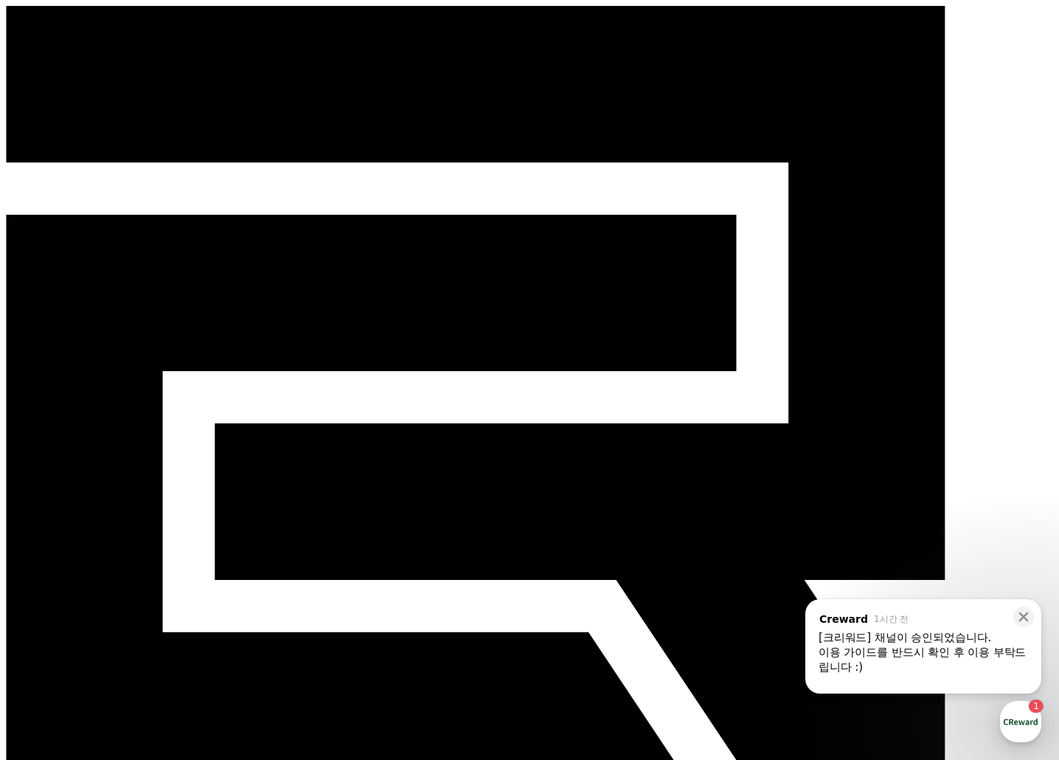
click at [884, 631] on div "[크리워드] 채널이 승인되었습니다." at bounding box center [923, 637] width 209 height 15
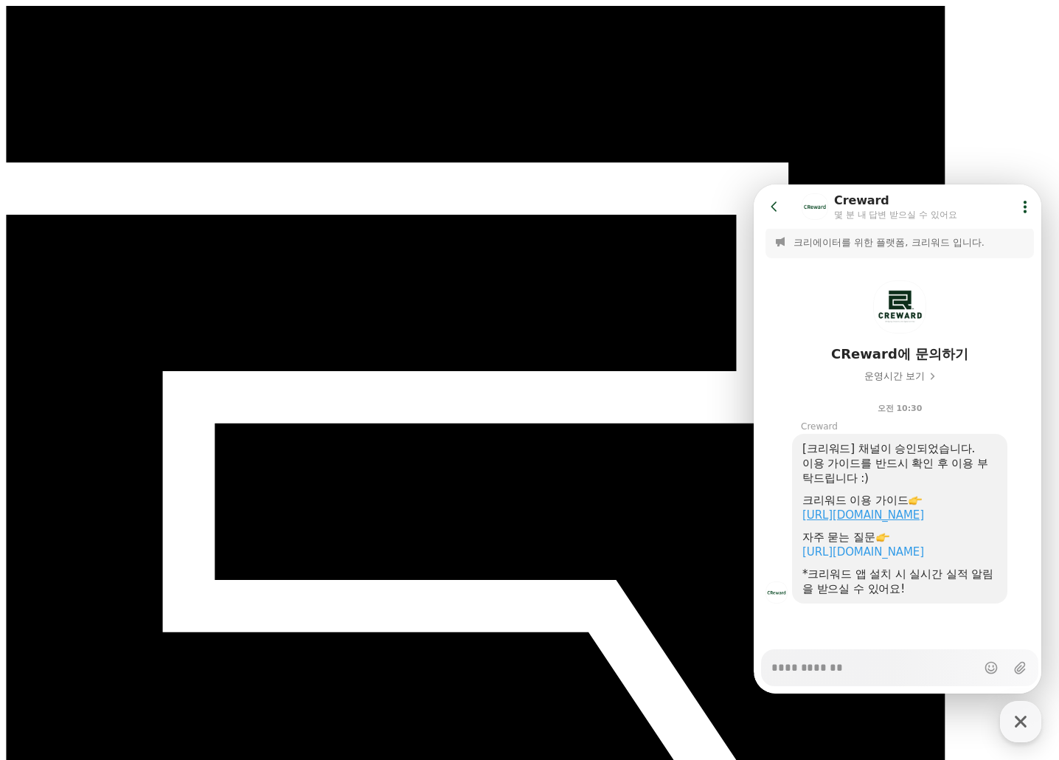
scroll to position [120, 0]
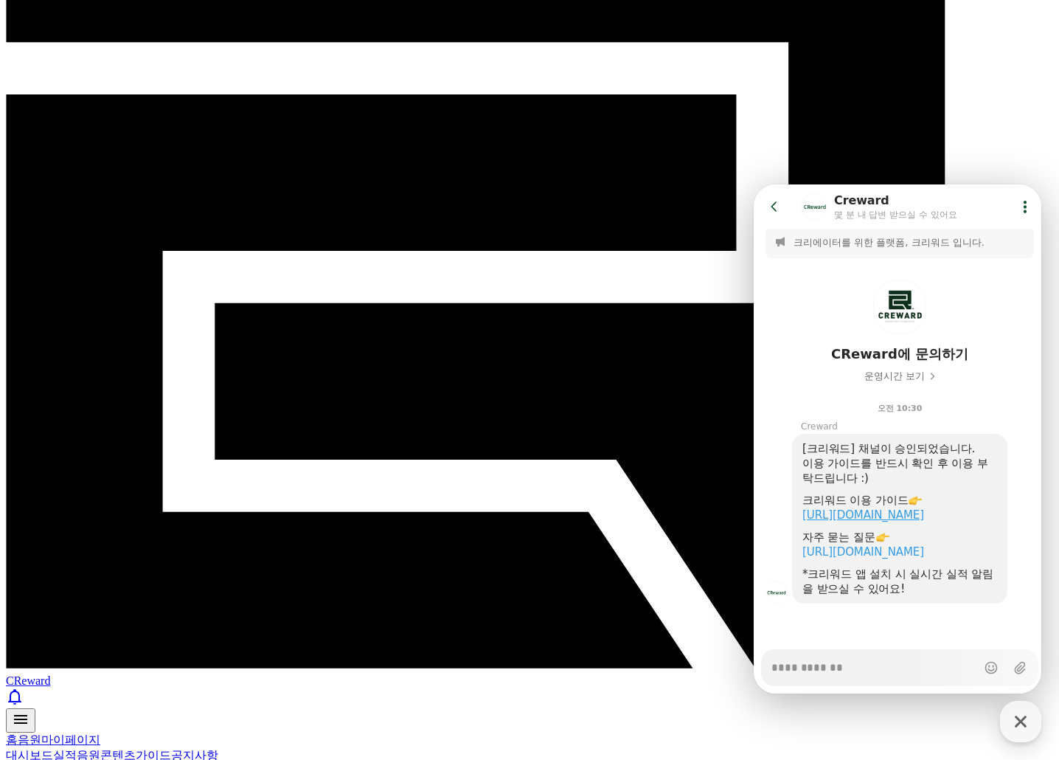
click at [874, 508] on link "[URL][DOMAIN_NAME]" at bounding box center [863, 514] width 122 height 13
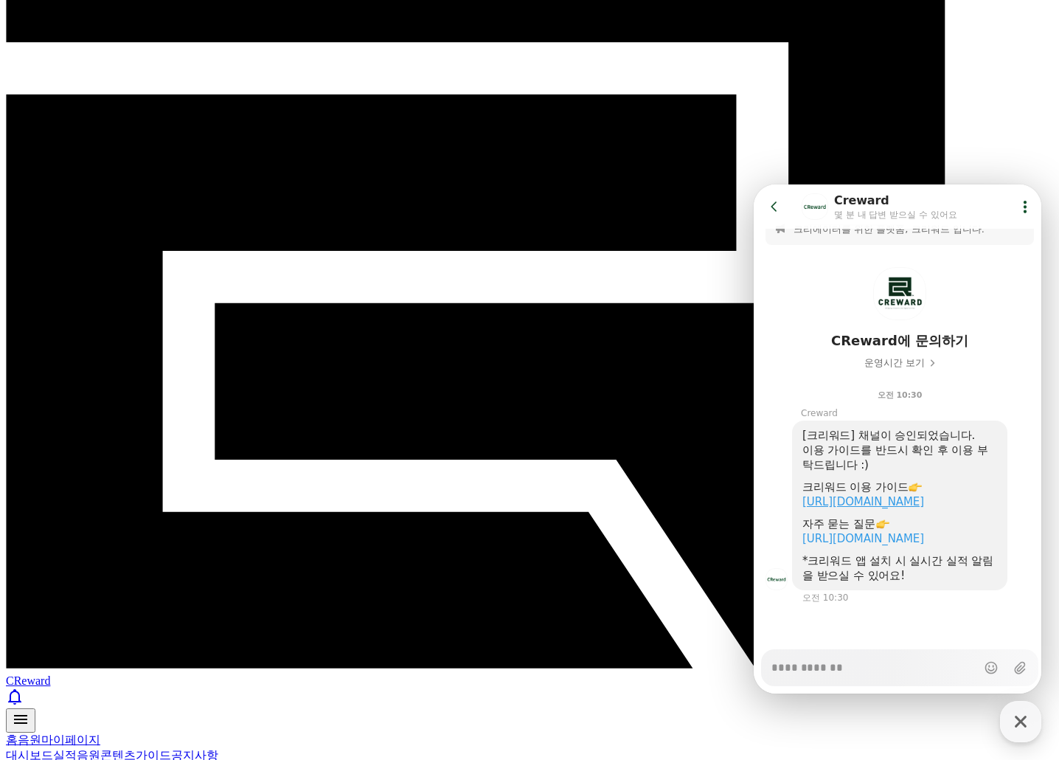
type textarea "*"
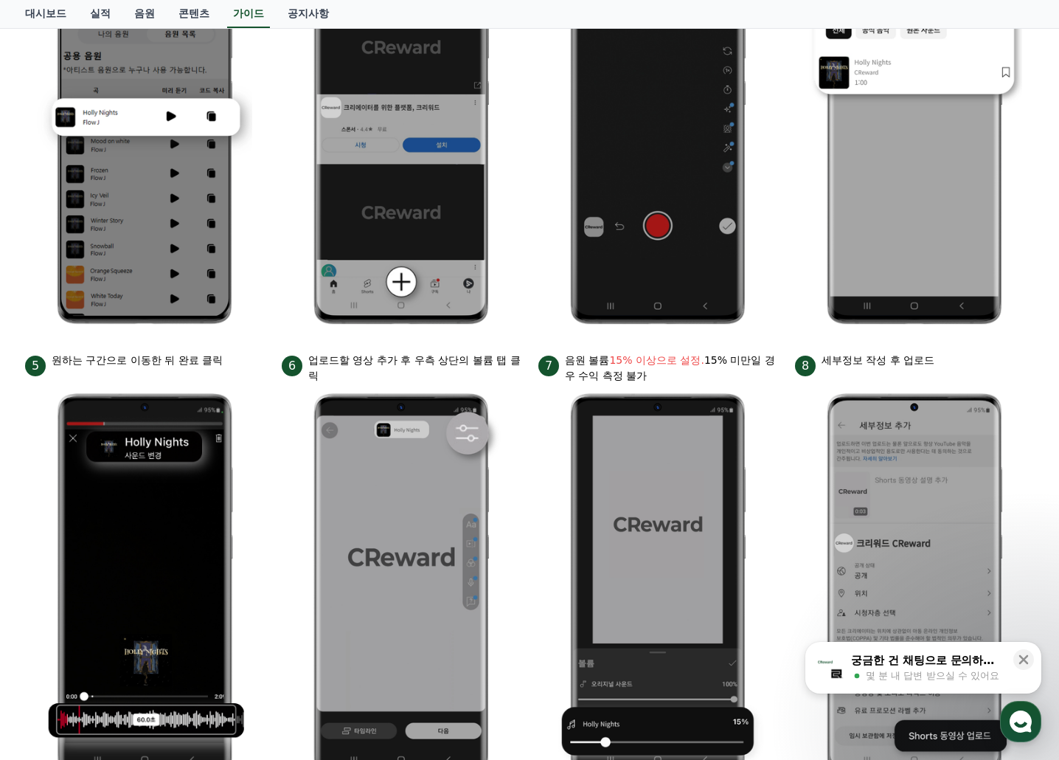
scroll to position [590, 0]
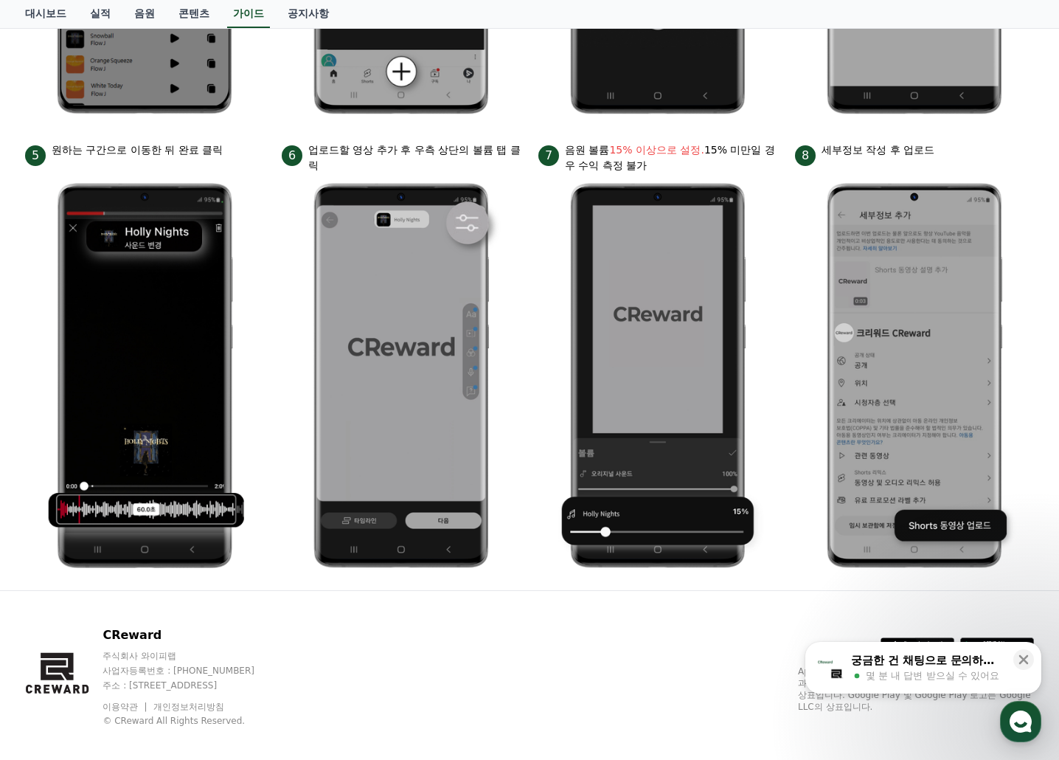
click at [906, 665] on div "궁금한 건 채팅으로 문의하세요" at bounding box center [927, 660] width 153 height 15
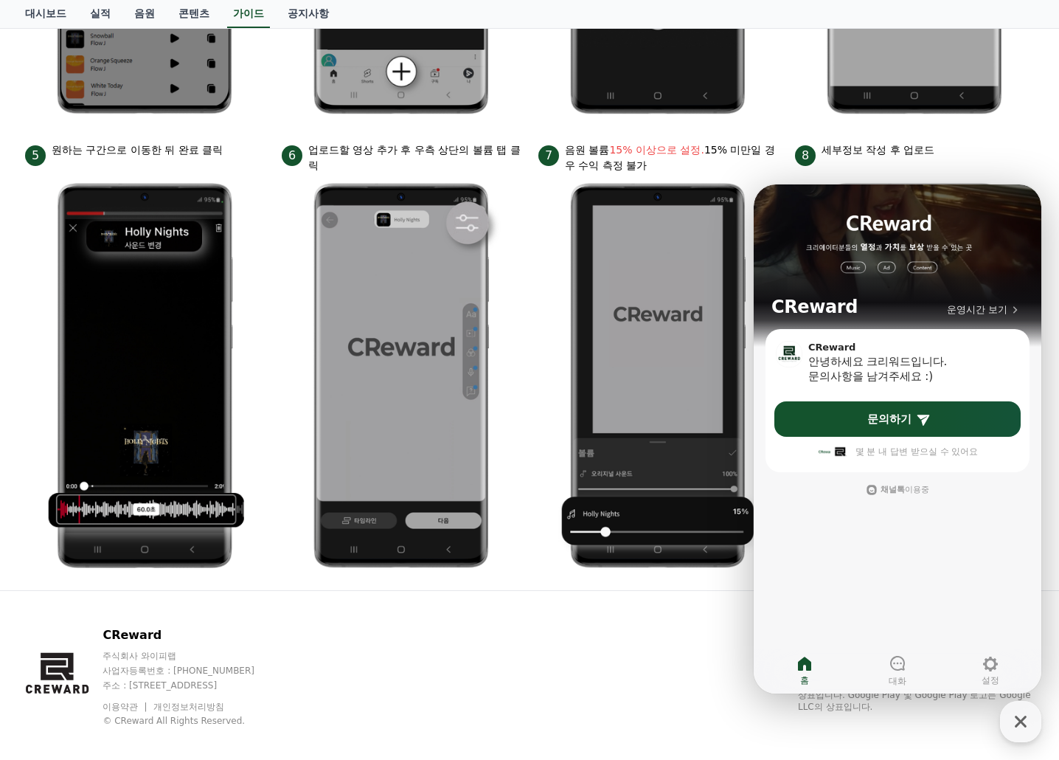
click at [481, 649] on div "CReward 주식회사 와이피랩 사업자등록번호 : [PHONE_NUMBER] 주소 : [STREET_ADDRESS] 이용약관 개인정보처리방침 …" at bounding box center [529, 682] width 1033 height 183
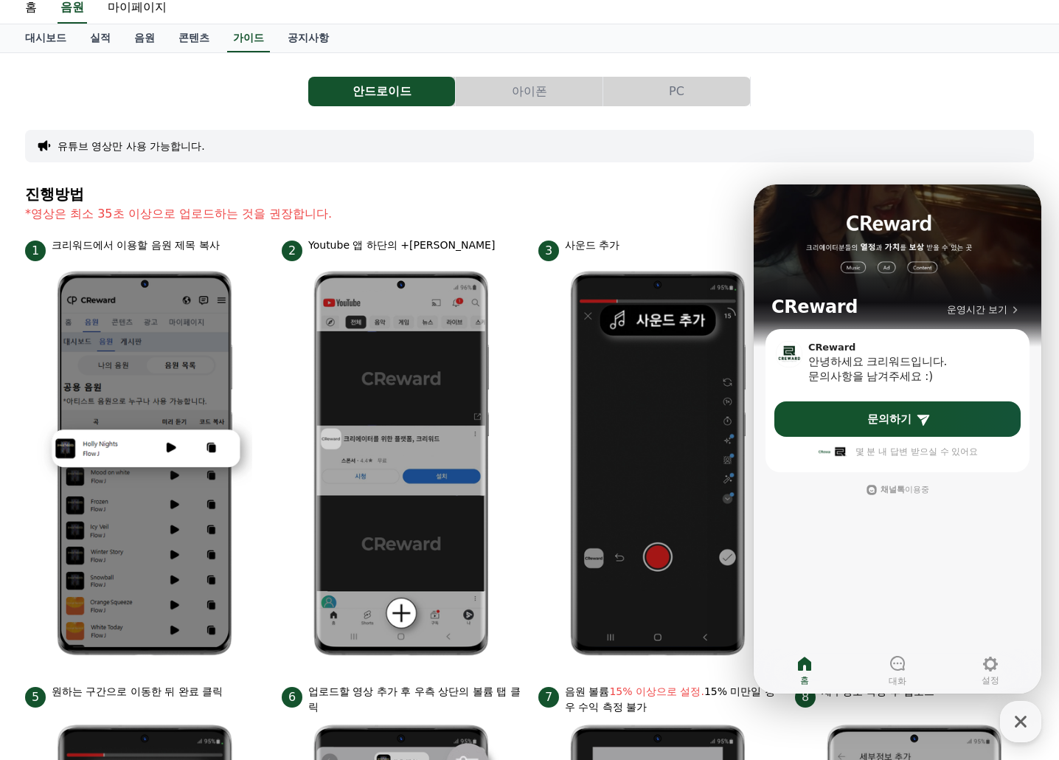
scroll to position [0, 0]
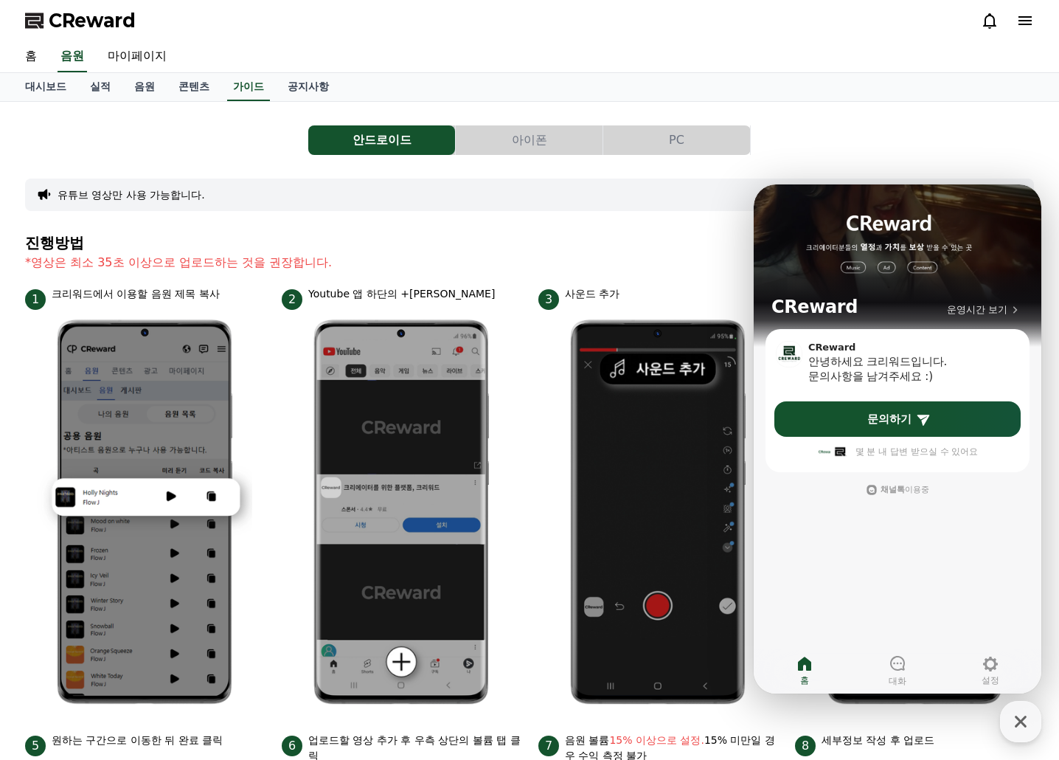
click at [981, 24] on icon at bounding box center [990, 21] width 18 height 18
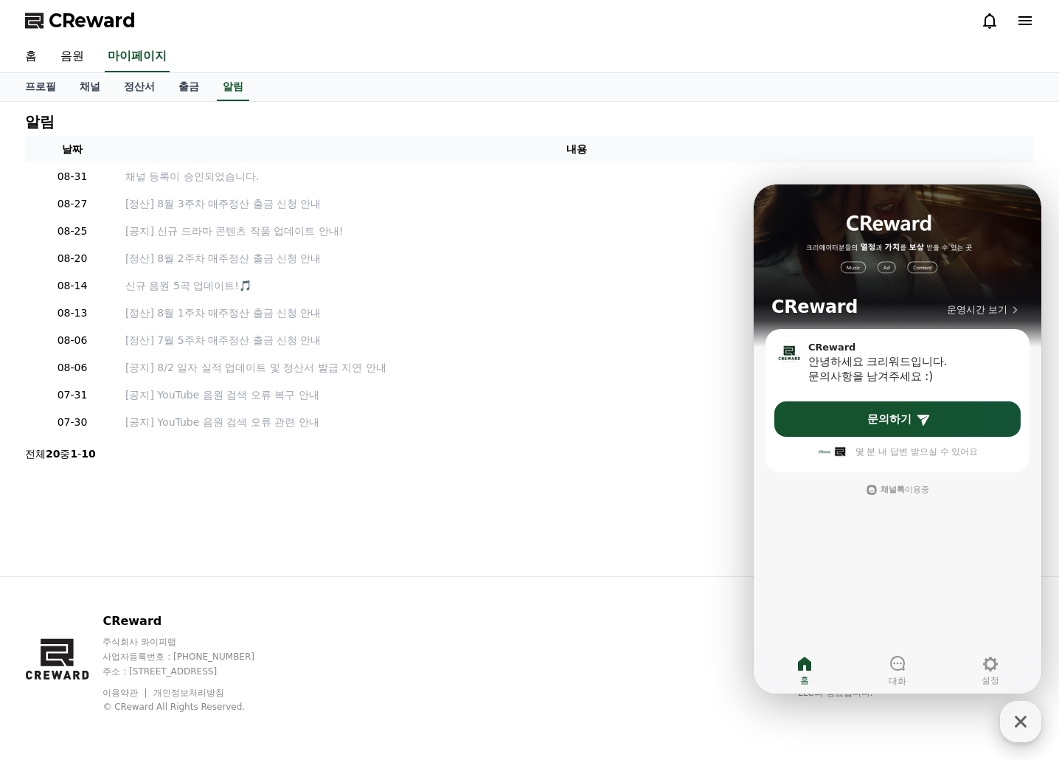
click at [1026, 716] on icon "button" at bounding box center [1021, 721] width 27 height 27
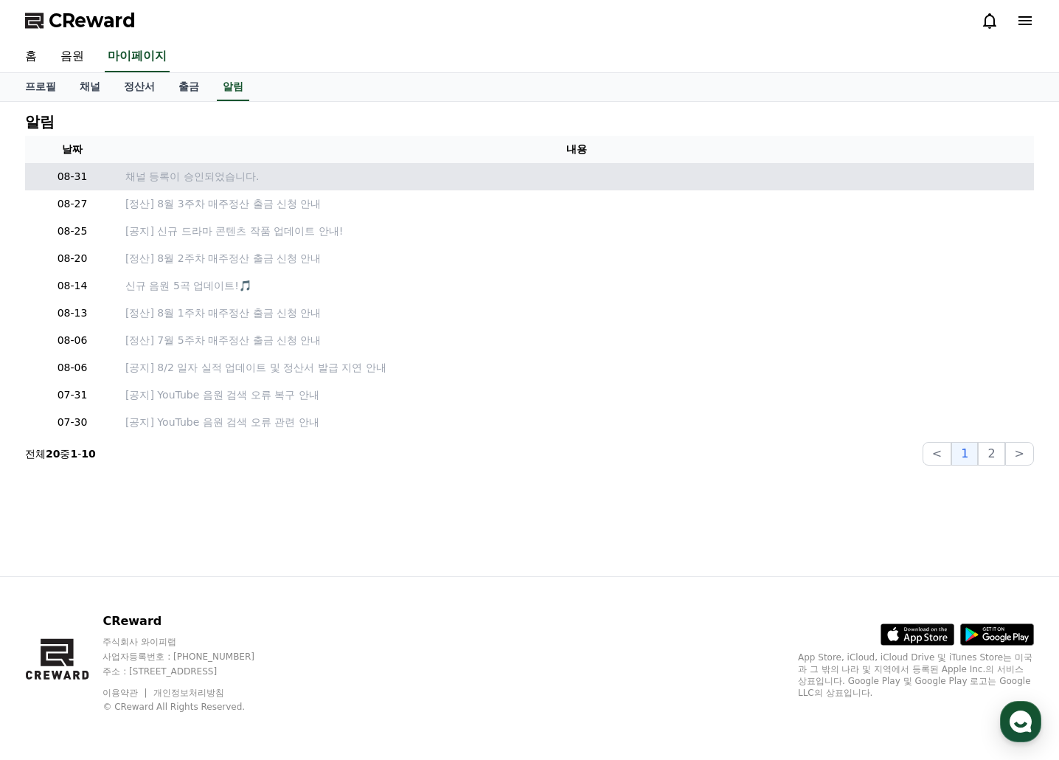
click at [217, 179] on p "채널 등록이 승인되었습니다." at bounding box center [576, 176] width 903 height 15
click at [212, 174] on p "채널 등록이 승인되었습니다." at bounding box center [576, 176] width 903 height 15
drag, startPoint x: 160, startPoint y: 174, endPoint x: 151, endPoint y: 172, distance: 9.1
click at [156, 173] on p "채널 등록이 승인되었습니다." at bounding box center [576, 176] width 903 height 15
click at [151, 172] on p "채널 등록이 승인되었습니다." at bounding box center [576, 176] width 903 height 15
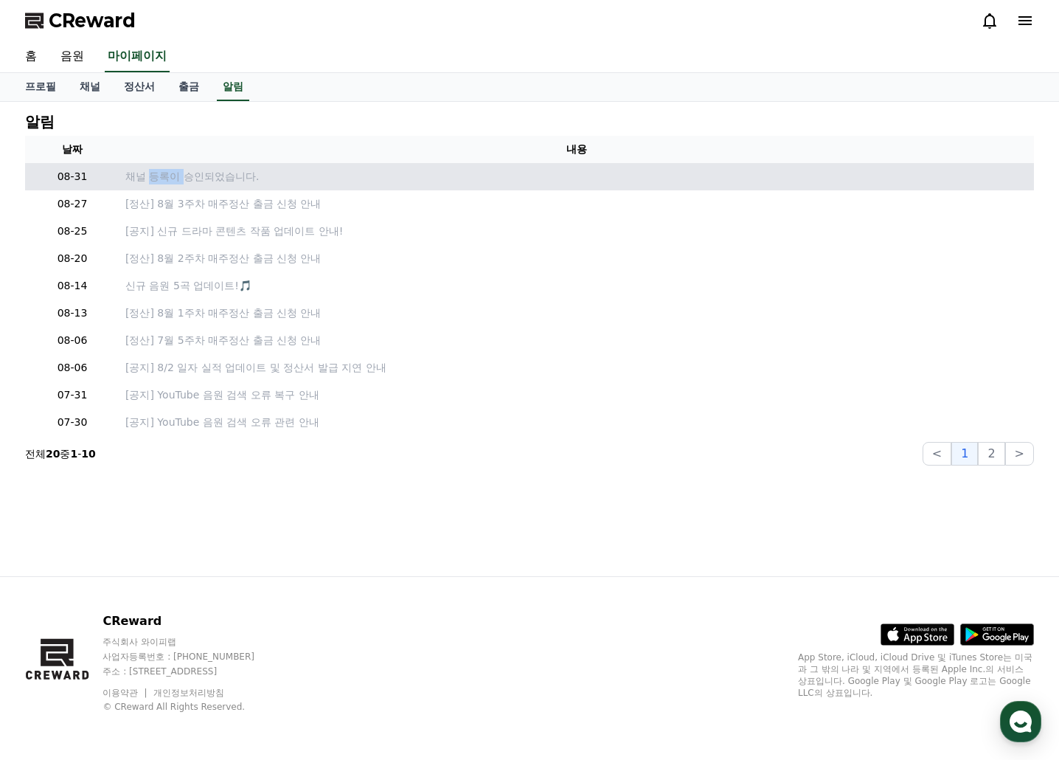
drag, startPoint x: 151, startPoint y: 172, endPoint x: 213, endPoint y: 173, distance: 62.0
click at [159, 173] on p "채널 등록이 승인되었습니다." at bounding box center [576, 176] width 903 height 15
click at [215, 173] on p "채널 등록이 승인되었습니다." at bounding box center [576, 176] width 903 height 15
click at [219, 173] on p "채널 등록이 승인되었습니다." at bounding box center [576, 176] width 903 height 15
click at [260, 172] on p "채널 등록이 승인되었습니다." at bounding box center [576, 176] width 903 height 15
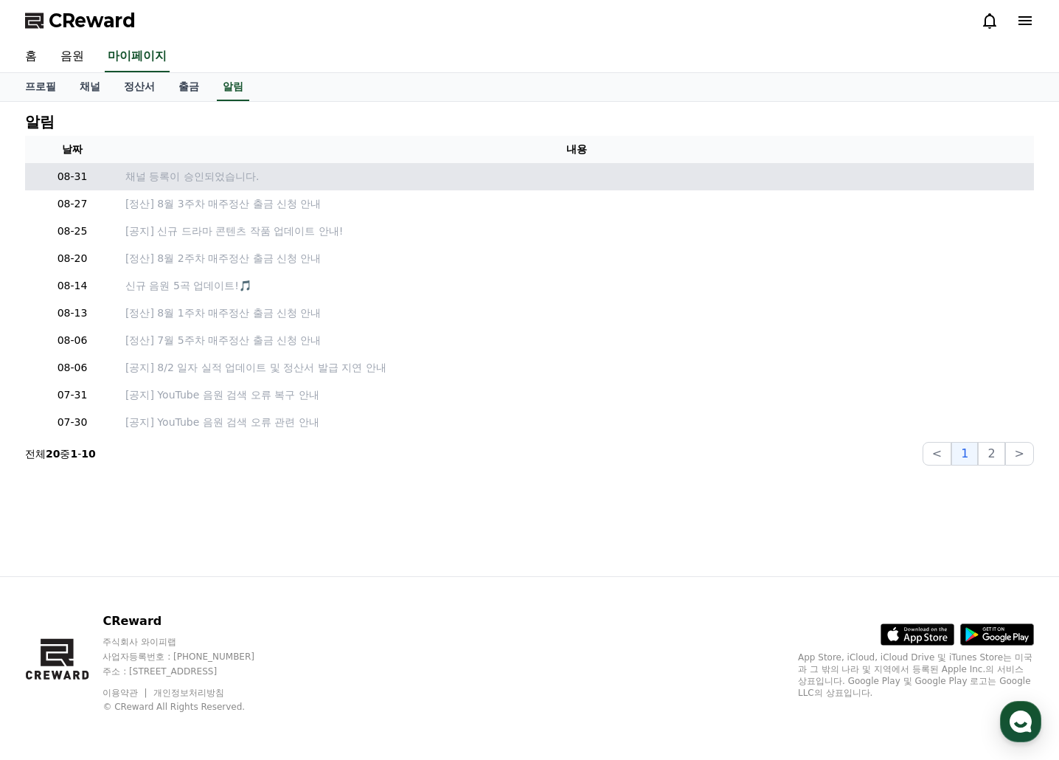
click at [260, 172] on p "채널 등록이 승인되었습니다." at bounding box center [576, 176] width 903 height 15
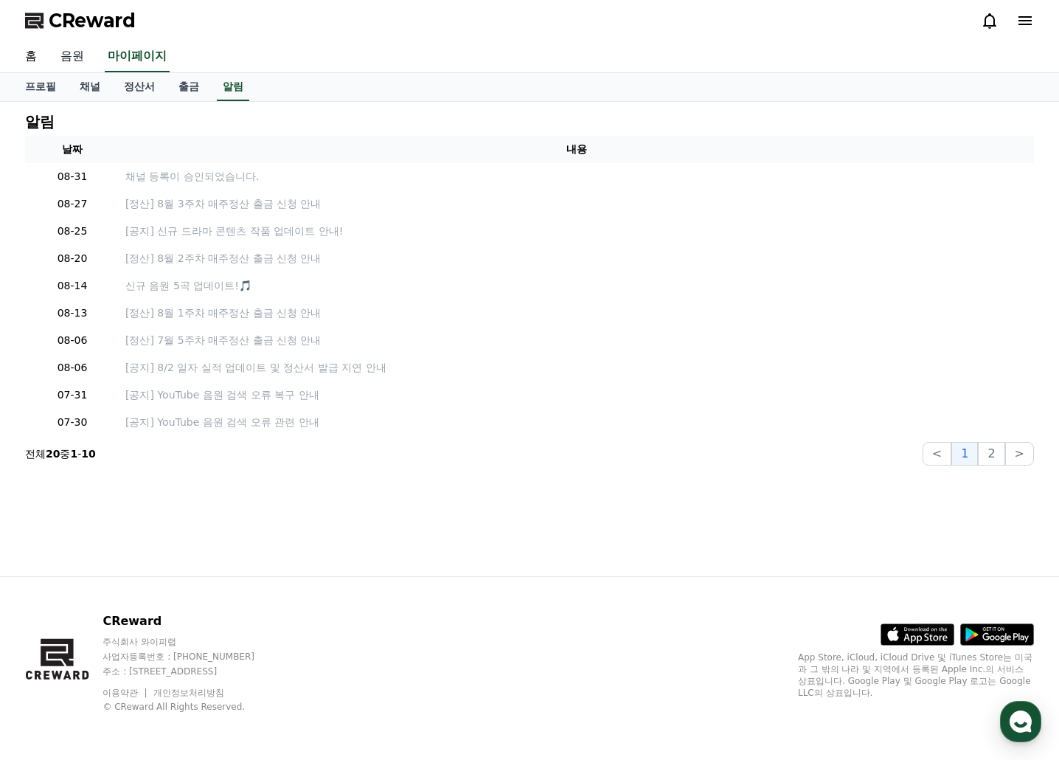
click at [58, 58] on link "음원" at bounding box center [72, 56] width 47 height 31
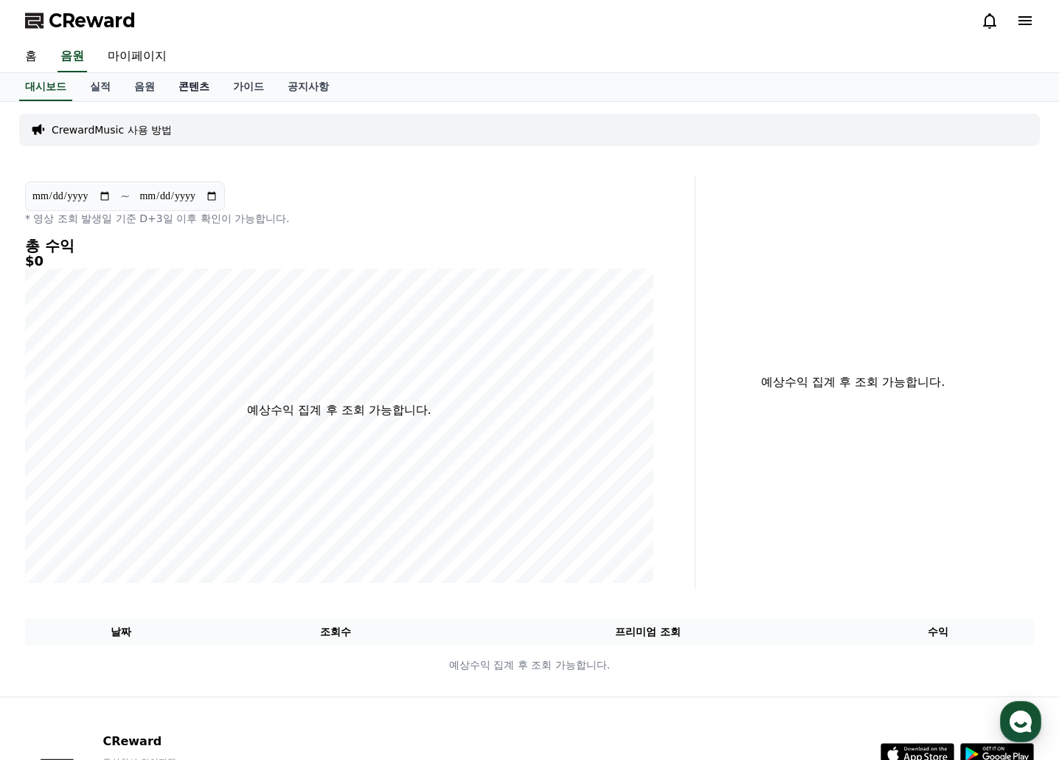
click at [202, 80] on link "콘텐츠" at bounding box center [194, 87] width 55 height 28
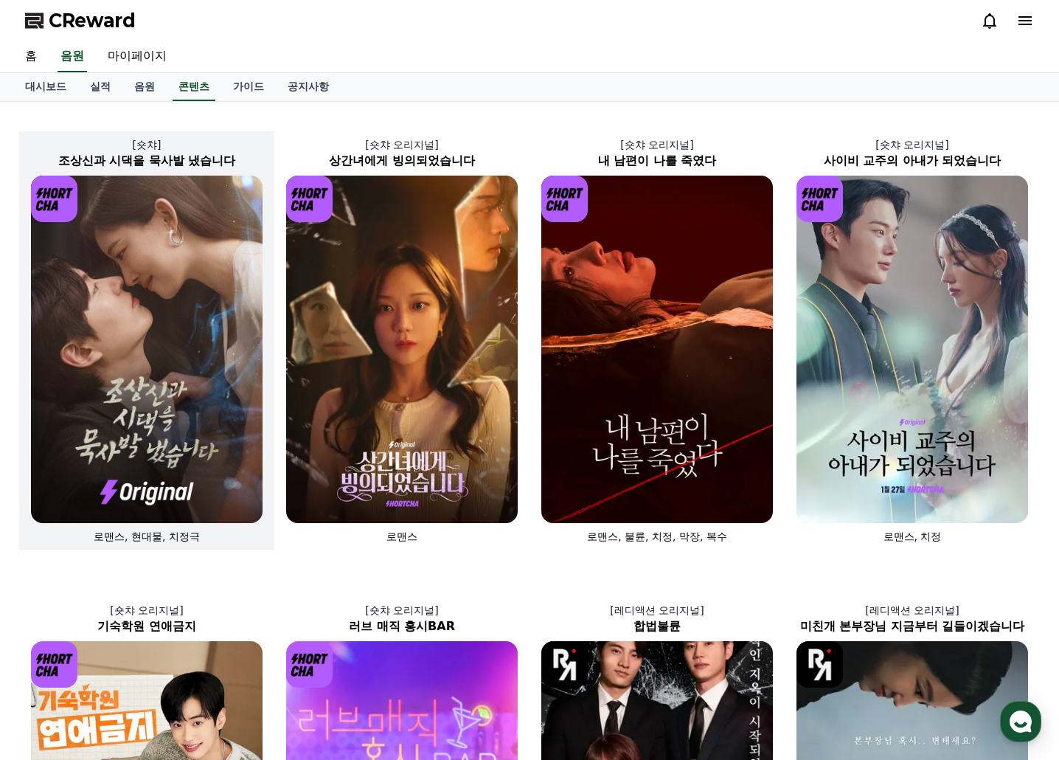
click at [207, 344] on img at bounding box center [147, 349] width 232 height 347
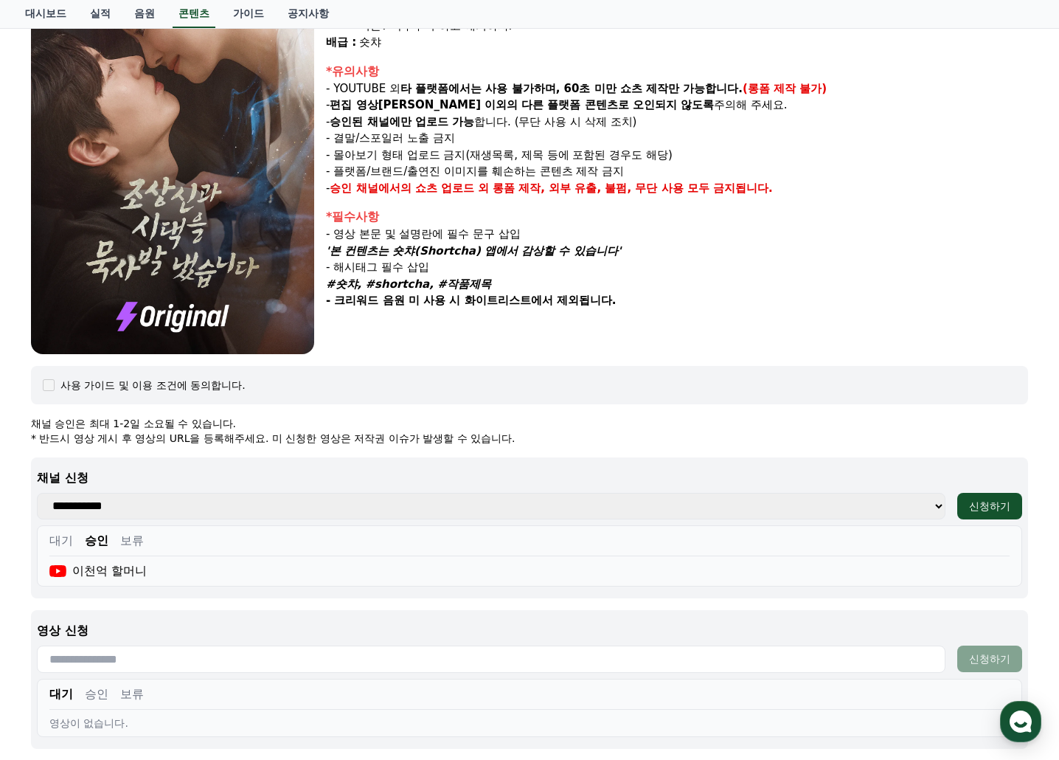
scroll to position [63, 0]
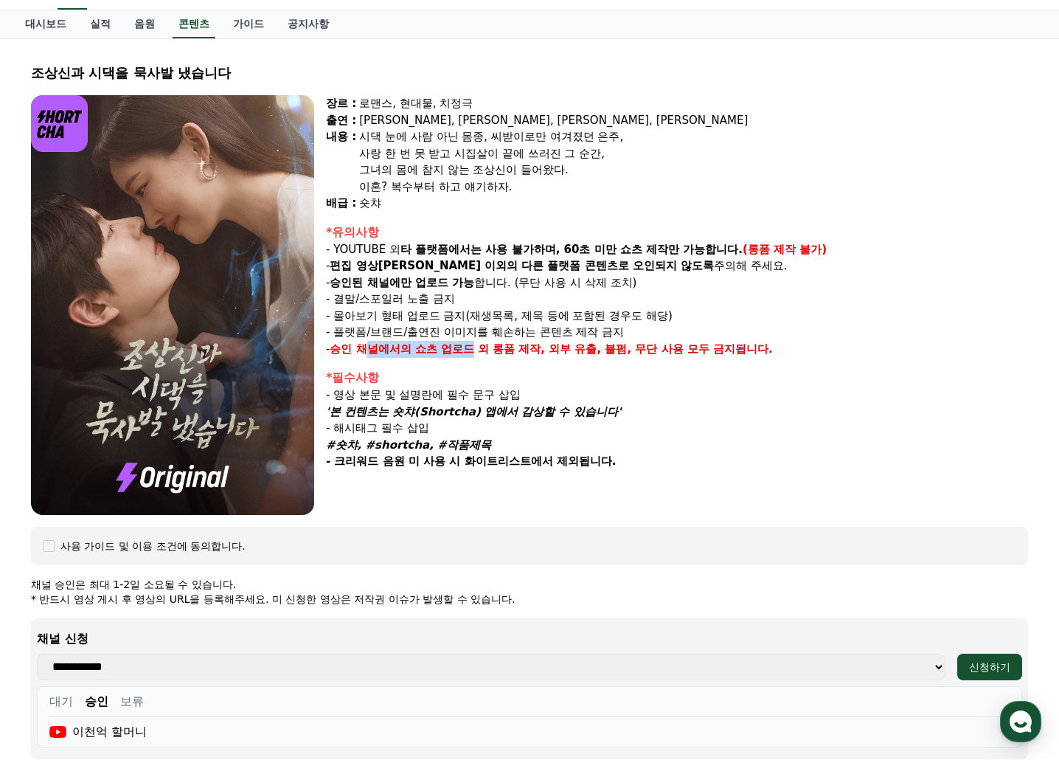
drag, startPoint x: 369, startPoint y: 346, endPoint x: 572, endPoint y: 343, distance: 202.9
click at [540, 343] on p "- 승인 채널에서의 쇼츠 업로드 외 롱폼 제작, 외부 유출, 불펌, 무단 사용 모두 금지됩니다." at bounding box center [677, 349] width 702 height 17
click at [574, 343] on strong "롱폼 제작, 외부 유출, 불펌, 무단 사용 모두 금지됩니다." at bounding box center [633, 348] width 280 height 13
drag, startPoint x: 479, startPoint y: 343, endPoint x: 637, endPoint y: 343, distance: 158.6
click at [599, 343] on p "- 승인 채널에서의 쇼츠 업로드 외 롱폼 제작, 외부 유출, 불펌, 무단 사용 모두 금지됩니다." at bounding box center [677, 349] width 702 height 17
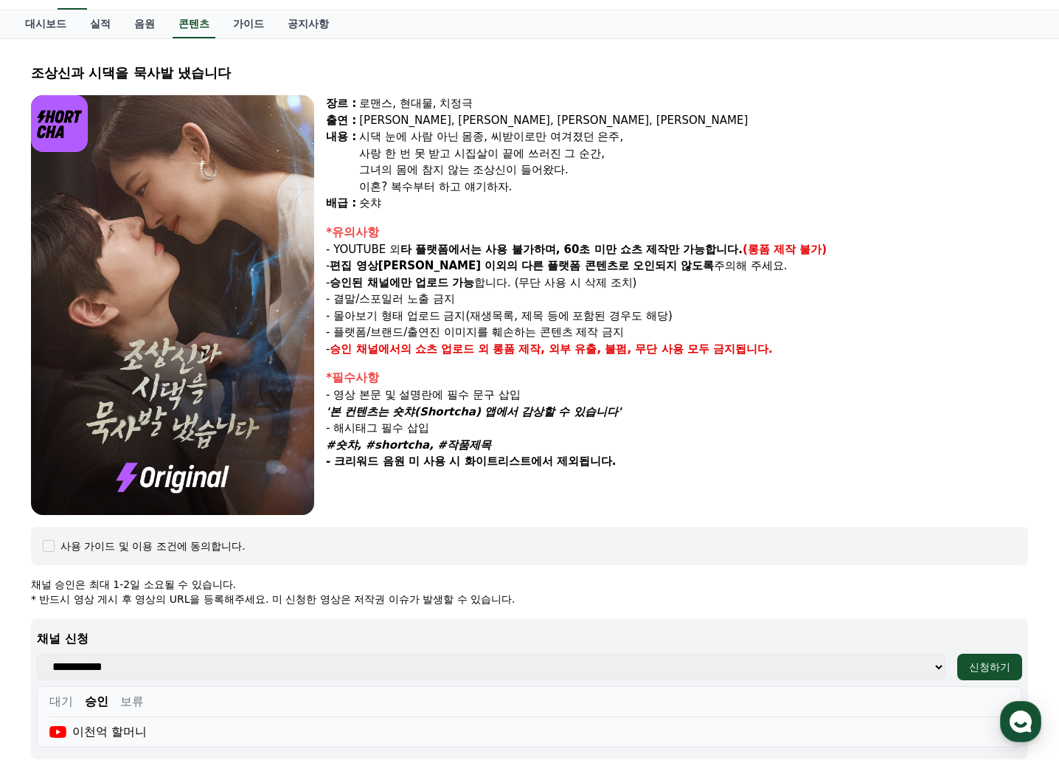
click at [645, 344] on strong "롱폼 제작, 외부 유출, 불펌, 무단 사용 모두 금지됩니다." at bounding box center [633, 348] width 280 height 13
drag, startPoint x: 356, startPoint y: 312, endPoint x: 468, endPoint y: 319, distance: 113.0
click at [434, 316] on p "- 몰아보기 형태 업로드 금지(재생목록, 제목 등에 포함된 경우도 해당)" at bounding box center [677, 316] width 702 height 17
click at [471, 319] on p "- 몰아보기 형태 업로드 금지(재생목록, 제목 등에 포함된 경우도 해당)" at bounding box center [677, 316] width 702 height 17
drag, startPoint x: 367, startPoint y: 266, endPoint x: 468, endPoint y: 266, distance: 101.0
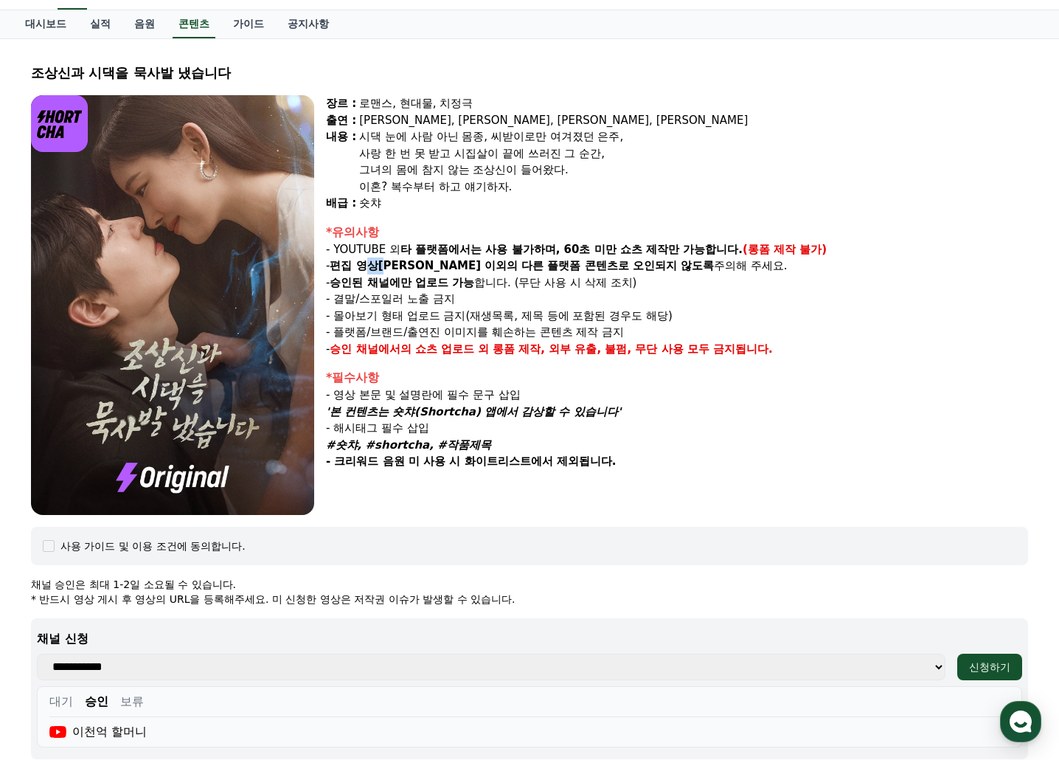
click at [406, 266] on strong "편집 영상이 숏챠 이외의" at bounding box center [424, 265] width 188 height 13
drag, startPoint x: 479, startPoint y: 266, endPoint x: 507, endPoint y: 263, distance: 28.2
click at [521, 266] on strong "다른 플랫폼 콘텐츠로 오인되지 않도록" at bounding box center [617, 265] width 193 height 13
click at [420, 267] on strong "편집 영상이 숏챠 이외의" at bounding box center [424, 265] width 188 height 13
click at [578, 267] on strong "다른 플랫폼 콘텐츠로 오인되지 않도록" at bounding box center [617, 265] width 193 height 13
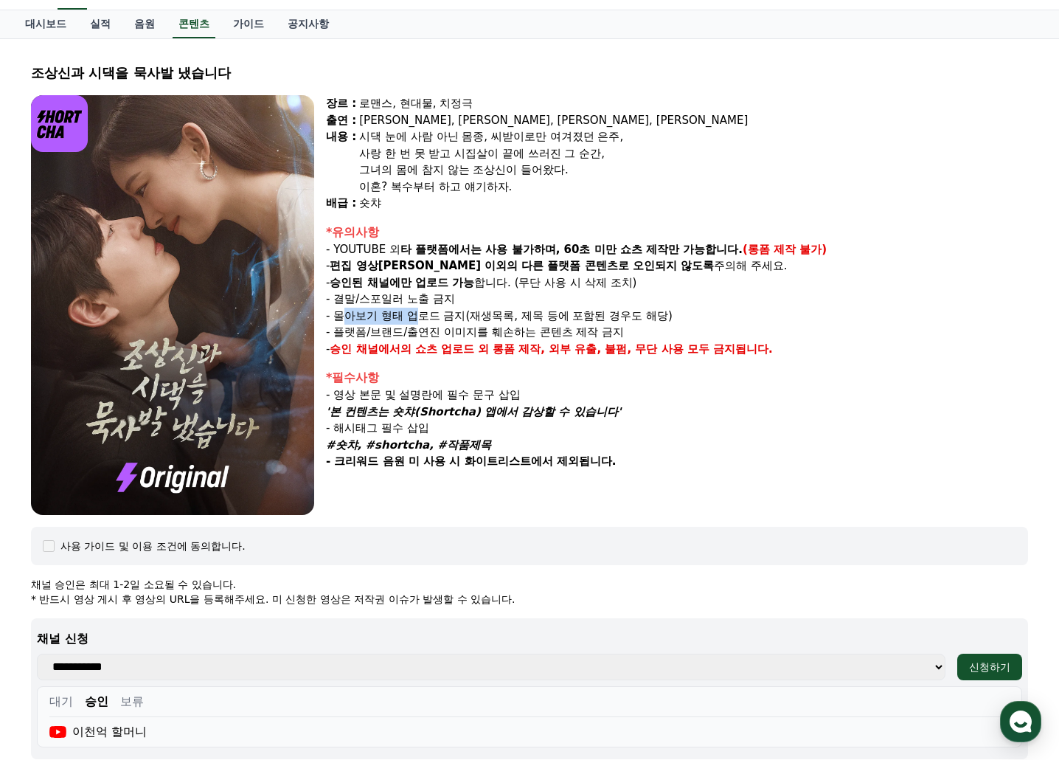
drag, startPoint x: 347, startPoint y: 316, endPoint x: 490, endPoint y: 322, distance: 143.2
click at [490, 322] on p "- 몰아보기 형태 업로드 금지(재생목록, 제목 등에 포함된 경우도 해당)" at bounding box center [677, 316] width 702 height 17
click at [536, 322] on p "- 몰아보기 형태 업로드 금지(재생목록, 제목 등에 포함된 경우도 해당)" at bounding box center [677, 316] width 702 height 17
drag, startPoint x: 392, startPoint y: 316, endPoint x: 478, endPoint y: 316, distance: 85.6
click at [466, 316] on p "- 몰아보기 형태 업로드 금지(재생목록, 제목 등에 포함된 경우도 해당)" at bounding box center [677, 316] width 702 height 17
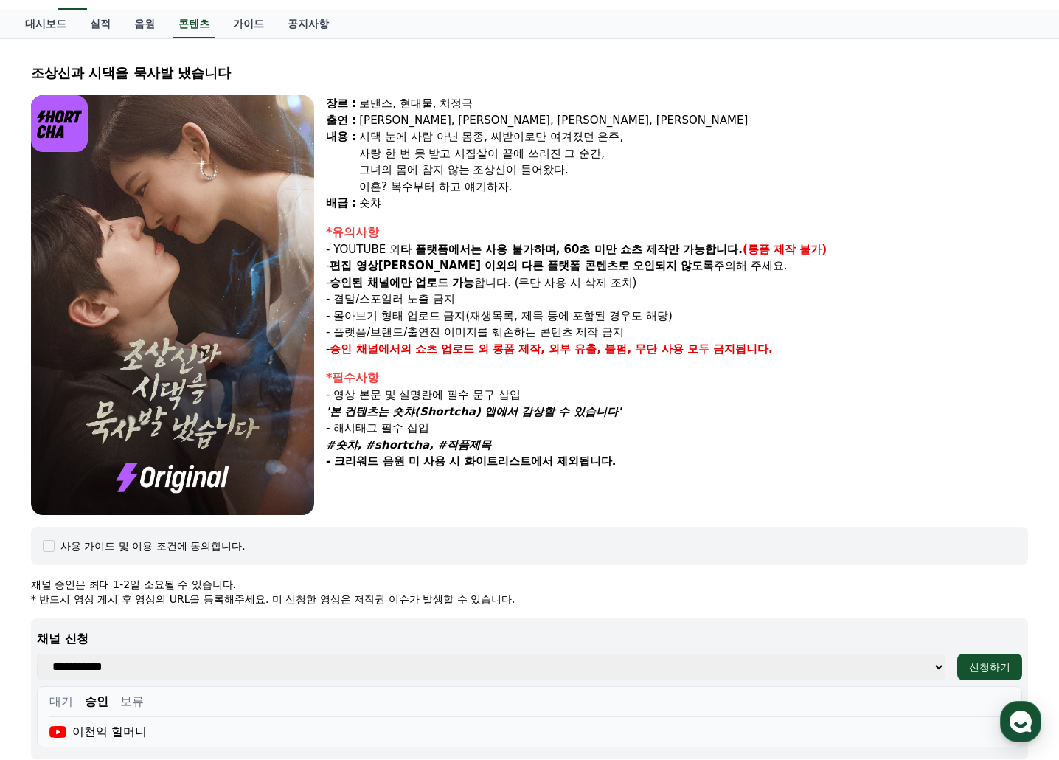
click at [535, 316] on p "- 몰아보기 형태 업로드 금지(재생목록, 제목 등에 포함된 경우도 해당)" at bounding box center [677, 316] width 702 height 17
drag, startPoint x: 466, startPoint y: 319, endPoint x: 569, endPoint y: 318, distance: 103.3
click at [542, 318] on p "- 몰아보기 형태 업로드 금지(재생목록, 제목 등에 포함된 경우도 해당)" at bounding box center [677, 316] width 702 height 17
click at [570, 318] on p "- 몰아보기 형태 업로드 금지(재생목록, 제목 등에 포함된 경우도 해당)" at bounding box center [677, 316] width 702 height 17
drag, startPoint x: 344, startPoint y: 311, endPoint x: 418, endPoint y: 327, distance: 75.5
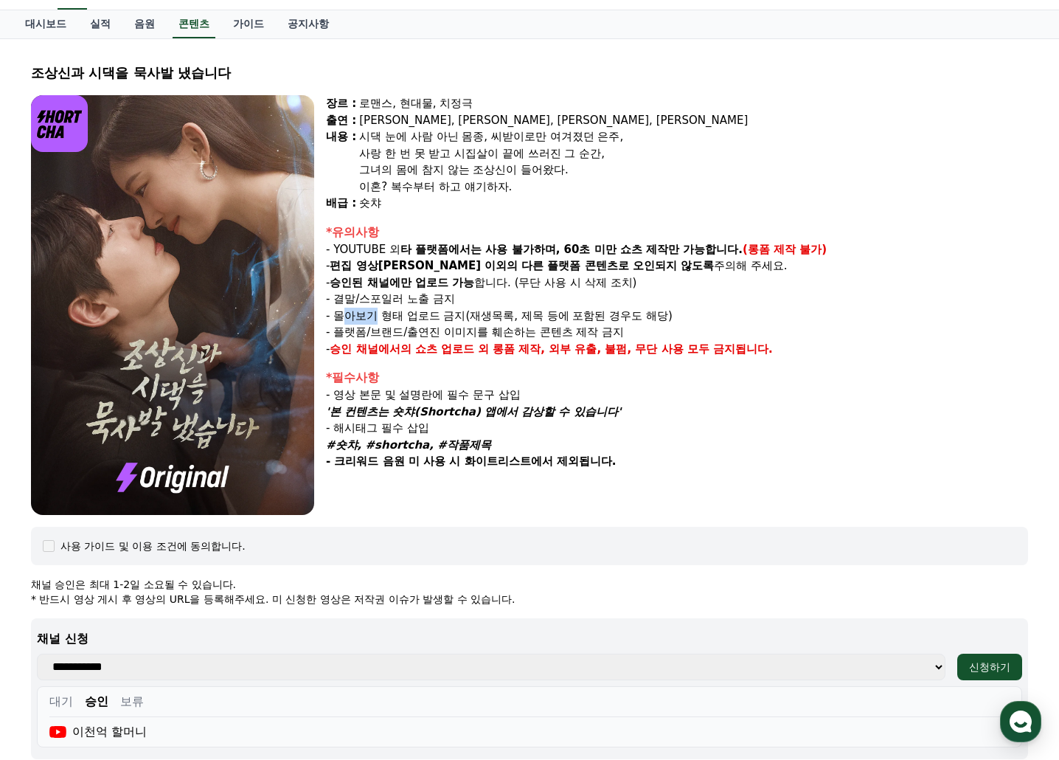
click at [416, 326] on div "*유의사항 - YOUTUBE 외 타 플랫폼에서는 사용 불가하며, 60초 미만 쇼츠 제작만 가능합니다. (롱폼 제작 불가) - 편집 영상이 숏챠…" at bounding box center [677, 290] width 702 height 134
click at [429, 329] on p "- 플랫폼/브랜드/출연진 이미지를 훼손하는 콘텐츠 제작 금지" at bounding box center [677, 332] width 702 height 17
drag, startPoint x: 485, startPoint y: 324, endPoint x: 569, endPoint y: 327, distance: 84.1
click at [544, 325] on p "- 플랫폼/브랜드/출연진 이미지를 훼손하는 콘텐츠 제작 금지" at bounding box center [677, 332] width 702 height 17
click at [569, 327] on p "- 플랫폼/브랜드/출연진 이미지를 훼손하는 콘텐츠 제작 금지" at bounding box center [677, 332] width 702 height 17
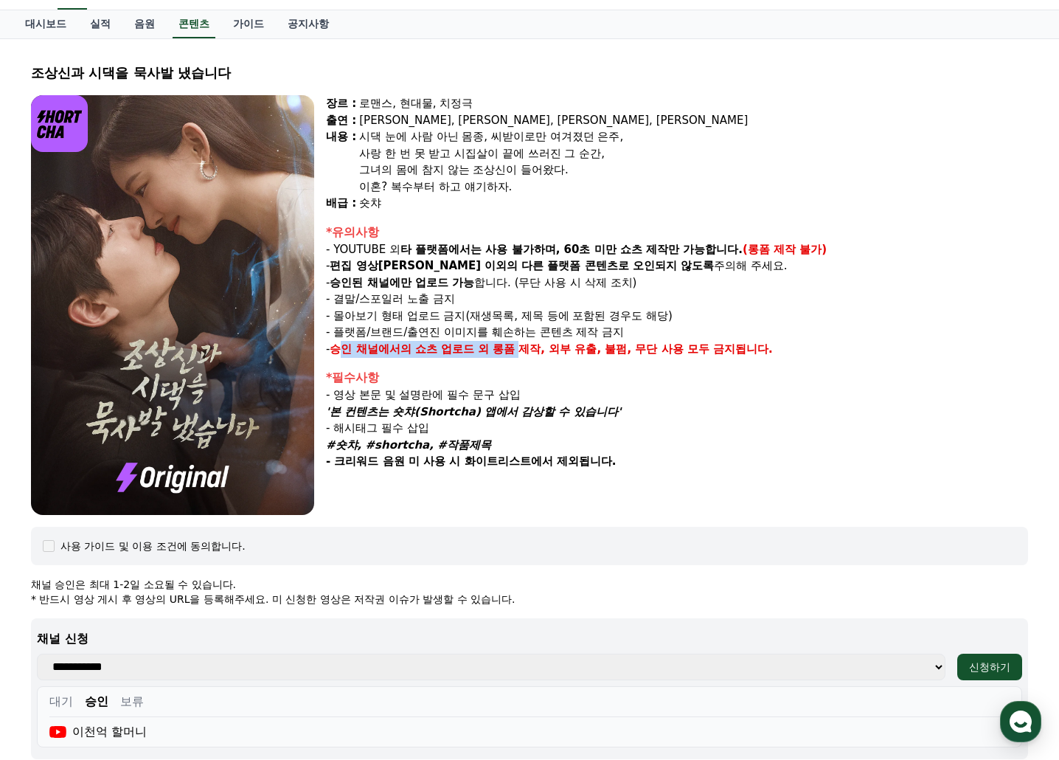
drag, startPoint x: 405, startPoint y: 357, endPoint x: 571, endPoint y: 359, distance: 166.0
click at [547, 358] on div "장르 : 로맨스, 현대물, 치정극 출연 : 최윤정, 정시현, 신영찬, 송경아 내용 : 시댁 눈에 사람 아닌 몸종, 씨받이로만 여겨졌던 은주, …" at bounding box center [677, 305] width 702 height 420
click at [571, 359] on div "장르 : 로맨스, 현대물, 치정극 출연 : 최윤정, 정시현, 신영찬, 송경아 내용 : 시댁 눈에 사람 아닌 몸종, 씨받이로만 여겨졌던 은주, …" at bounding box center [677, 305] width 702 height 420
drag, startPoint x: 493, startPoint y: 347, endPoint x: 693, endPoint y: 350, distance: 199.9
click at [656, 350] on p "- 승인 채널에서의 쇼츠 업로드 외 롱폼 제작, 외부 유출, 불펌, 무단 사용 모두 금지됩니다." at bounding box center [677, 349] width 702 height 17
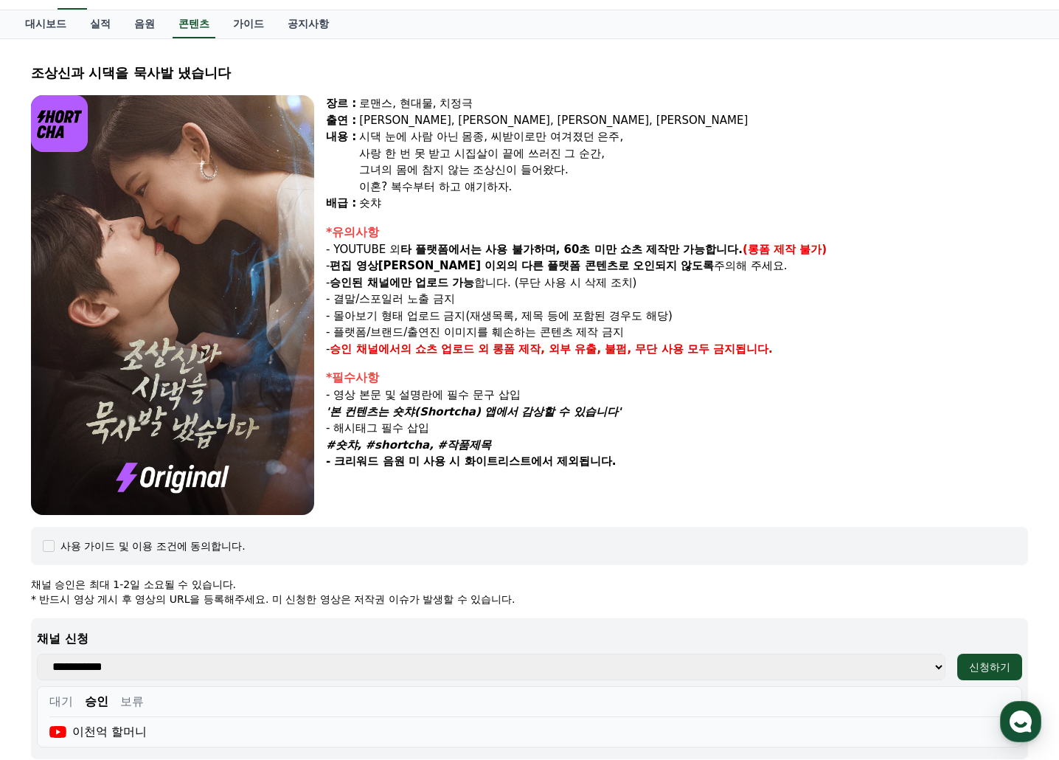
click at [707, 350] on strong "롱폼 제작, 외부 유출, 불펌, 무단 사용 모두 금지됩니다." at bounding box center [633, 348] width 280 height 13
drag, startPoint x: 353, startPoint y: 390, endPoint x: 501, endPoint y: 390, distance: 147.5
click at [488, 390] on p "- 영상 본문 및 설명란에 필수 문구 삽입" at bounding box center [677, 394] width 702 height 17
click at [579, 389] on p "- 영상 본문 및 설명란에 필수 문구 삽입" at bounding box center [677, 394] width 702 height 17
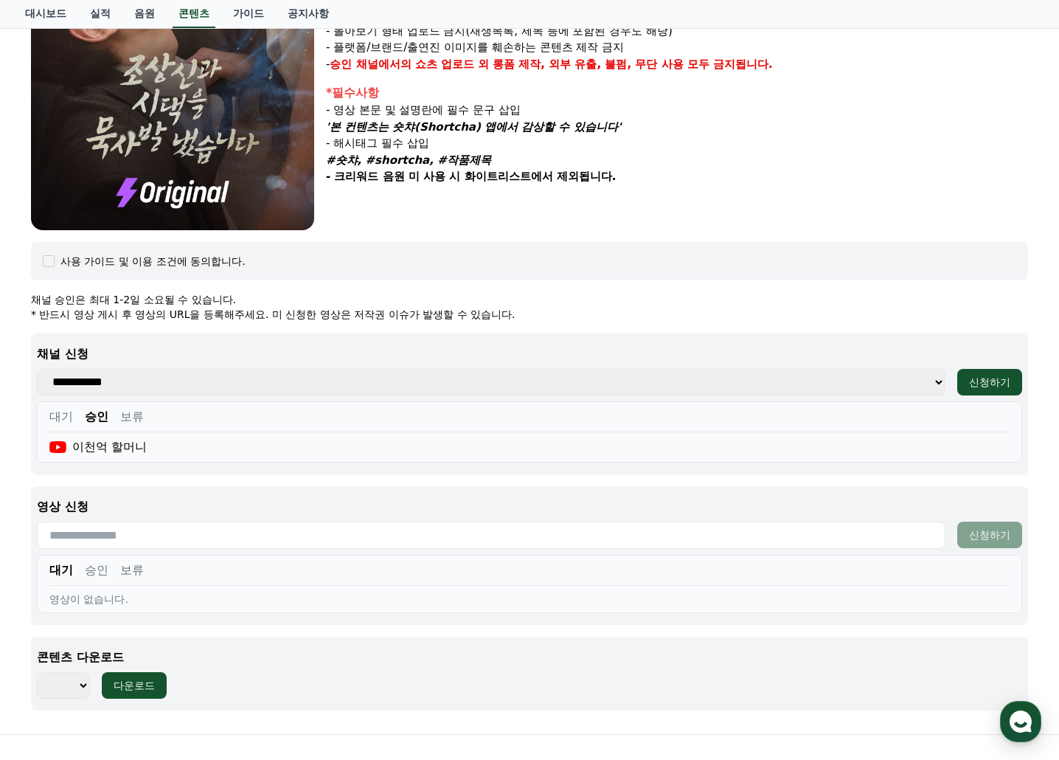
scroll to position [358, 0]
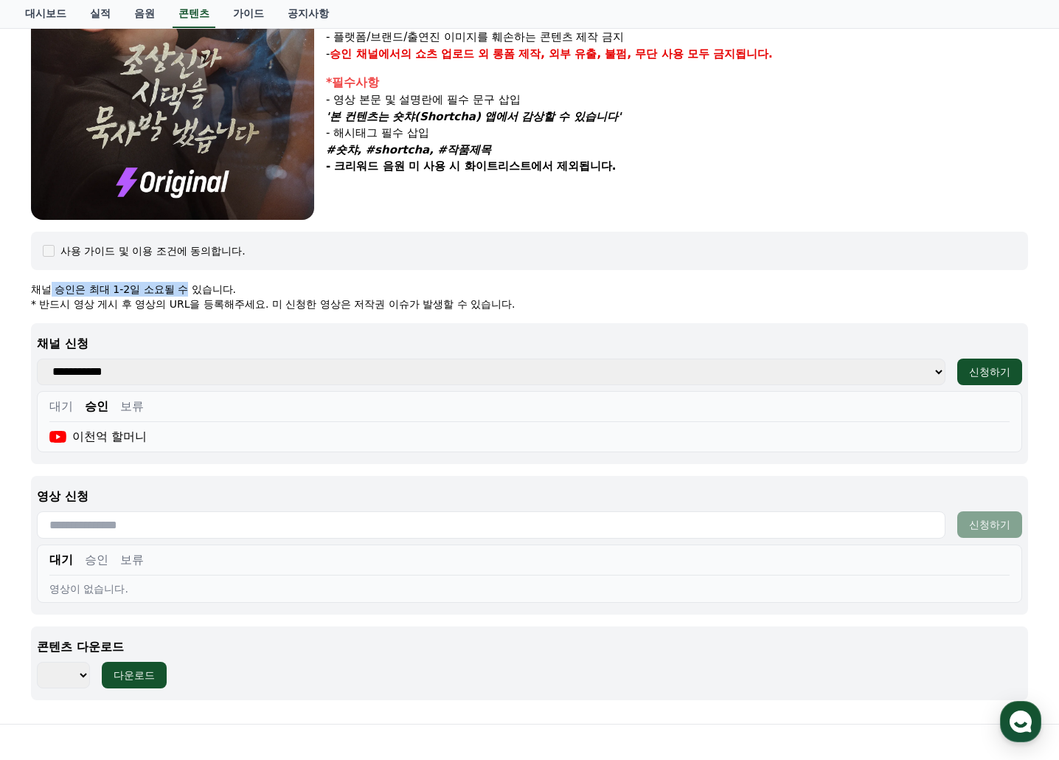
drag, startPoint x: 158, startPoint y: 290, endPoint x: 288, endPoint y: 292, distance: 129.8
click at [280, 291] on p "채널 승인은 최대 1-2일 소요될 수 있습니다." at bounding box center [529, 289] width 997 height 15
click at [303, 293] on p "채널 승인은 최대 1-2일 소요될 수 있습니다." at bounding box center [529, 289] width 997 height 15
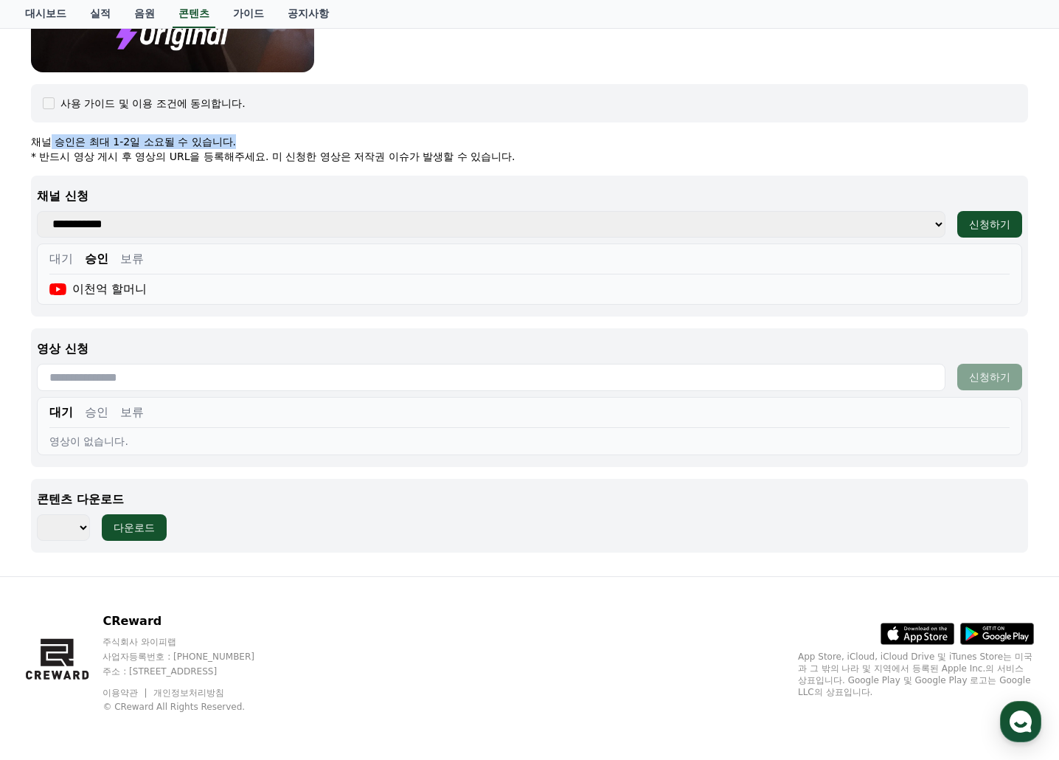
scroll to position [431, 0]
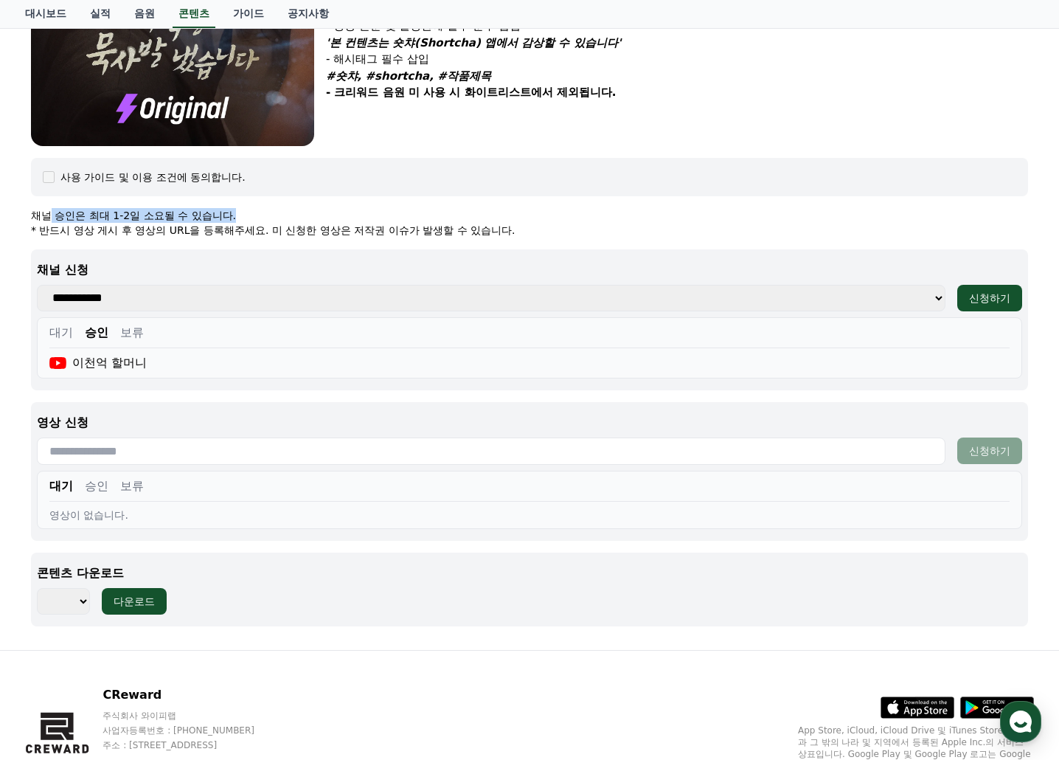
click at [52, 607] on select "*** *** *** *** *** *** *** *** *** *** *** *** *** *** *** *** *** *** *** ***…" at bounding box center [63, 601] width 53 height 27
select select "**********"
click at [37, 588] on select "*** *** *** *** *** *** *** *** *** *** *** *** *** *** *** *** *** *** *** ***…" at bounding box center [63, 601] width 53 height 27
drag, startPoint x: 137, startPoint y: 597, endPoint x: 173, endPoint y: 592, distance: 35.7
click at [136, 597] on div "다운로드" at bounding box center [134, 601] width 41 height 15
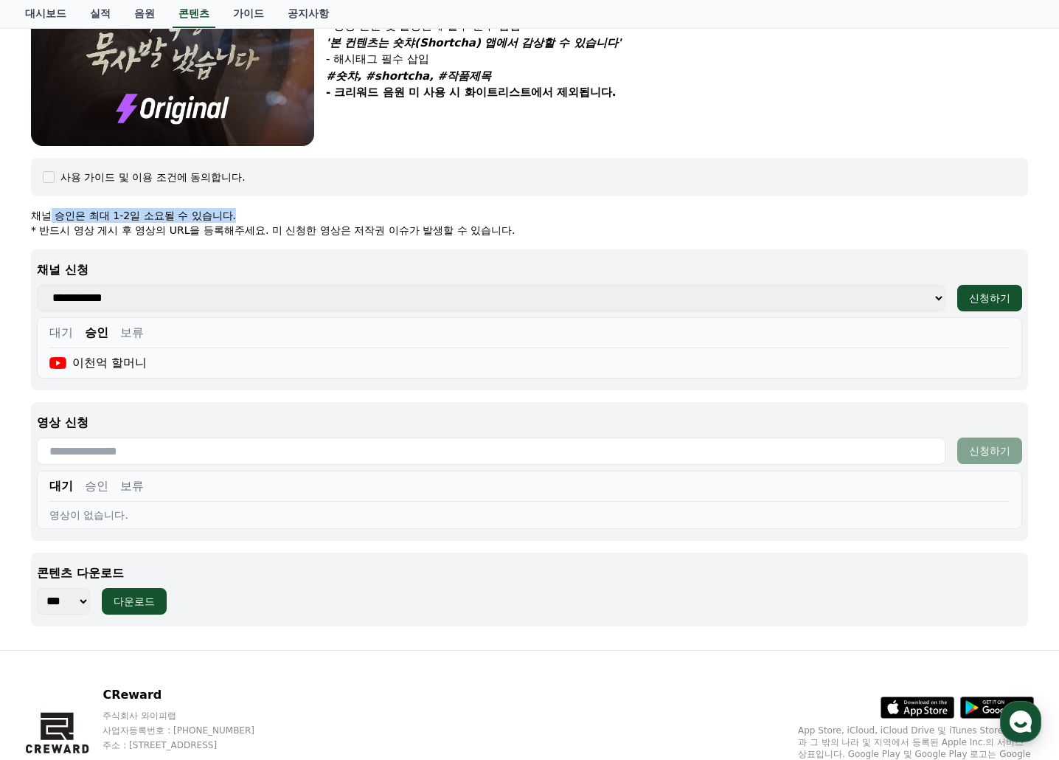
click at [69, 596] on select "*** *** *** *** *** *** *** *** *** *** *** *** *** *** *** *** *** *** *** ***…" at bounding box center [63, 601] width 53 height 27
drag, startPoint x: 341, startPoint y: 313, endPoint x: 330, endPoint y: 322, distance: 14.8
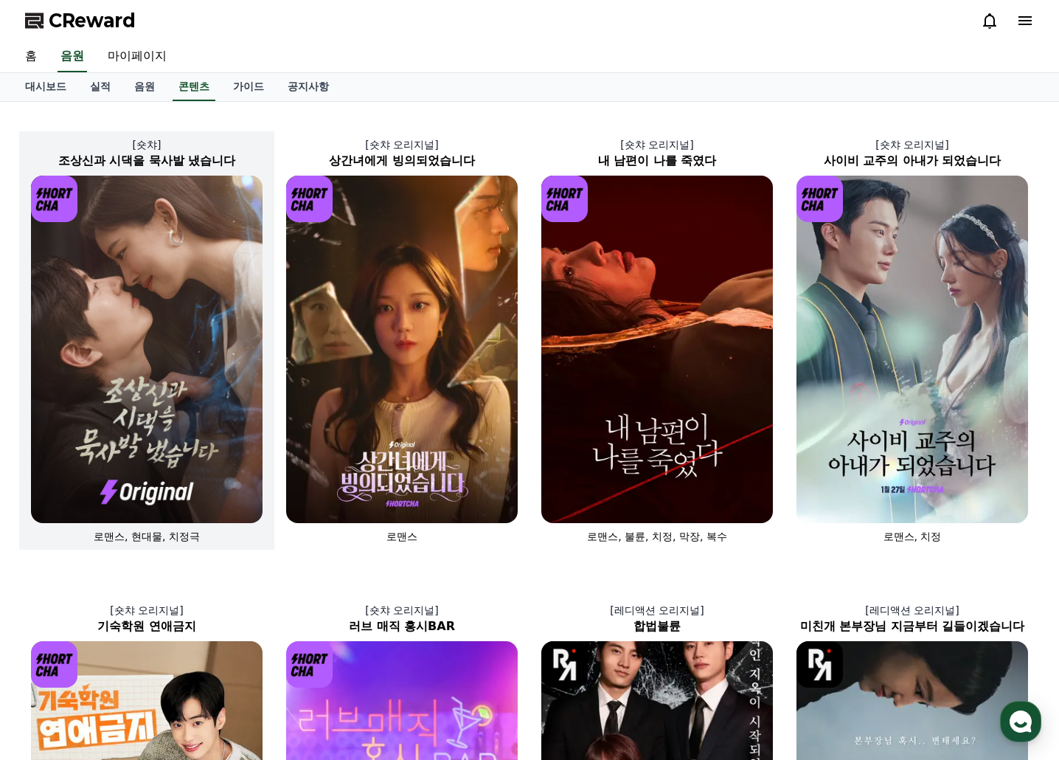
click at [158, 283] on img at bounding box center [147, 349] width 232 height 347
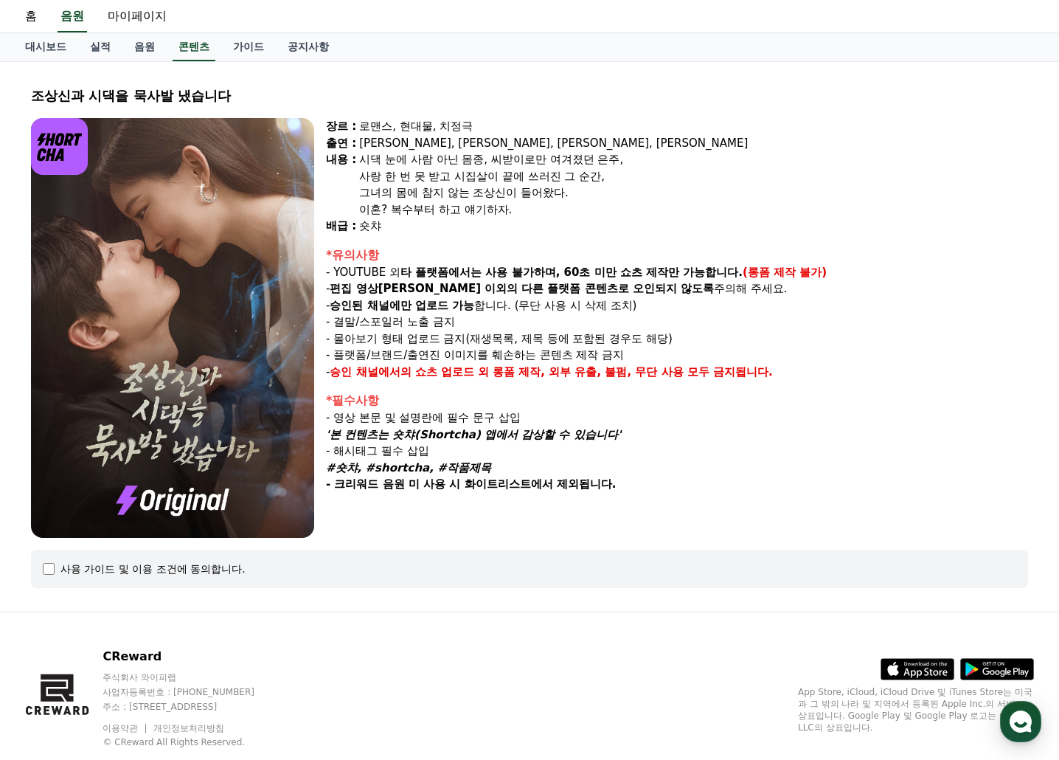
select select
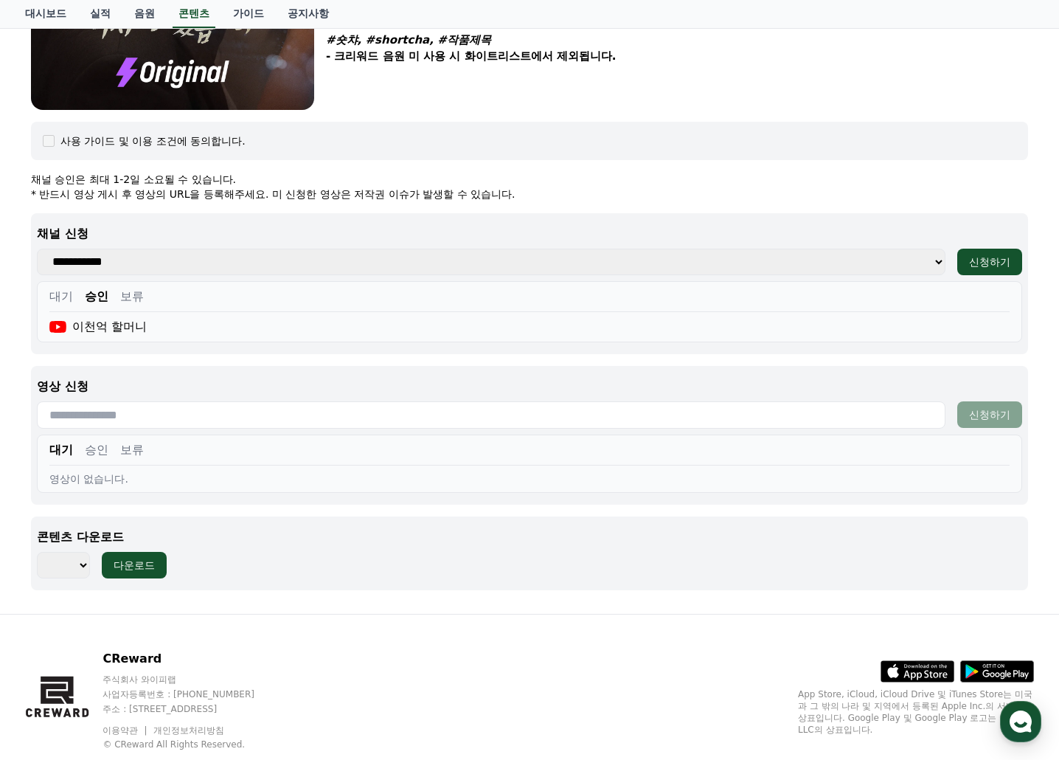
scroll to position [431, 0]
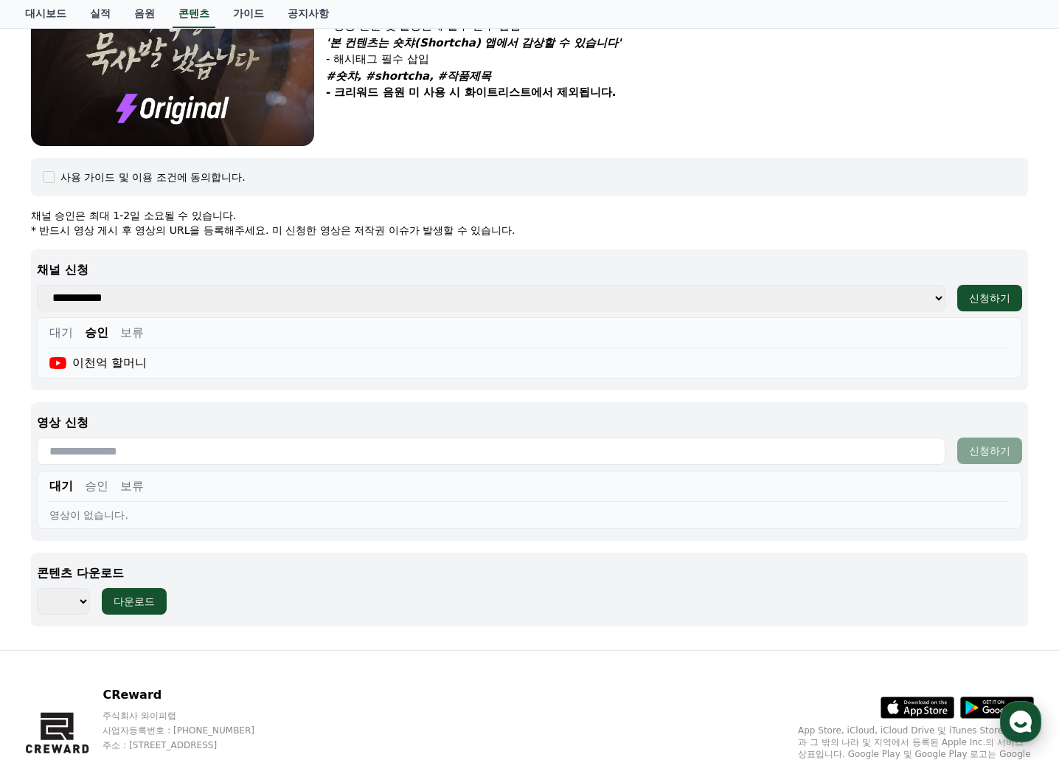
click at [1016, 726] on use "button" at bounding box center [1021, 721] width 22 height 22
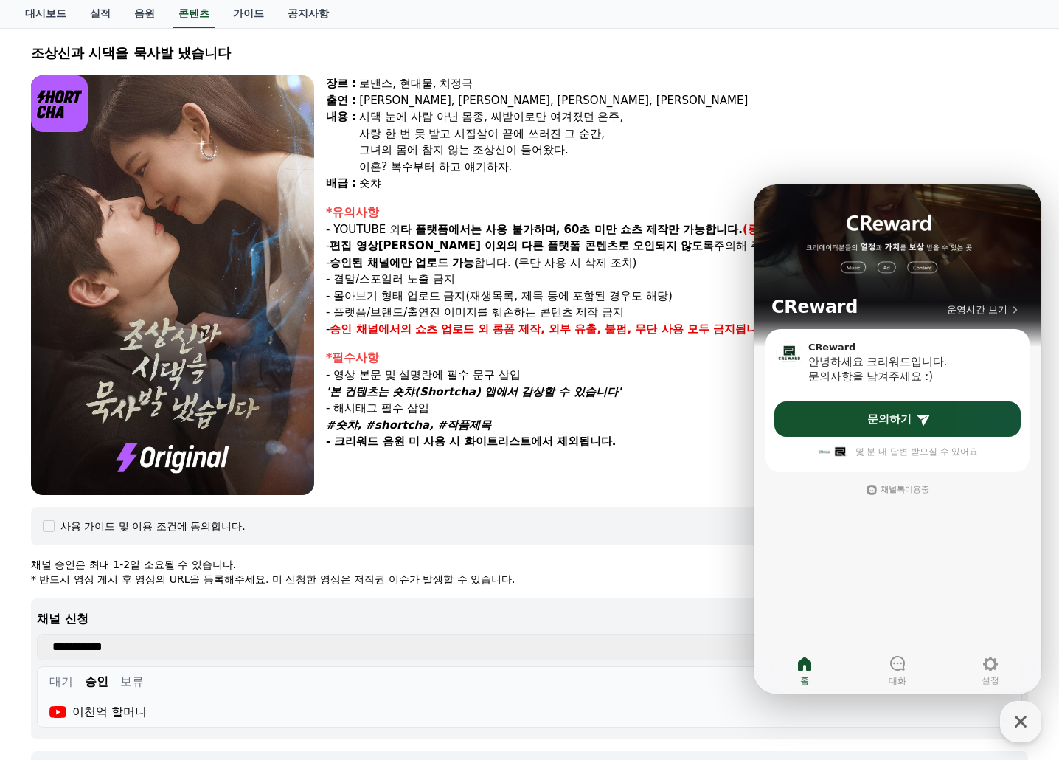
scroll to position [0, 0]
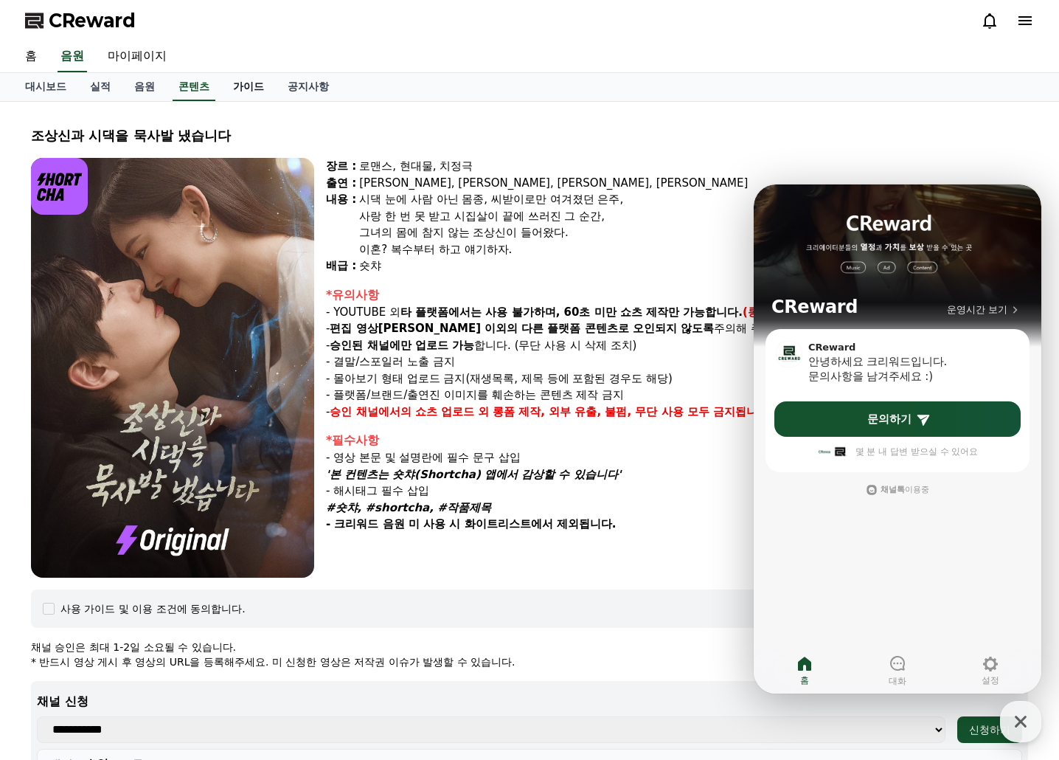
click at [246, 97] on link "가이드" at bounding box center [248, 87] width 55 height 28
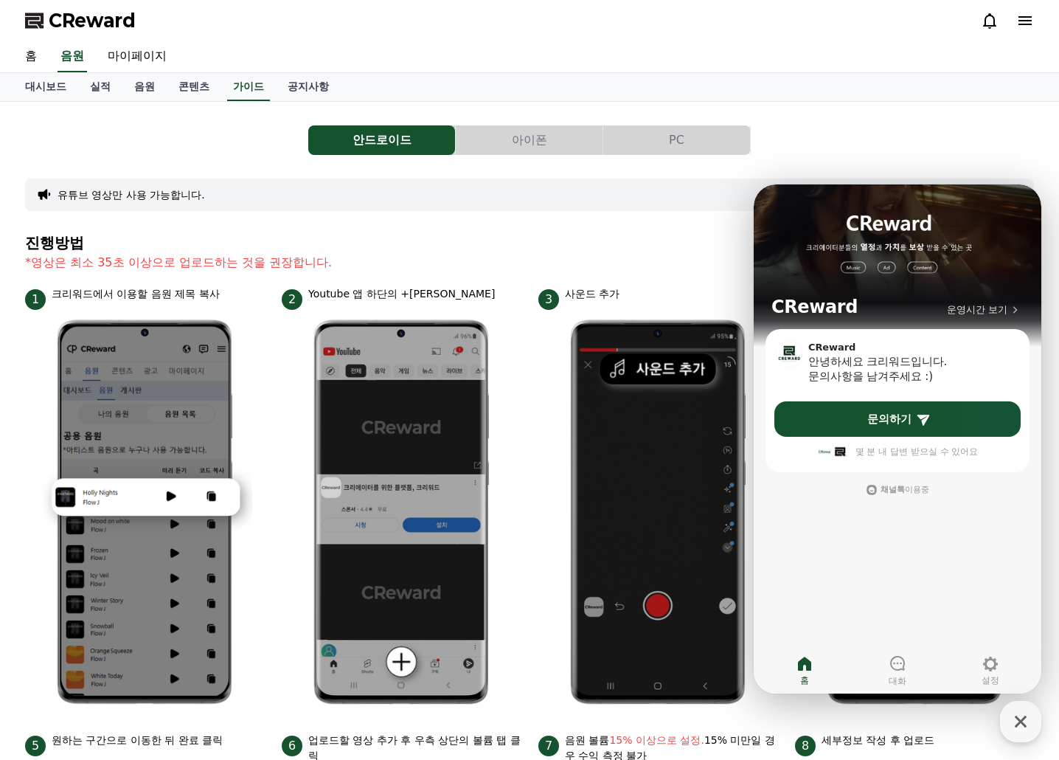
drag, startPoint x: 687, startPoint y: 116, endPoint x: 675, endPoint y: 146, distance: 32.7
click at [687, 119] on div "안드로이드 아이폰 PC 유튜브 영상만 사용 가능합니다. 진행방법 *영상은 최소 35초 이상으로 업로드하는 것을 권장합니다. 1 크리워드에서 이…" at bounding box center [529, 641] width 1009 height 1055
click at [675, 146] on button "PC" at bounding box center [676, 140] width 147 height 30
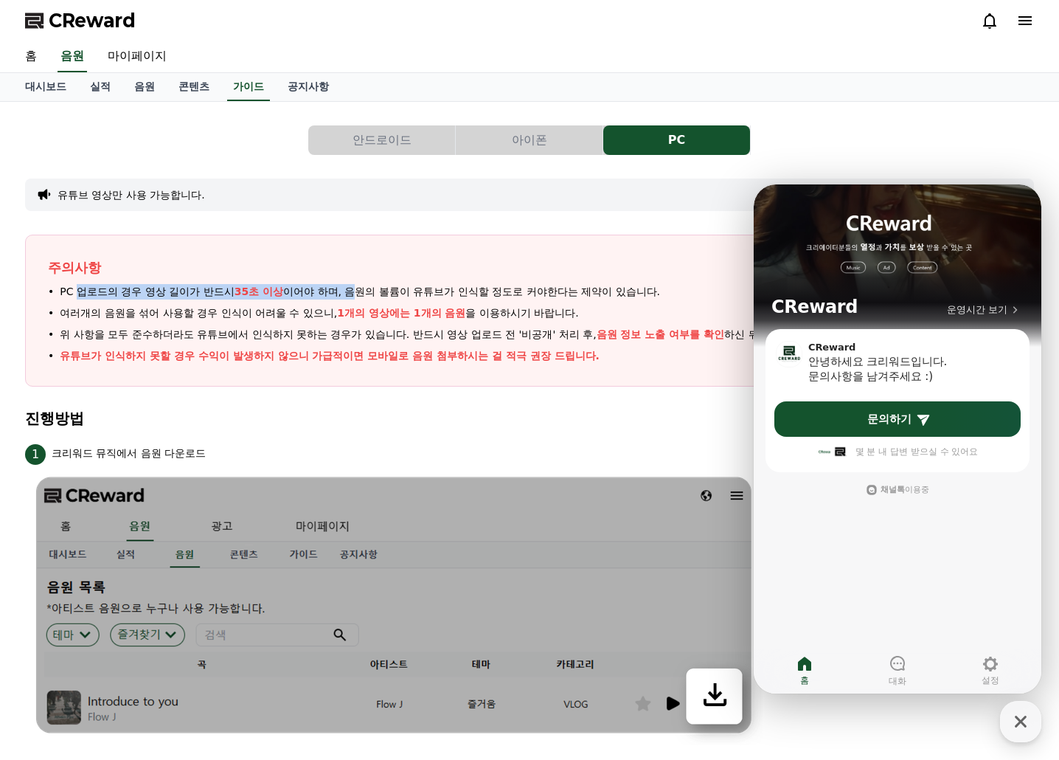
drag, startPoint x: 77, startPoint y: 291, endPoint x: 430, endPoint y: 291, distance: 352.6
click at [366, 291] on span "PC 업로드의 경우 영상 길이가 반드시 35초 이상 이어야 하며, 음원의 볼륨이 유튜브가 인식할 정도로 커야한다는 제약이 있습니다." at bounding box center [360, 291] width 600 height 15
click at [445, 291] on span "PC 업로드의 경우 영상 길이가 반드시 35초 이상 이어야 하며, 음원의 볼륨이 유튜브가 인식할 정도로 커야한다는 제약이 있습니다." at bounding box center [360, 291] width 600 height 15
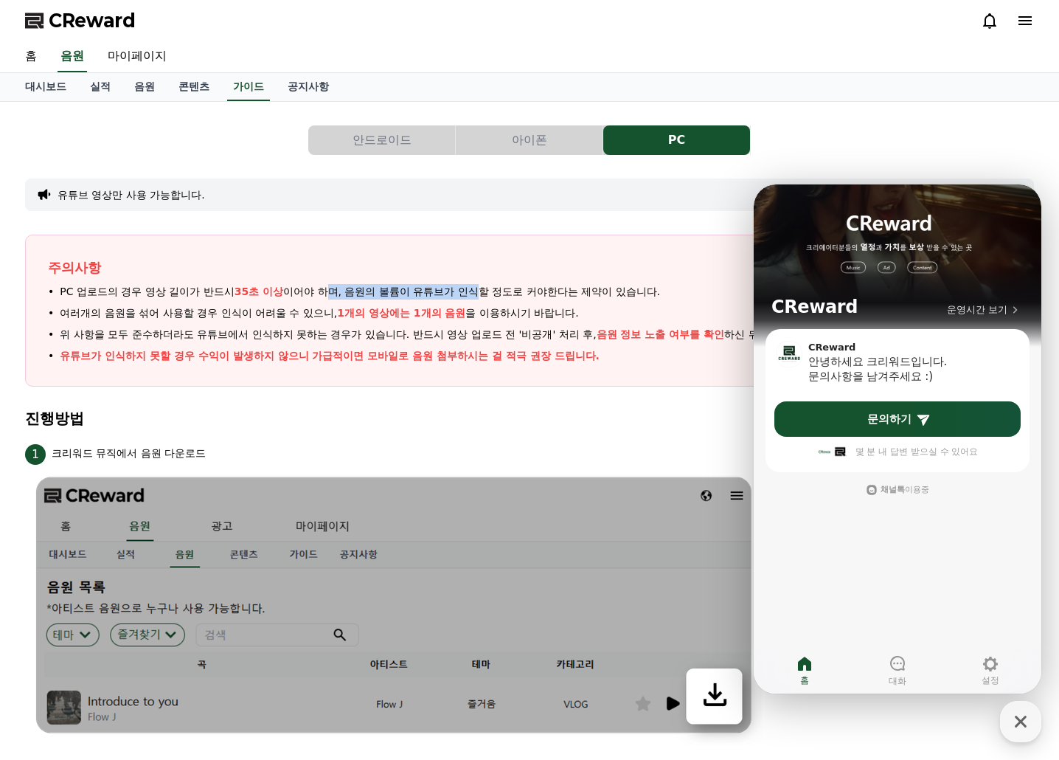
drag, startPoint x: 329, startPoint y: 291, endPoint x: 479, endPoint y: 290, distance: 150.5
click at [479, 290] on span "PC 업로드의 경우 영상 길이가 반드시 35초 이상 이어야 하며, 음원의 볼륨이 유튜브가 인식할 정도로 커야한다는 제약이 있습니다." at bounding box center [360, 291] width 600 height 15
click at [480, 290] on span "PC 업로드의 경우 영상 길이가 반드시 35초 이상 이어야 하며, 음원의 볼륨이 유튜브가 인식할 정도로 커야한다는 제약이 있습니다." at bounding box center [360, 291] width 600 height 15
drag, startPoint x: 390, startPoint y: 290, endPoint x: 524, endPoint y: 290, distance: 133.5
click at [506, 290] on span "PC 업로드의 경우 영상 길이가 반드시 35초 이상 이어야 하며, 음원의 볼륨이 유튜브가 인식할 정도로 커야한다는 제약이 있습니다." at bounding box center [360, 291] width 600 height 15
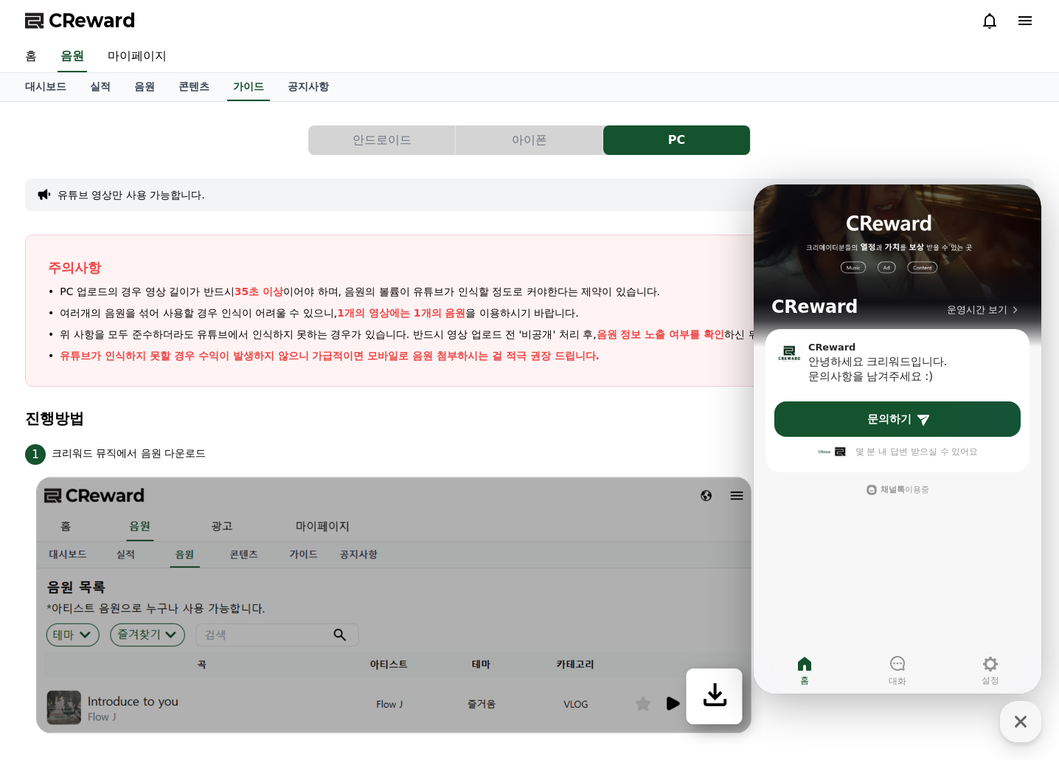
click at [547, 291] on span "PC 업로드의 경우 영상 길이가 반드시 35초 이상 이어야 하며, 음원의 볼륨이 유튜브가 인식할 정도로 커야한다는 제약이 있습니다." at bounding box center [360, 291] width 600 height 15
drag, startPoint x: 69, startPoint y: 311, endPoint x: 167, endPoint y: 311, distance: 98.8
click at [125, 311] on span "여러개의 음원을 섞어 사용할 경우 인식이 어려울 수 있으니, 1개의 영상에는 1개의 음원 을 이용하시기 바랍니다." at bounding box center [319, 312] width 519 height 15
click at [176, 311] on span "여러개의 음원을 섞어 사용할 경우 인식이 어려울 수 있으니, 1개의 영상에는 1개의 음원 을 이용하시기 바랍니다." at bounding box center [319, 312] width 519 height 15
drag, startPoint x: 75, startPoint y: 289, endPoint x: 190, endPoint y: 305, distance: 115.4
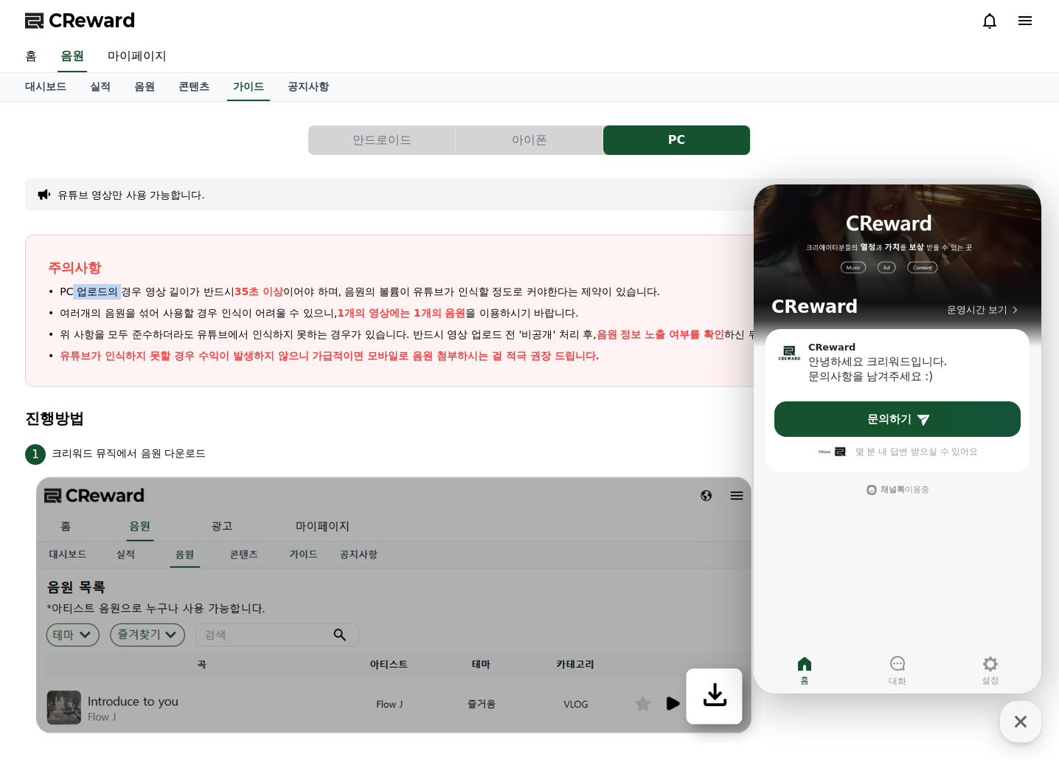
click at [158, 302] on ul "PC 업로드의 경우 영상 길이가 반드시 35초 이상 이어야 하며, 음원의 볼륨이 유튜브가 인식할 정도로 커야한다는 제약이 있습니다. 여러개의 …" at bounding box center [529, 324] width 963 height 80
click at [190, 305] on ul "PC 업로드의 경우 영상 길이가 반드시 35초 이상 이어야 하며, 음원의 볼륨이 유튜브가 인식할 정도로 커야한다는 제약이 있습니다. 여러개의 …" at bounding box center [529, 324] width 963 height 80
drag, startPoint x: 72, startPoint y: 311, endPoint x: 203, endPoint y: 316, distance: 130.7
click at [203, 316] on span "여러개의 음원을 섞어 사용할 경우 인식이 어려울 수 있으니, 1개의 영상에는 1개의 음원 을 이용하시기 바랍니다." at bounding box center [319, 312] width 519 height 15
click at [221, 316] on span "여러개의 음원을 섞어 사용할 경우 인식이 어려울 수 있으니, 1개의 영상에는 1개의 음원 을 이용하시기 바랍니다." at bounding box center [319, 312] width 519 height 15
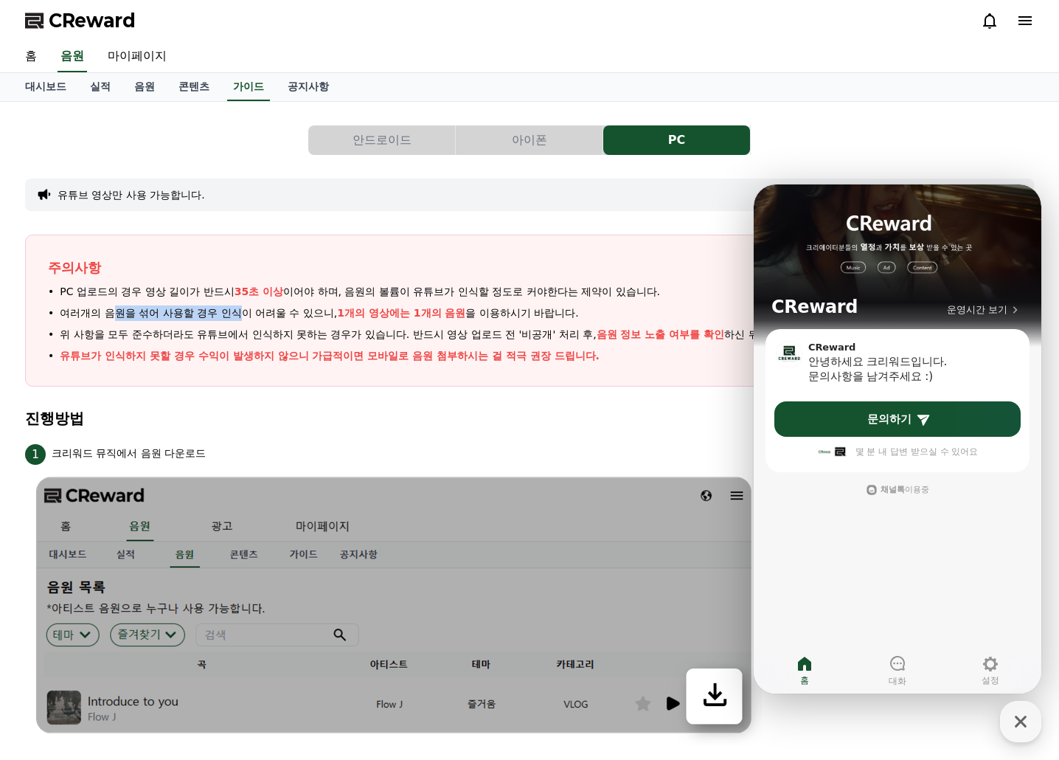
drag, startPoint x: 142, startPoint y: 310, endPoint x: 282, endPoint y: 310, distance: 140.1
click at [271, 310] on span "여러개의 음원을 섞어 사용할 경우 인식이 어려울 수 있으니, 1개의 영상에는 1개의 음원 을 이용하시기 바랍니다." at bounding box center [319, 312] width 519 height 15
click at [291, 310] on span "여러개의 음원을 섞어 사용할 경우 인식이 어려울 수 있으니, 1개의 영상에는 1개의 음원 을 이용하시기 바랍니다." at bounding box center [319, 312] width 519 height 15
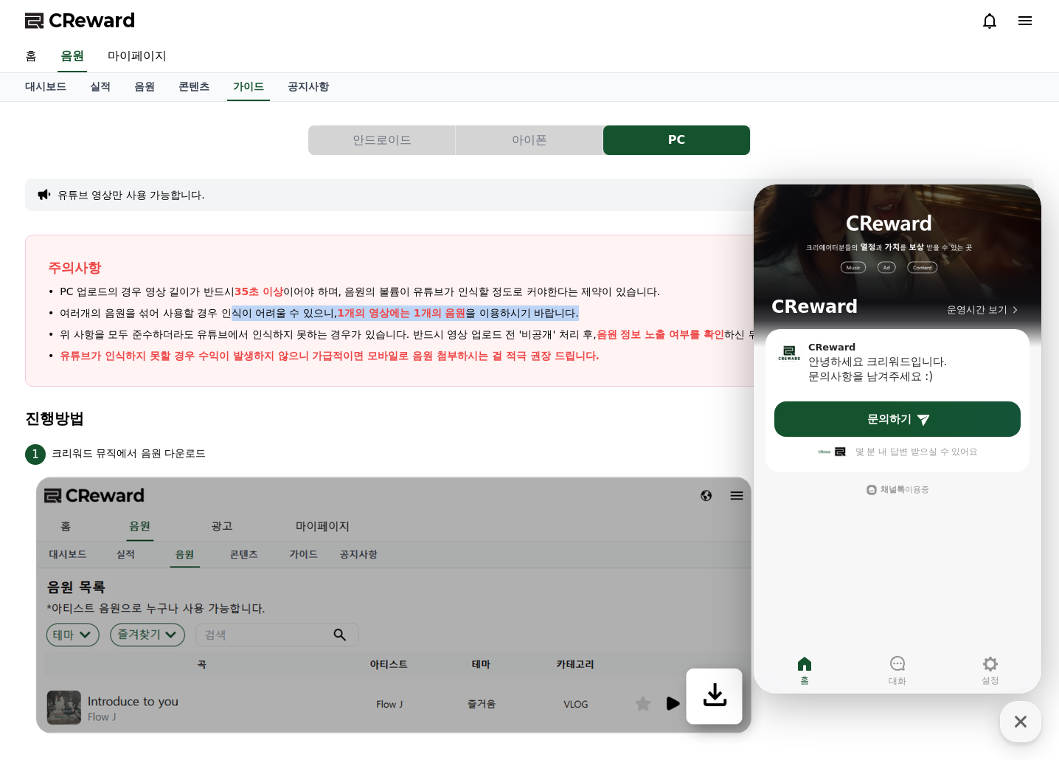
drag, startPoint x: 234, startPoint y: 314, endPoint x: 594, endPoint y: 316, distance: 359.9
click at [583, 314] on li "여러개의 음원을 섞어 사용할 경우 인식이 어려울 수 있으니, 1개의 영상에는 1개의 음원 을 이용하시기 바랍니다." at bounding box center [529, 312] width 963 height 15
click at [596, 316] on li "여러개의 음원을 섞어 사용할 경우 인식이 어려울 수 있으니, 1개의 영상에는 1개의 음원 을 이용하시기 바랍니다." at bounding box center [529, 312] width 963 height 15
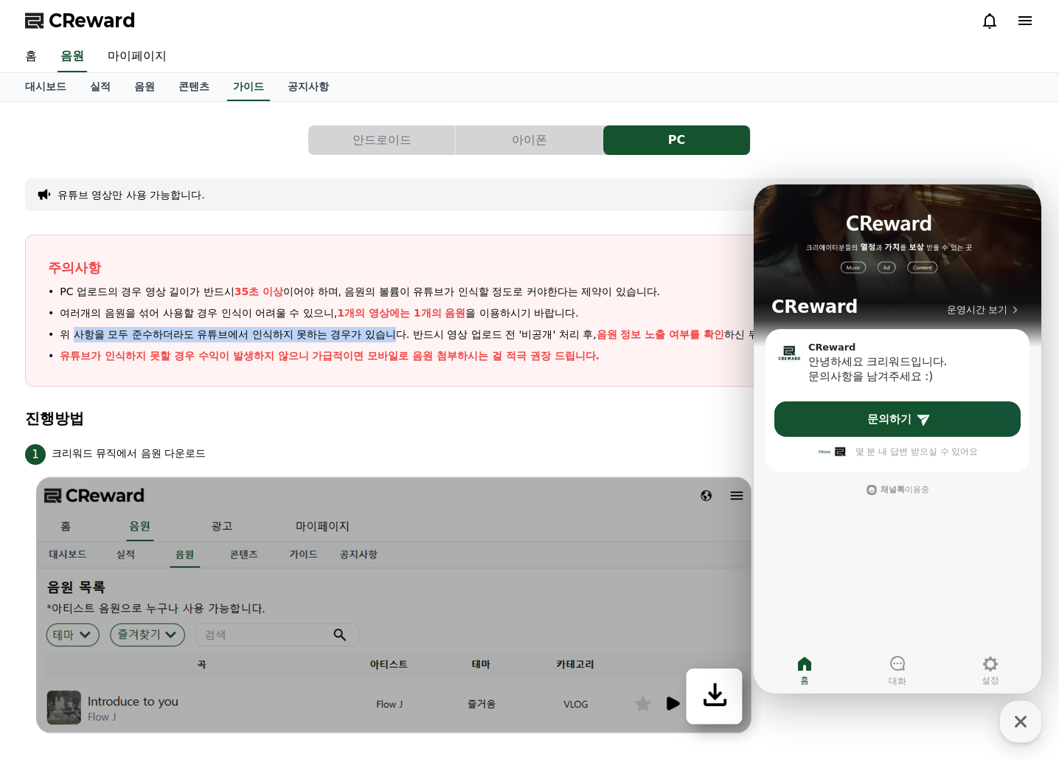
drag, startPoint x: 188, startPoint y: 330, endPoint x: 437, endPoint y: 330, distance: 249.3
click at [407, 330] on span "위 사항을 모두 준수하더라도 유튜브에서 인식하지 못하는 경우가 있습니다. 반드시 영상 업로드 전 '비공개' 처리 후, 음원 정보 노출 여부를 …" at bounding box center [514, 334] width 908 height 15
click at [441, 330] on span "위 사항을 모두 준수하더라도 유튜브에서 인식하지 못하는 경우가 있습니다. 반드시 영상 업로드 전 '비공개' 처리 후, 음원 정보 노출 여부를 …" at bounding box center [514, 334] width 908 height 15
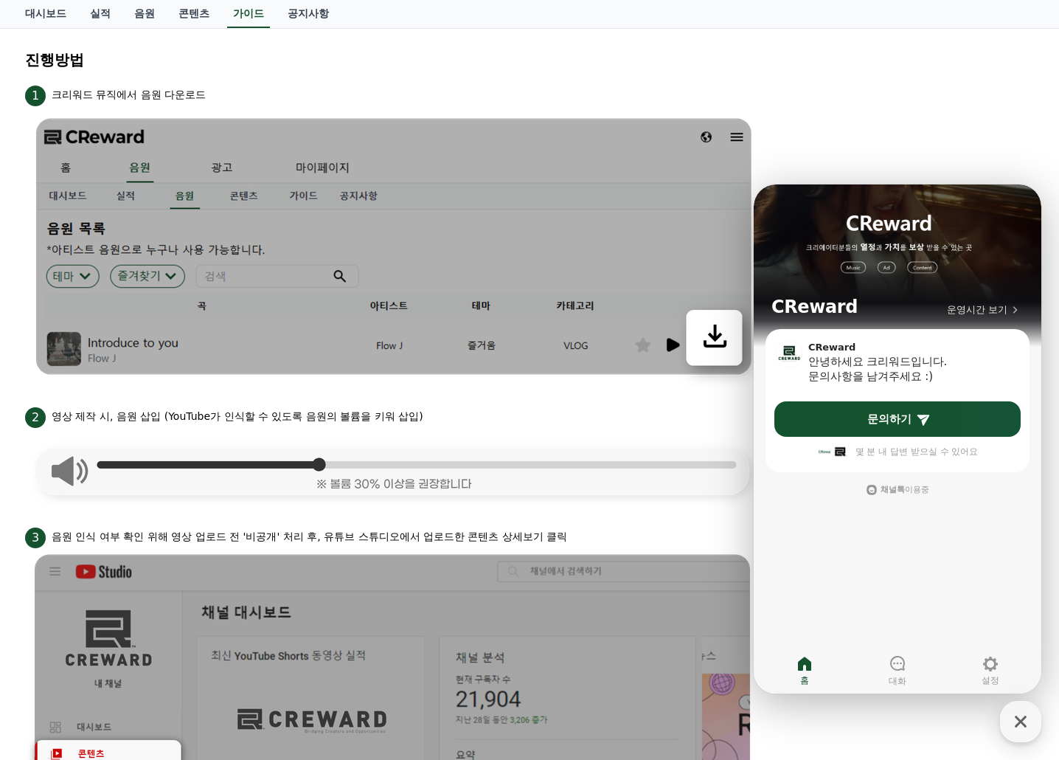
scroll to position [369, 0]
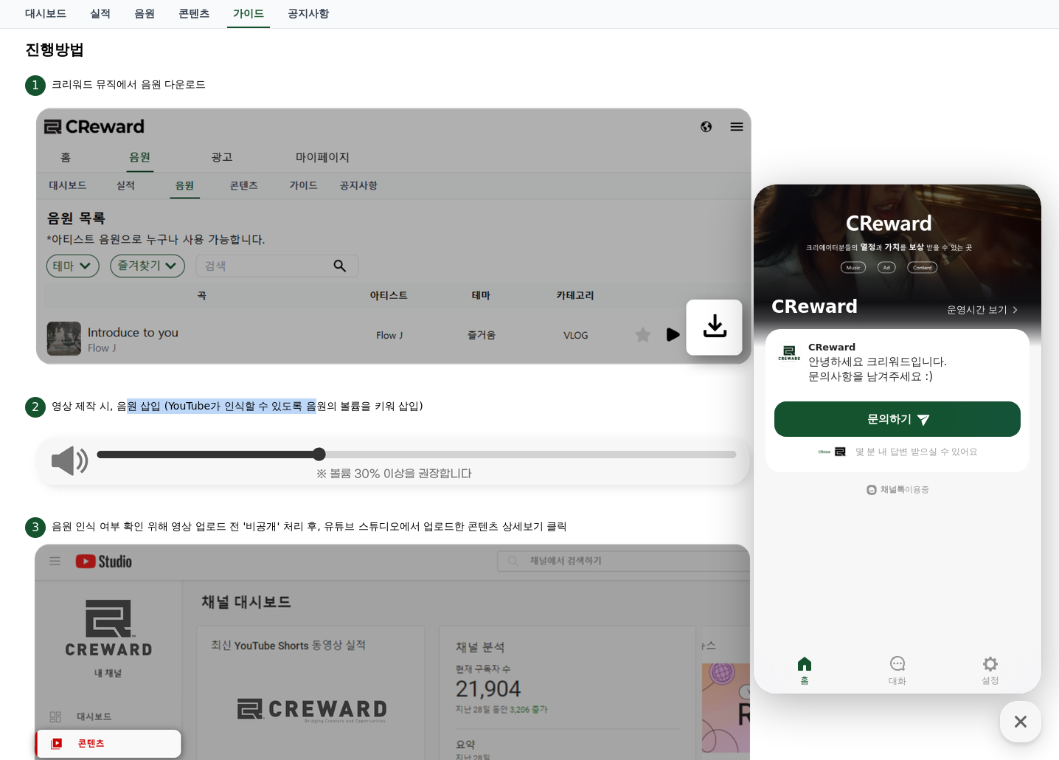
drag, startPoint x: 128, startPoint y: 404, endPoint x: 389, endPoint y: 403, distance: 261.1
click at [347, 403] on p "영상 제작 시, 음원 삽입 (YouTube가 인식할 수 있도록 음원의 볼륨을 키워 삽입)" at bounding box center [238, 405] width 372 height 15
click at [482, 401] on div "2 영상 제작 시, 음원 삽입 (YouTube가 인식할 수 있도록 음원의 볼륨을 키워 삽입)" at bounding box center [529, 406] width 1009 height 24
drag, startPoint x: 243, startPoint y: 403, endPoint x: 389, endPoint y: 403, distance: 146.8
click at [389, 403] on p "영상 제작 시, 음원 삽입 (YouTube가 인식할 수 있도록 음원의 볼륨을 키워 삽입)" at bounding box center [238, 405] width 372 height 15
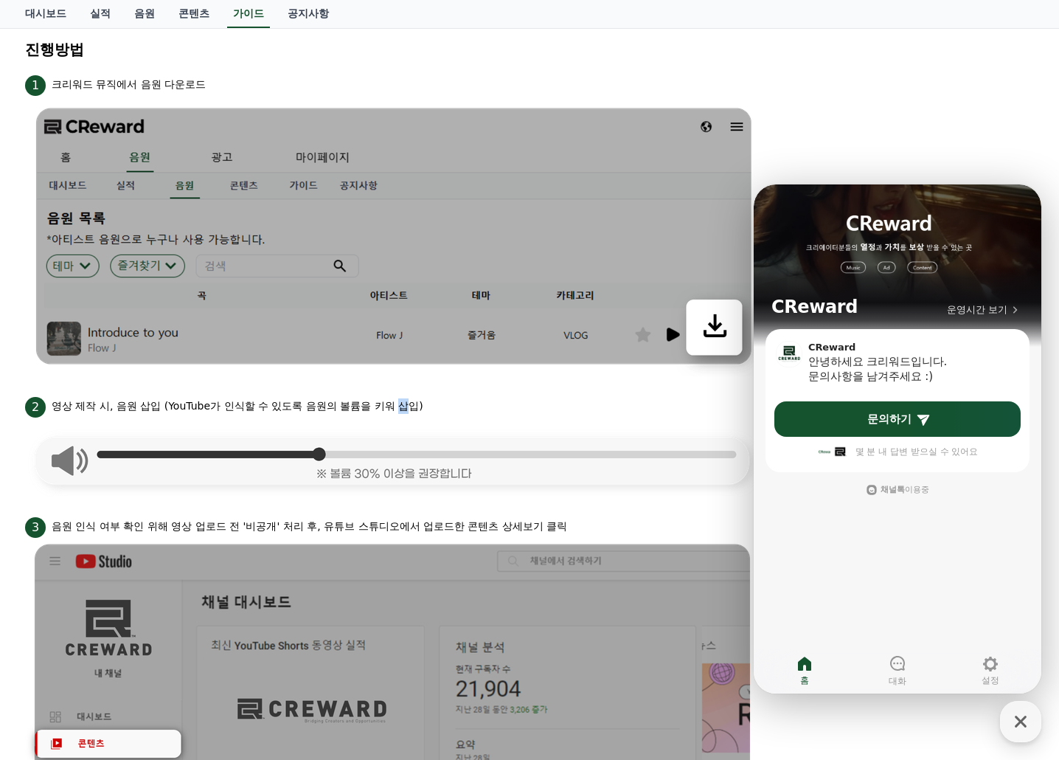
drag, startPoint x: 403, startPoint y: 403, endPoint x: 453, endPoint y: 412, distance: 50.2
click at [405, 403] on p "영상 제작 시, 음원 삽입 (YouTube가 인식할 수 있도록 음원의 볼륨을 키워 삽입)" at bounding box center [238, 405] width 372 height 15
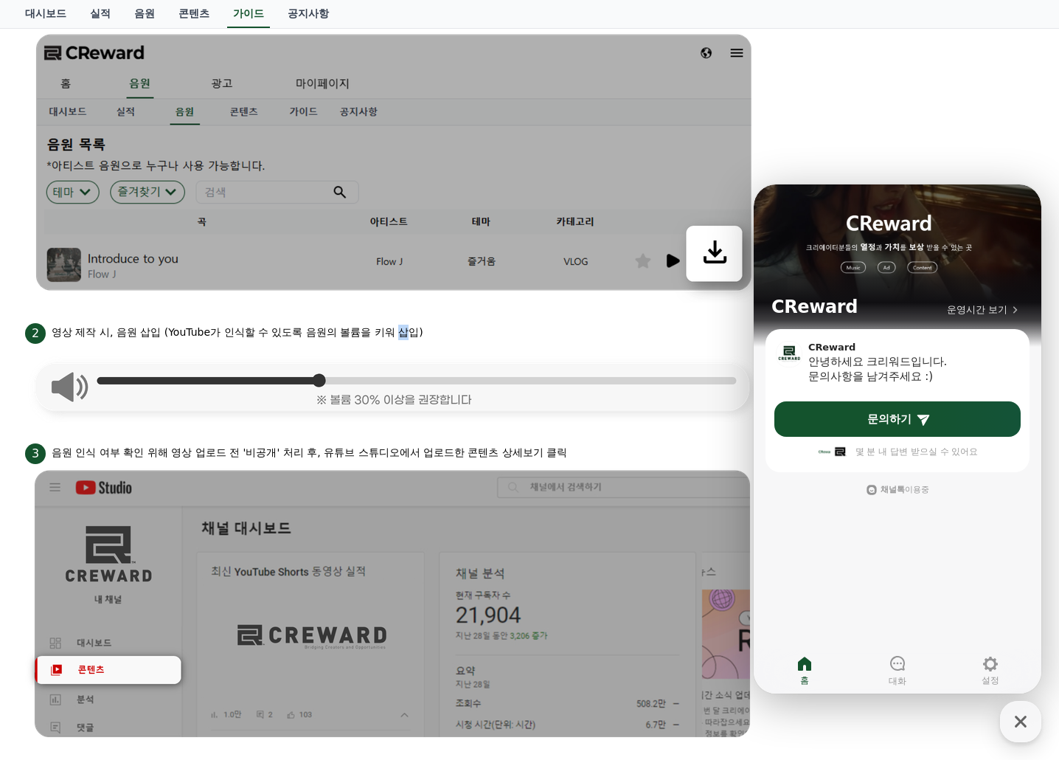
scroll to position [590, 0]
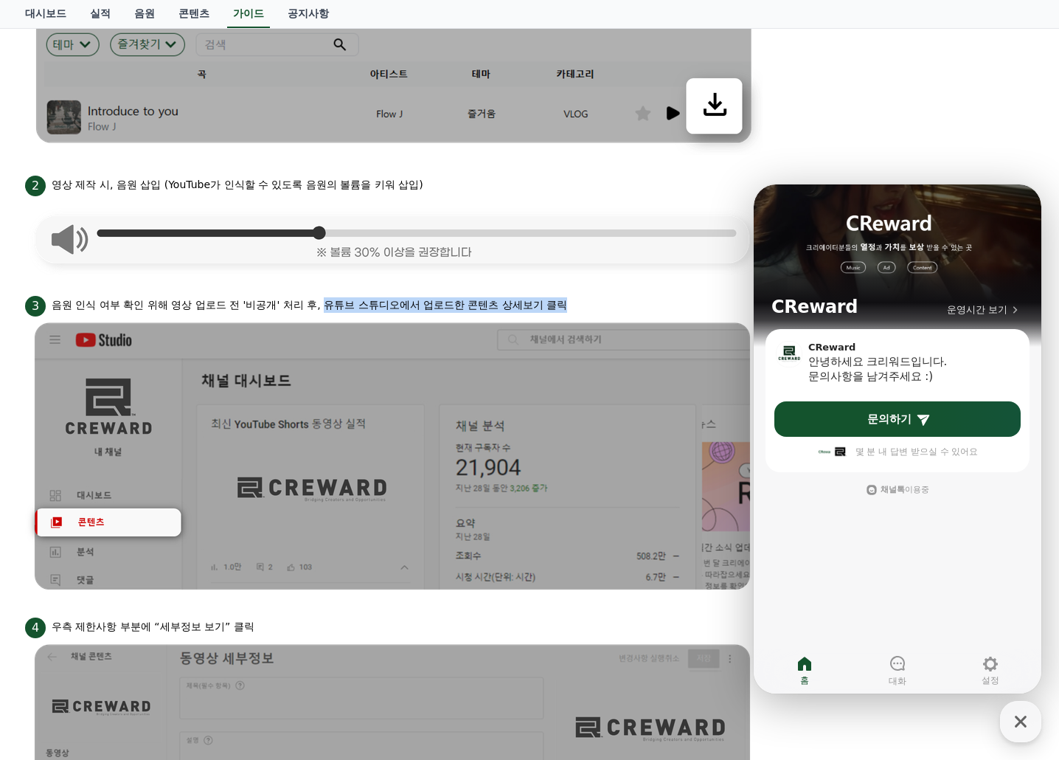
drag, startPoint x: 330, startPoint y: 308, endPoint x: 608, endPoint y: 308, distance: 278.1
click at [608, 308] on div "3 음원 인식 여부 확인 위해 영상 업로드 전 '비공개' 처리 후, 유튜브 스튜디오에서 업로드한 콘텐츠 상세보기 클릭" at bounding box center [529, 305] width 1009 height 24
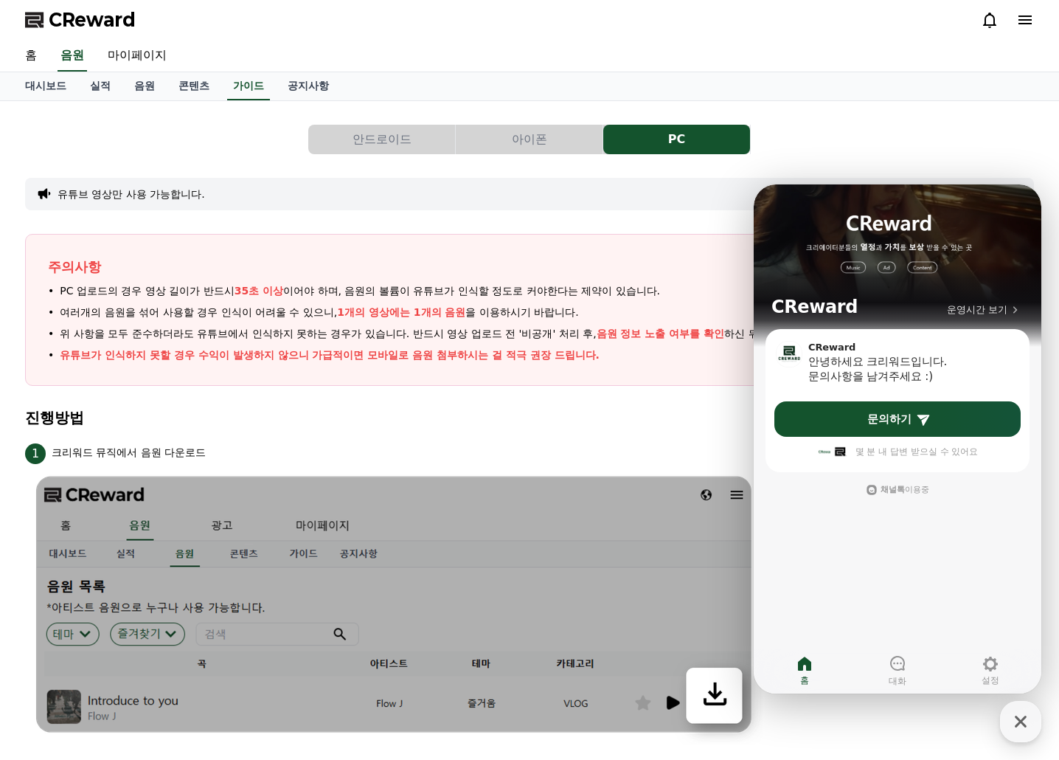
scroll to position [0, 0]
click at [365, 138] on button "안드로이드" at bounding box center [381, 140] width 147 height 30
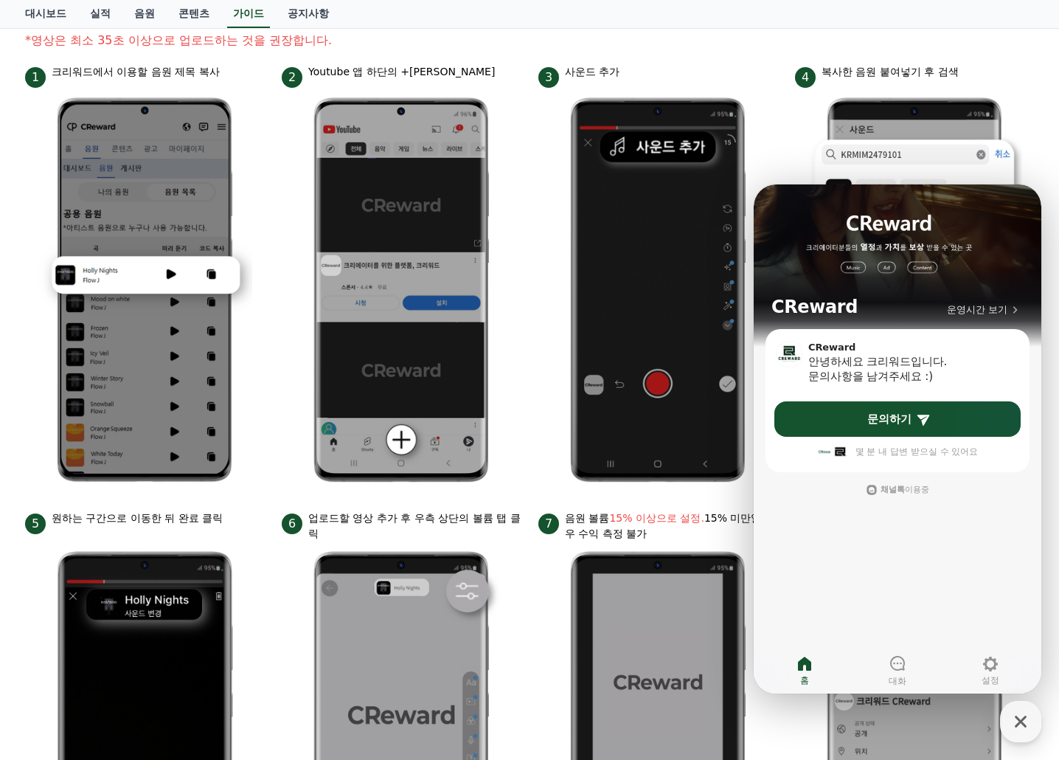
scroll to position [221, 0]
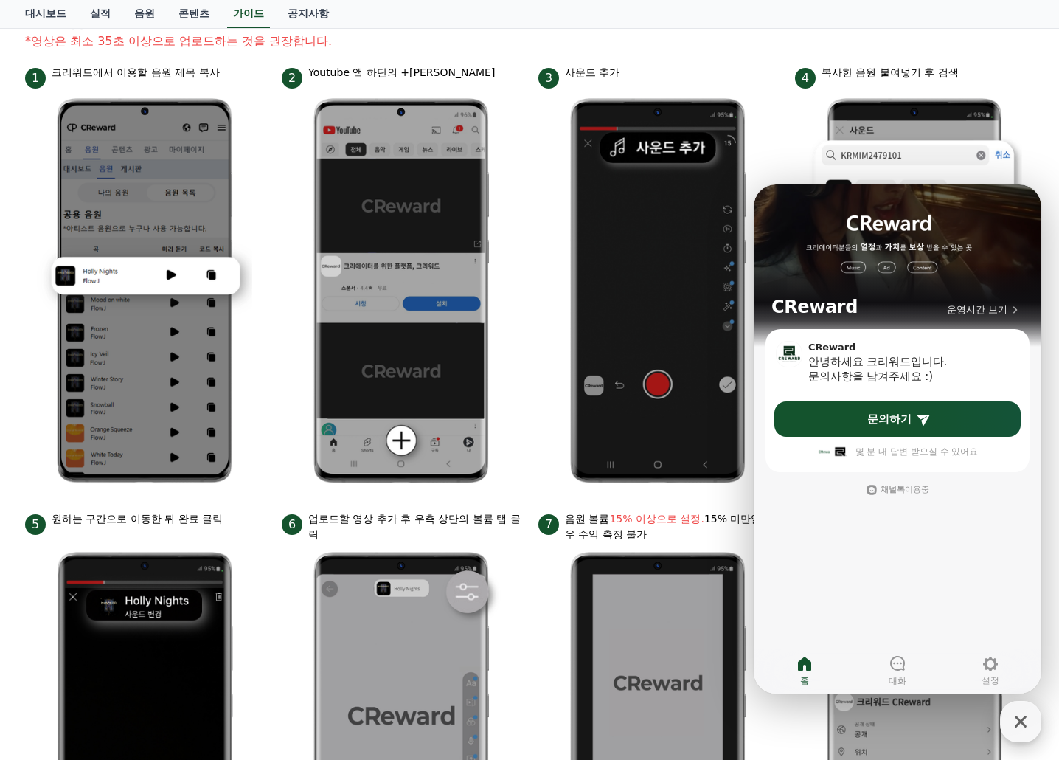
click at [1024, 726] on icon "button" at bounding box center [1021, 721] width 27 height 27
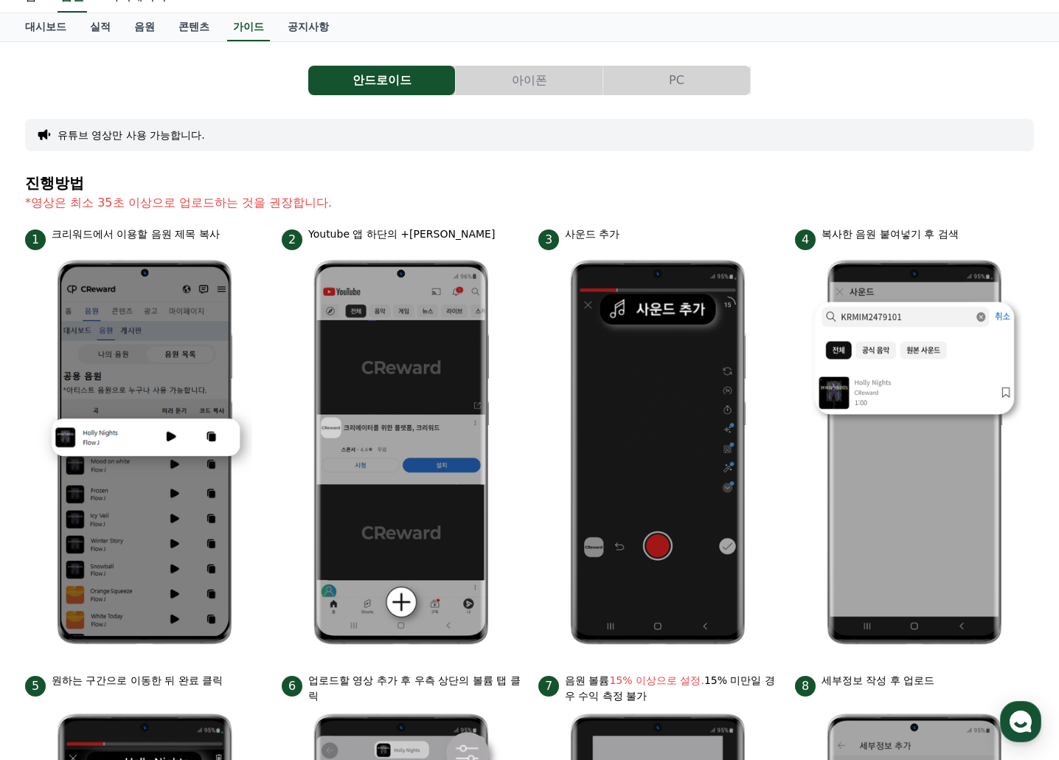
scroll to position [0, 0]
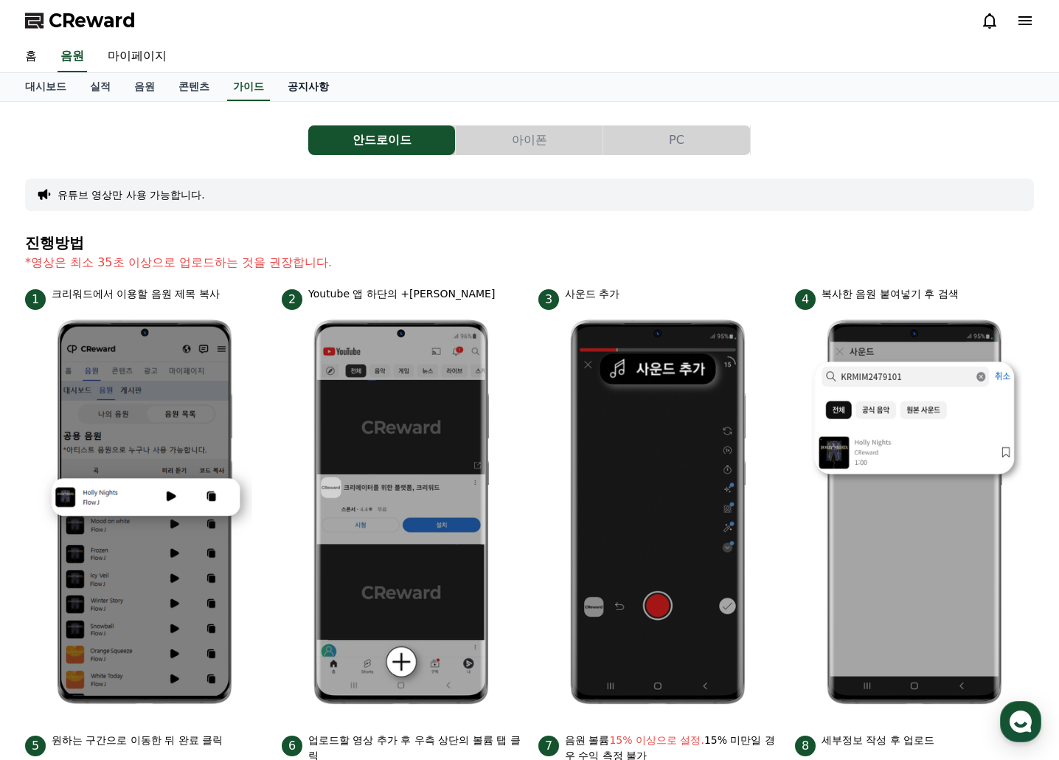
click at [312, 91] on link "공지사항" at bounding box center [308, 87] width 65 height 28
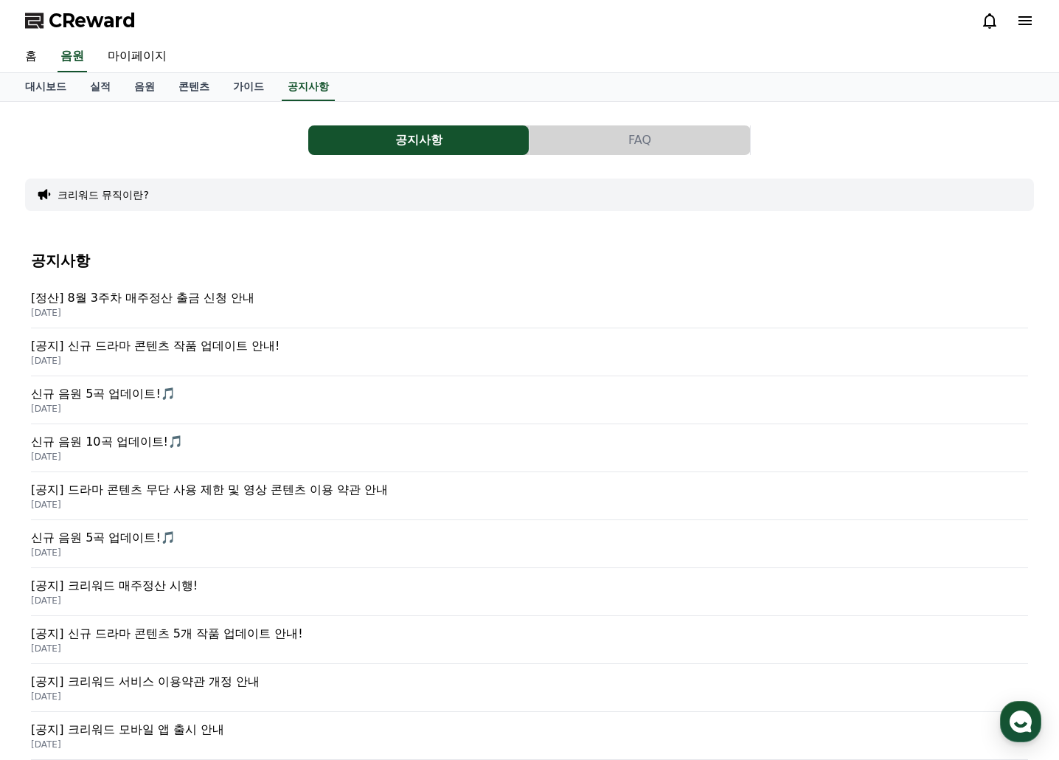
click at [296, 488] on p "[공지] 드라마 콘텐츠 무단 사용 제한 및 영상 콘텐츠 이용 약관 안내" at bounding box center [529, 490] width 997 height 18
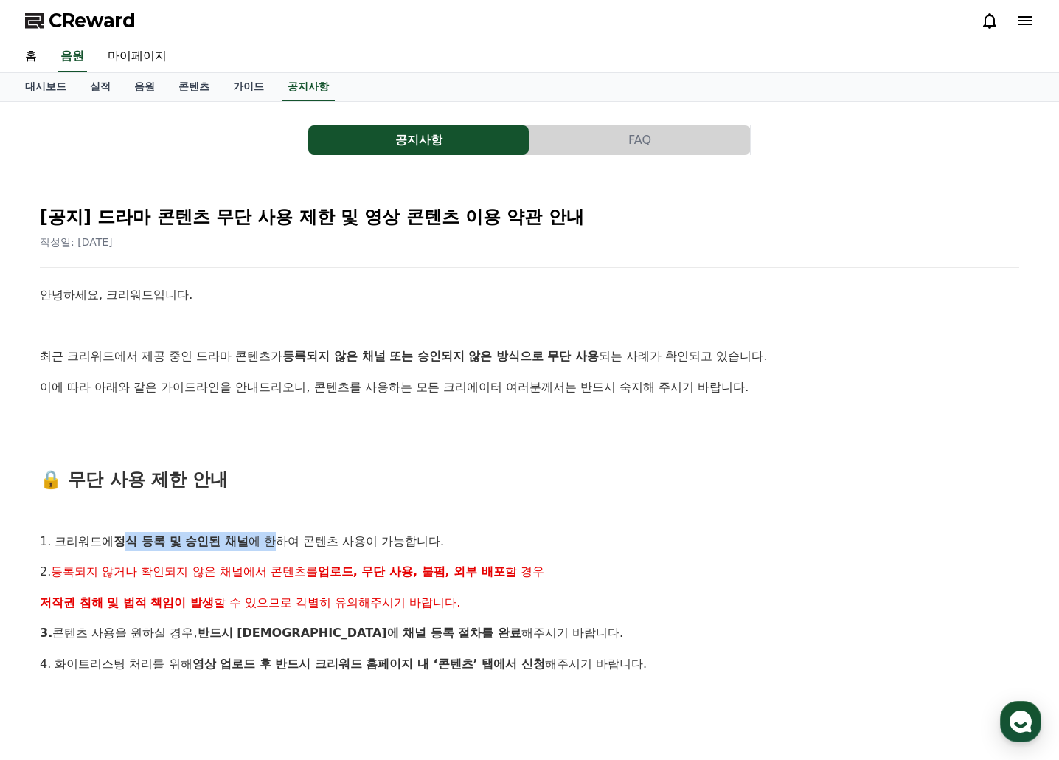
drag, startPoint x: 131, startPoint y: 544, endPoint x: 386, endPoint y: 544, distance: 254.5
click at [360, 544] on p "1. 크리워드에 정식 등록 및 승인된 채널 에 한하여 콘텐츠 사용이 가능합니다." at bounding box center [529, 541] width 979 height 19
click at [386, 545] on p "1. 크리워드에 정식 등록 및 승인된 채널 에 한하여 콘텐츠 사용이 가능합니다." at bounding box center [529, 541] width 979 height 19
drag, startPoint x: 117, startPoint y: 568, endPoint x: 393, endPoint y: 571, distance: 275.9
click at [317, 571] on span "등록되지 않거나 확인되지 않은 채널에서 콘텐츠를" at bounding box center [184, 571] width 266 height 14
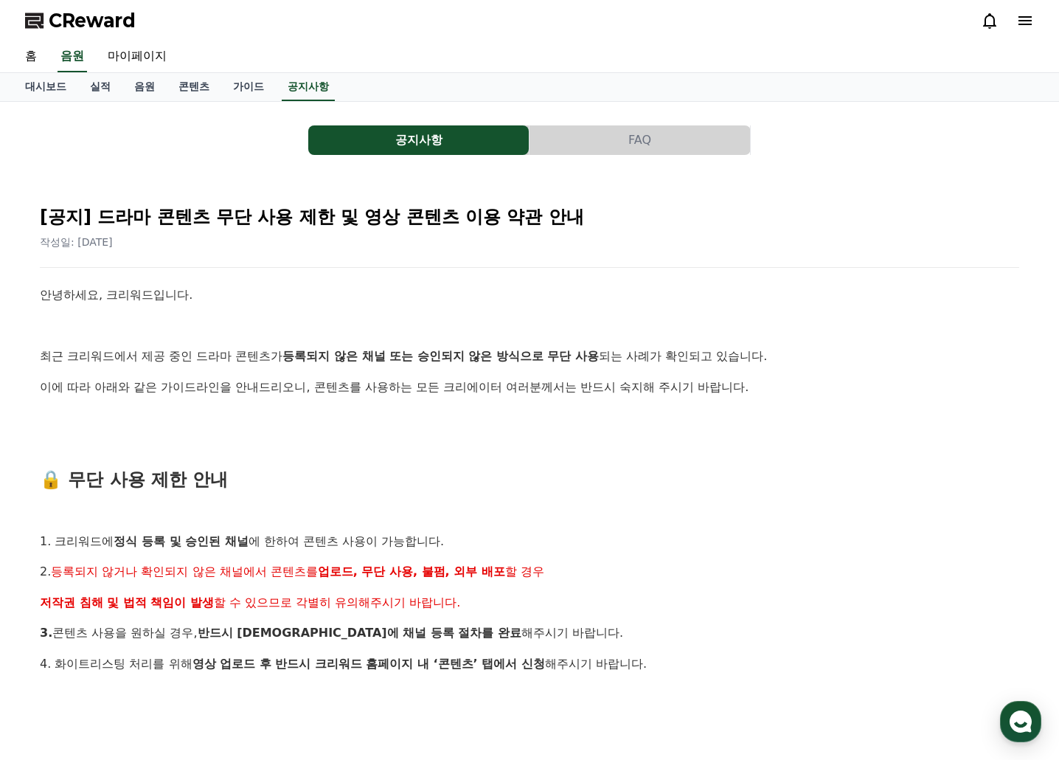
click at [409, 572] on strong "업로드, 무단 사용, 불펌, 외부 배포" at bounding box center [411, 571] width 187 height 14
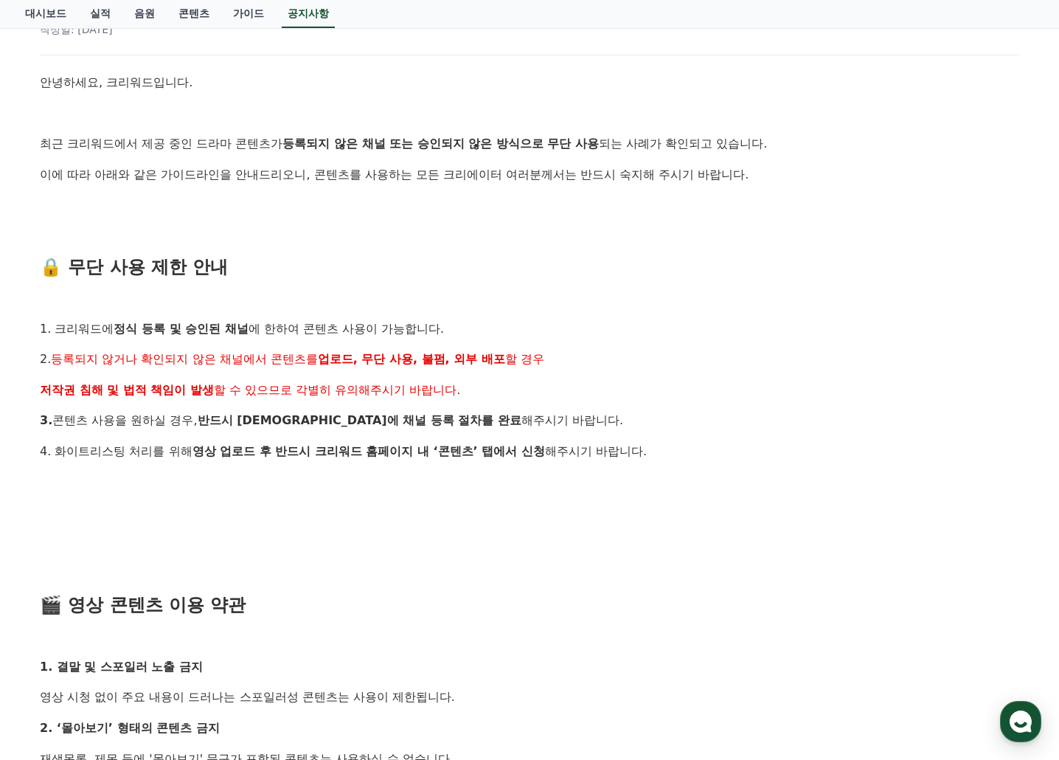
scroll to position [221, 0]
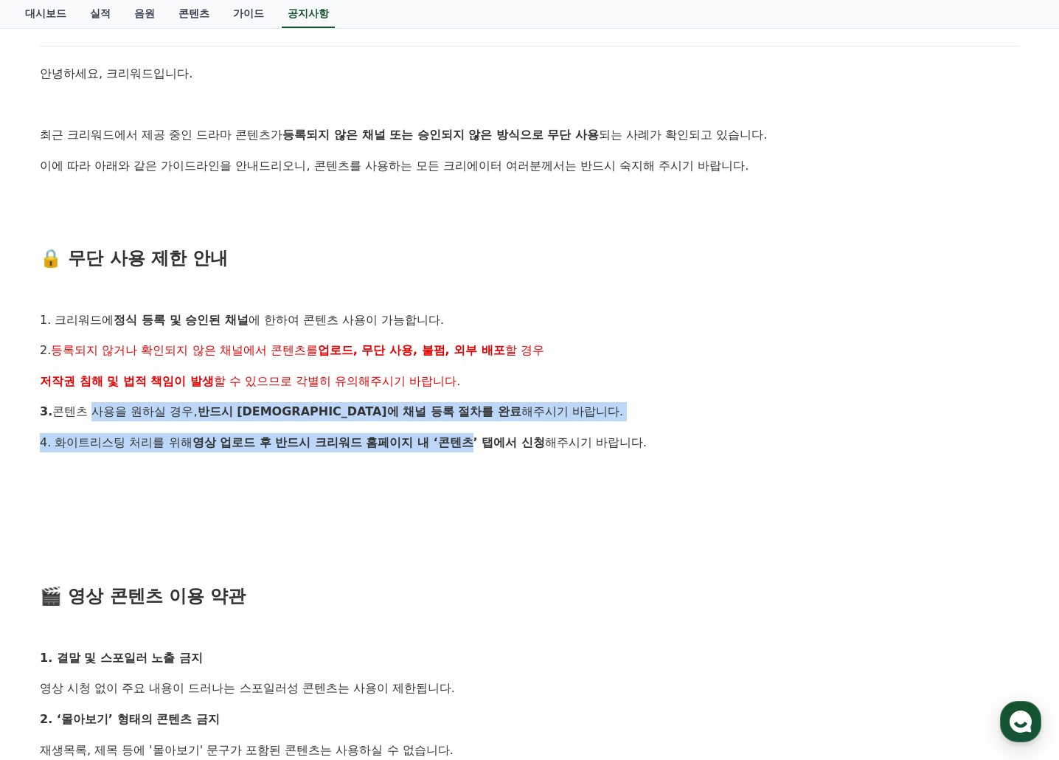
drag, startPoint x: 123, startPoint y: 405, endPoint x: 488, endPoint y: 432, distance: 365.4
click at [483, 432] on div "안녕하세요, 크리워드입니다. 최근 크리워드에서 제공 중인 드라마 콘텐츠가 등록되지 않은 채널 또는 승인되지 않은 방식으로 무단 사용 되는 사례…" at bounding box center [529, 703] width 979 height 1278
click at [488, 433] on p "4. 화이트리스팅 처리를 위해 영상 업로드 후 반드시 크리워드 홈페이지 내 ‘콘텐츠’ 탭에서 신청 해주시기 바랍니다." at bounding box center [529, 442] width 979 height 19
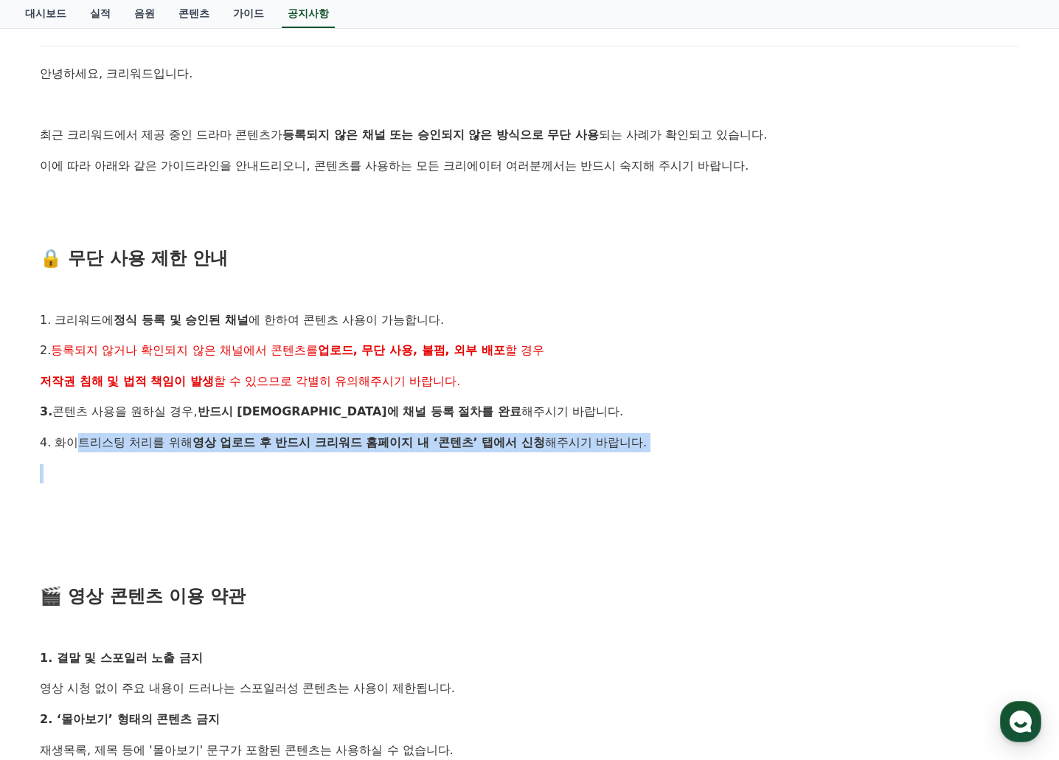
drag, startPoint x: 107, startPoint y: 438, endPoint x: 601, endPoint y: 516, distance: 500.3
click at [512, 468] on div "안녕하세요, 크리워드입니다. 최근 크리워드에서 제공 중인 드라마 콘텐츠가 등록되지 않은 채널 또는 승인되지 않은 방식으로 무단 사용 되는 사례…" at bounding box center [529, 703] width 979 height 1278
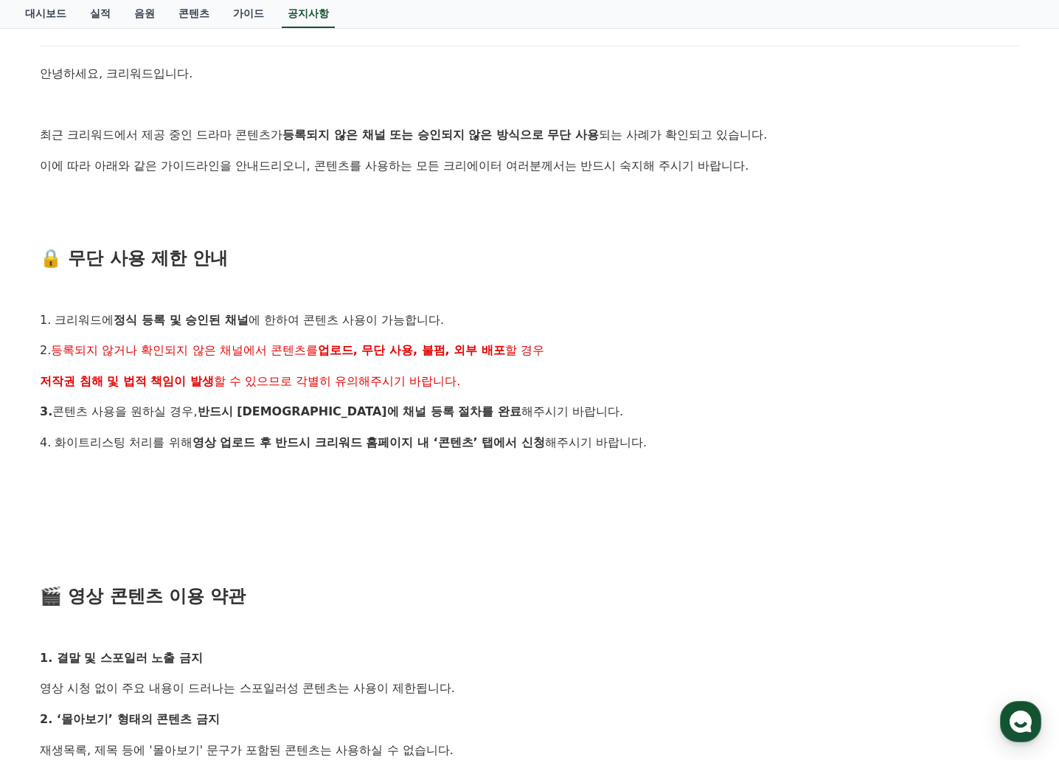
click at [627, 517] on div "안녕하세요, 크리워드입니다. 최근 크리워드에서 제공 중인 드라마 콘텐츠가 등록되지 않은 채널 또는 승인되지 않은 방식으로 무단 사용 되는 사례…" at bounding box center [529, 703] width 979 height 1278
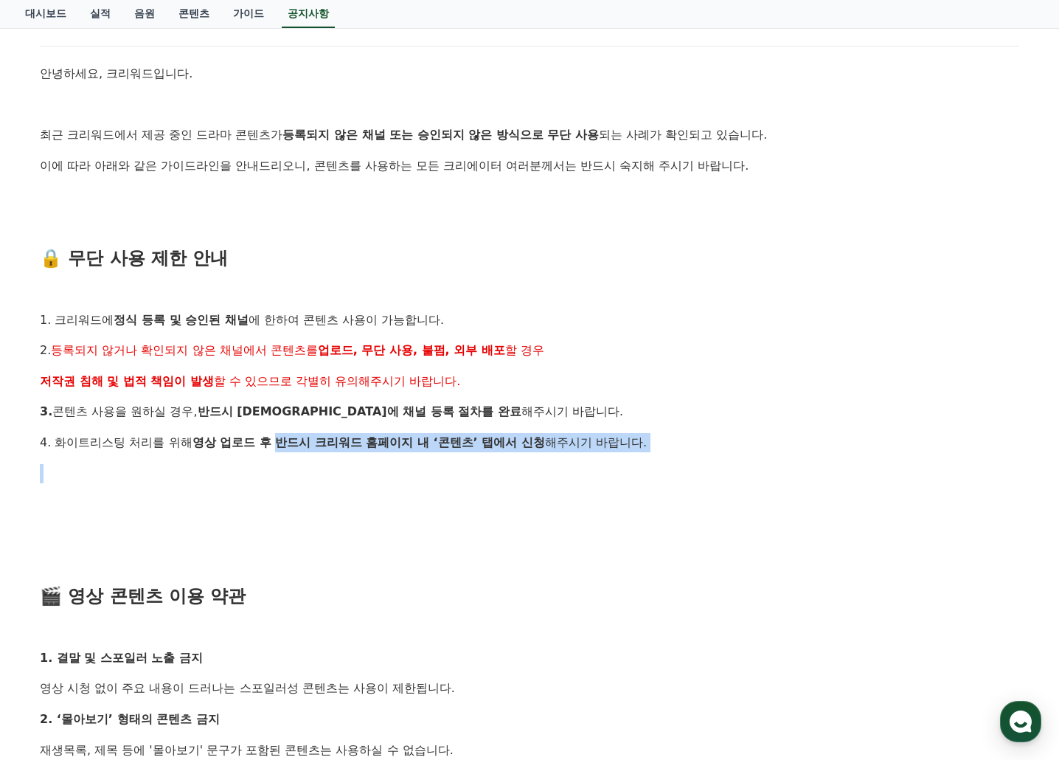
drag, startPoint x: 306, startPoint y: 439, endPoint x: 561, endPoint y: 490, distance: 260.4
click at [541, 487] on div "안녕하세요, 크리워드입니다. 최근 크리워드에서 제공 중인 드라마 콘텐츠가 등록되지 않은 채널 또는 승인되지 않은 방식으로 무단 사용 되는 사례…" at bounding box center [529, 703] width 979 height 1278
drag, startPoint x: 561, startPoint y: 490, endPoint x: 582, endPoint y: 534, distance: 48.2
click at [563, 492] on div "안녕하세요, 크리워드입니다. 최근 크리워드에서 제공 중인 드라마 콘텐츠가 등록되지 않은 채널 또는 승인되지 않은 방식으로 무단 사용 되는 사례…" at bounding box center [529, 703] width 979 height 1278
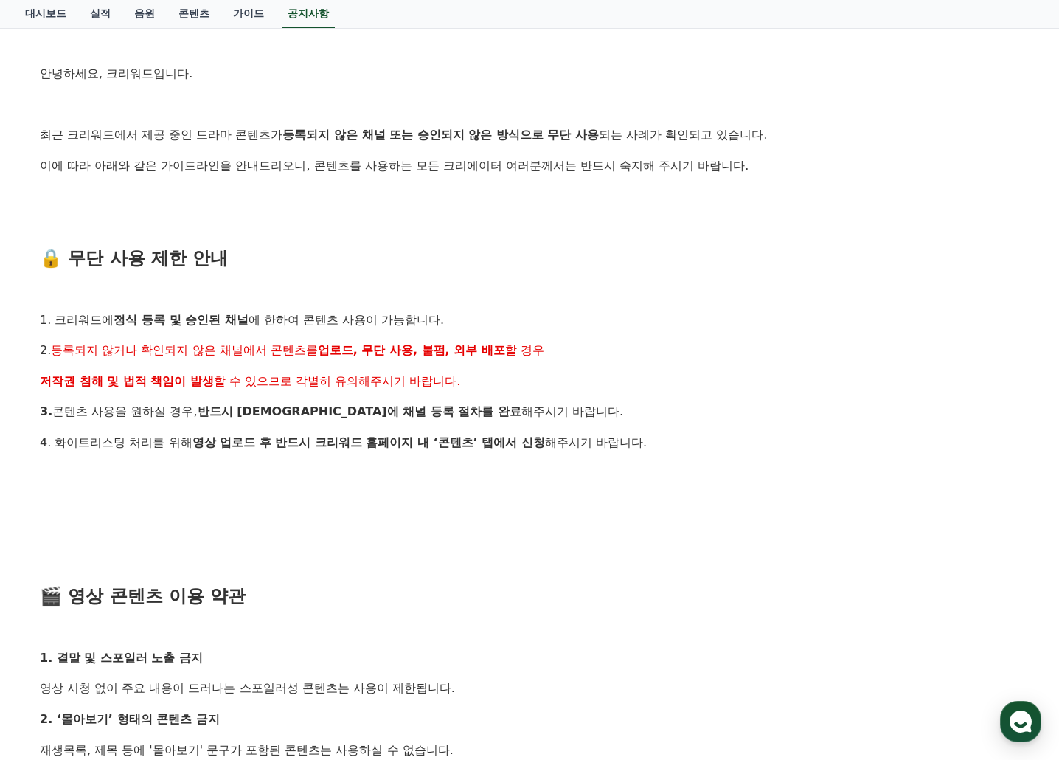
click at [578, 528] on p at bounding box center [529, 534] width 979 height 19
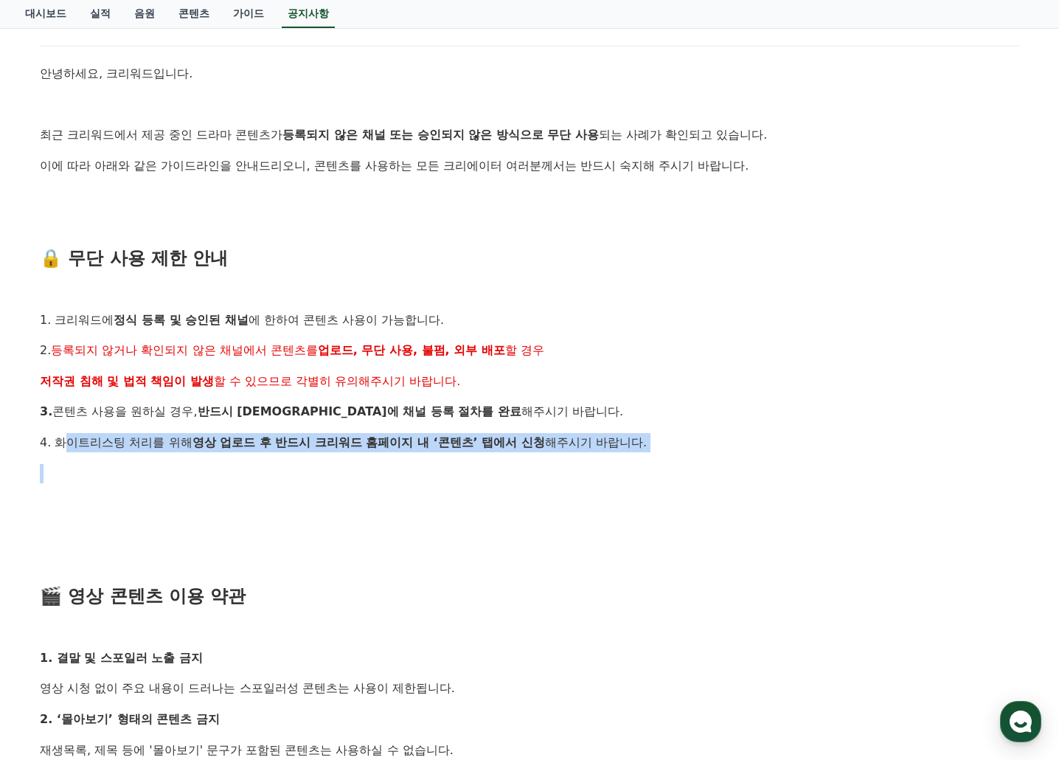
drag, startPoint x: 72, startPoint y: 442, endPoint x: 238, endPoint y: 465, distance: 167.6
click at [233, 465] on div "안녕하세요, 크리워드입니다. 최근 크리워드에서 제공 중인 드라마 콘텐츠가 등록되지 않은 채널 또는 승인되지 않은 방식으로 무단 사용 되는 사례…" at bounding box center [529, 703] width 979 height 1278
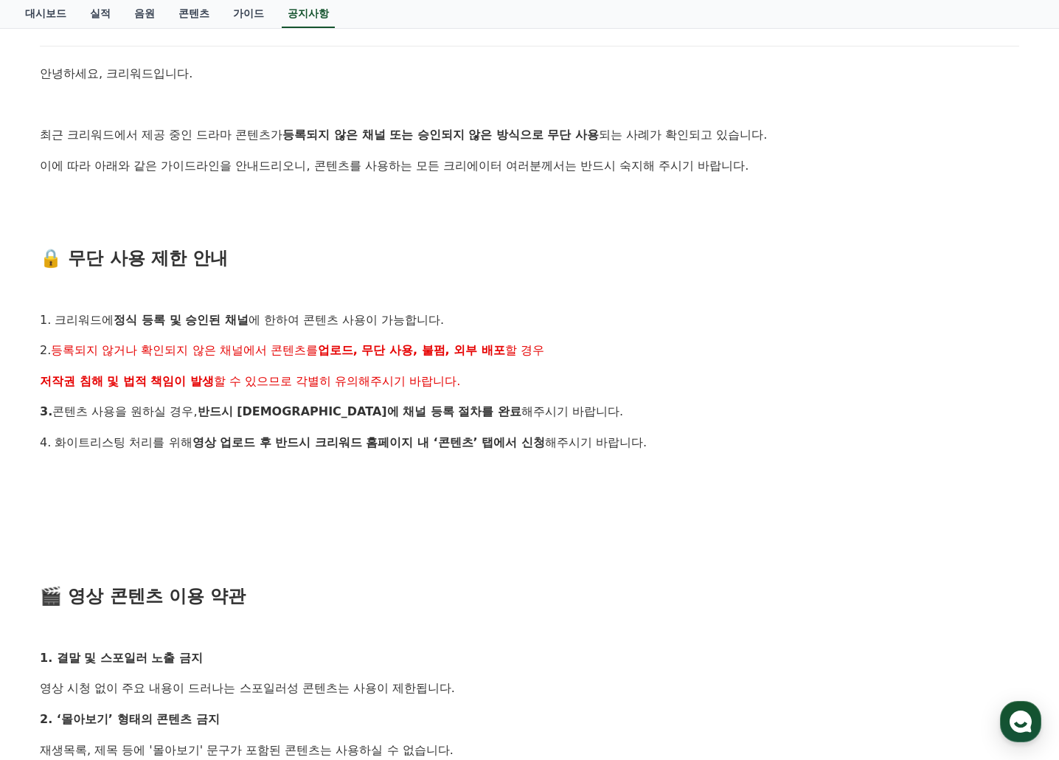
click at [425, 502] on p at bounding box center [529, 503] width 979 height 19
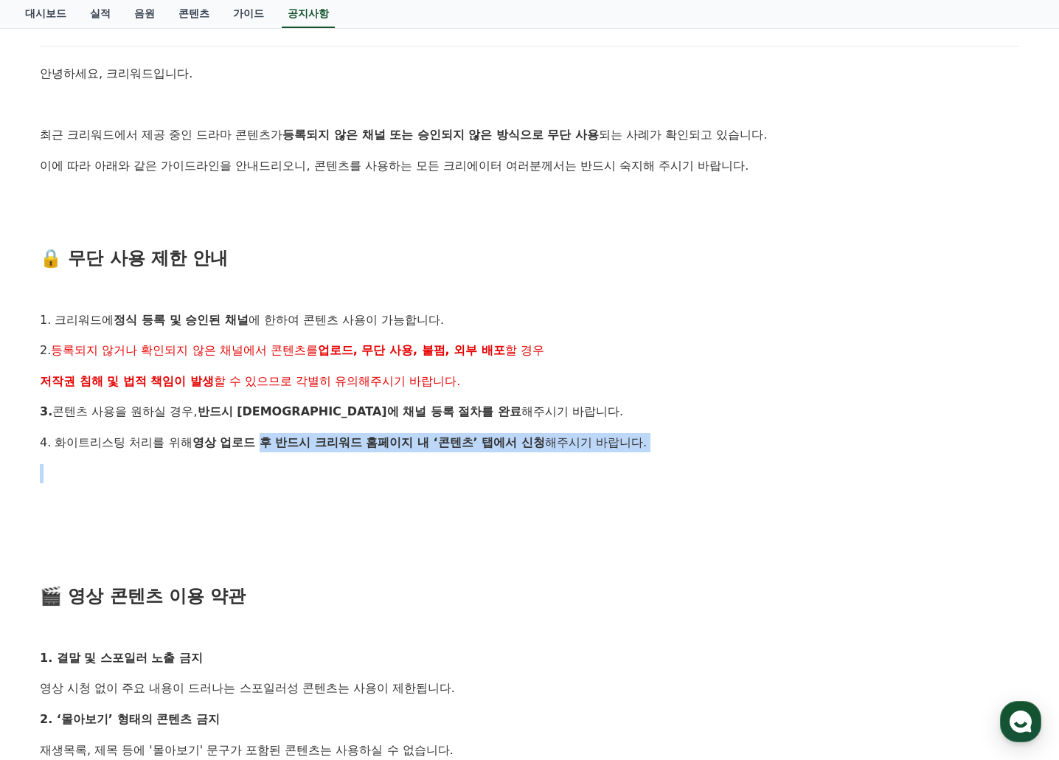
drag, startPoint x: 268, startPoint y: 437, endPoint x: 588, endPoint y: 502, distance: 326.5
click at [535, 490] on div "안녕하세요, 크리워드입니다. 최근 크리워드에서 제공 중인 드라마 콘텐츠가 등록되지 않은 채널 또는 승인되지 않은 방식으로 무단 사용 되는 사례…" at bounding box center [529, 703] width 979 height 1278
drag, startPoint x: 588, startPoint y: 502, endPoint x: 625, endPoint y: 533, distance: 48.6
click at [589, 502] on p at bounding box center [529, 503] width 979 height 19
click at [691, 497] on p at bounding box center [529, 503] width 979 height 19
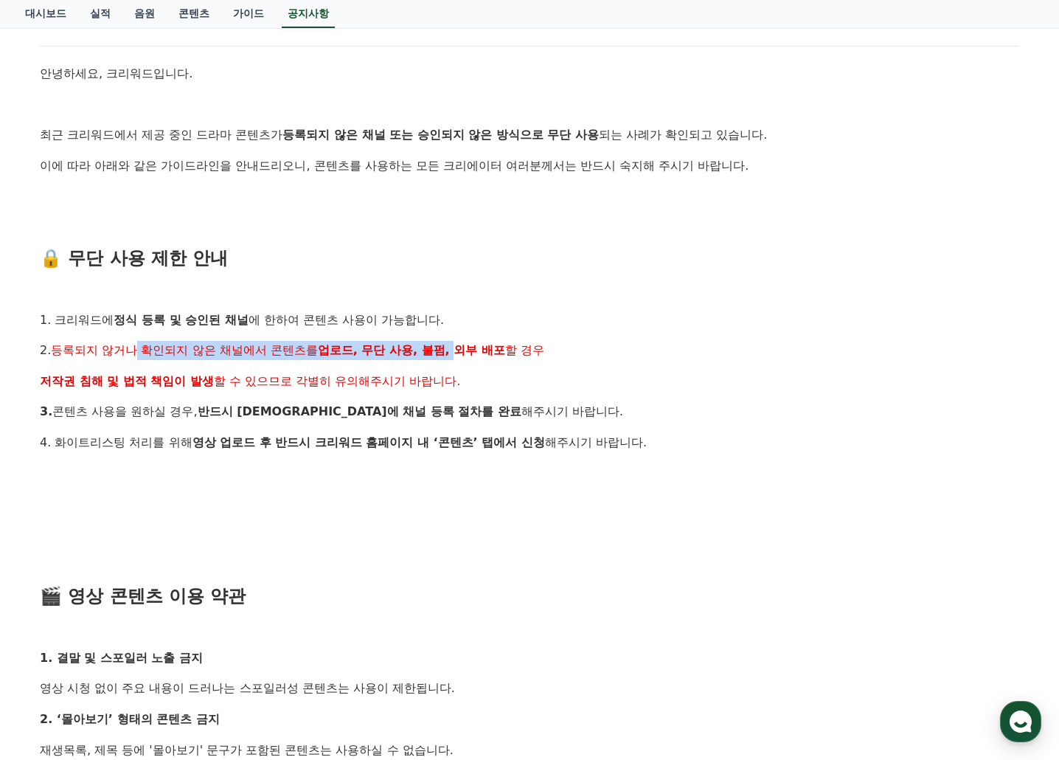
drag, startPoint x: 226, startPoint y: 346, endPoint x: 506, endPoint y: 343, distance: 279.6
click at [478, 346] on p "2. 등록되지 않거나 확인되지 않은 채널에서 콘텐츠를 업로드, 무단 사용, 불펌, 외부 배포 할 경우" at bounding box center [529, 350] width 979 height 19
click at [505, 343] on strong "업로드, 무단 사용, 불펌, 외부 배포" at bounding box center [411, 350] width 187 height 14
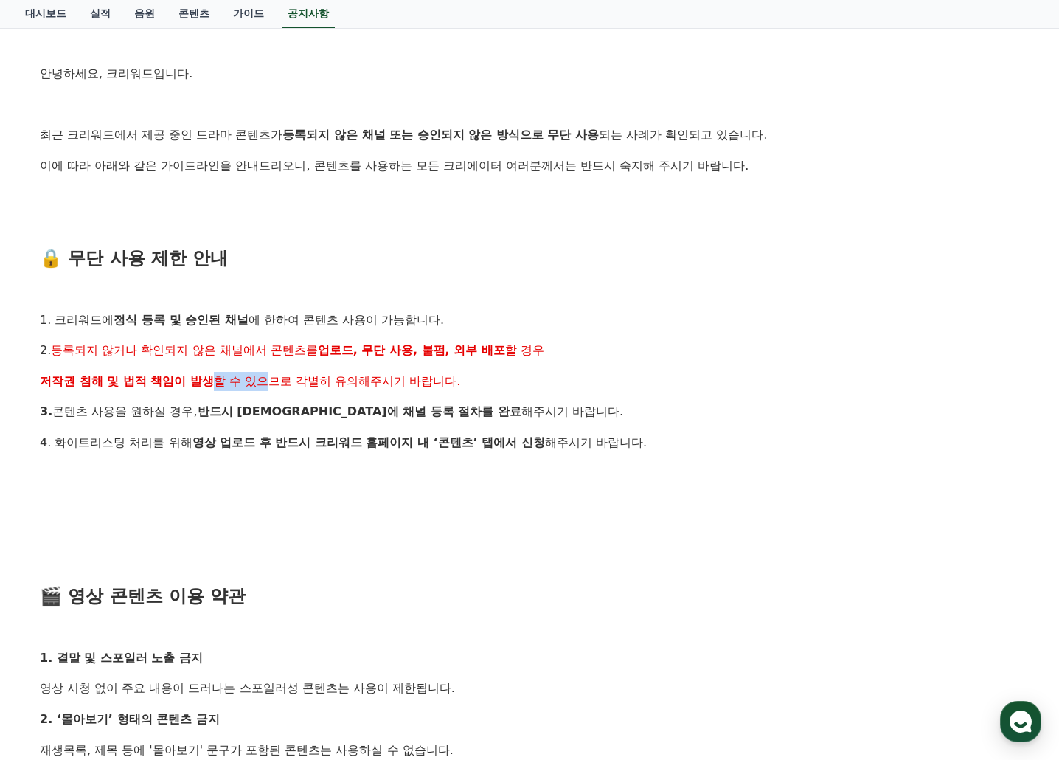
drag, startPoint x: 272, startPoint y: 386, endPoint x: 358, endPoint y: 403, distance: 87.9
click at [303, 392] on div "안녕하세요, 크리워드입니다. 최근 크리워드에서 제공 중인 드라마 콘텐츠가 등록되지 않은 채널 또는 승인되지 않은 방식으로 무단 사용 되는 사례…" at bounding box center [529, 703] width 979 height 1278
drag, startPoint x: 358, startPoint y: 403, endPoint x: 382, endPoint y: 419, distance: 28.6
click at [361, 405] on p "3. 콘텐츠 사용을 원하실 경우, 반드시 사전에 채널 등록 절차를 완료 해주시기 바랍니다." at bounding box center [529, 411] width 979 height 19
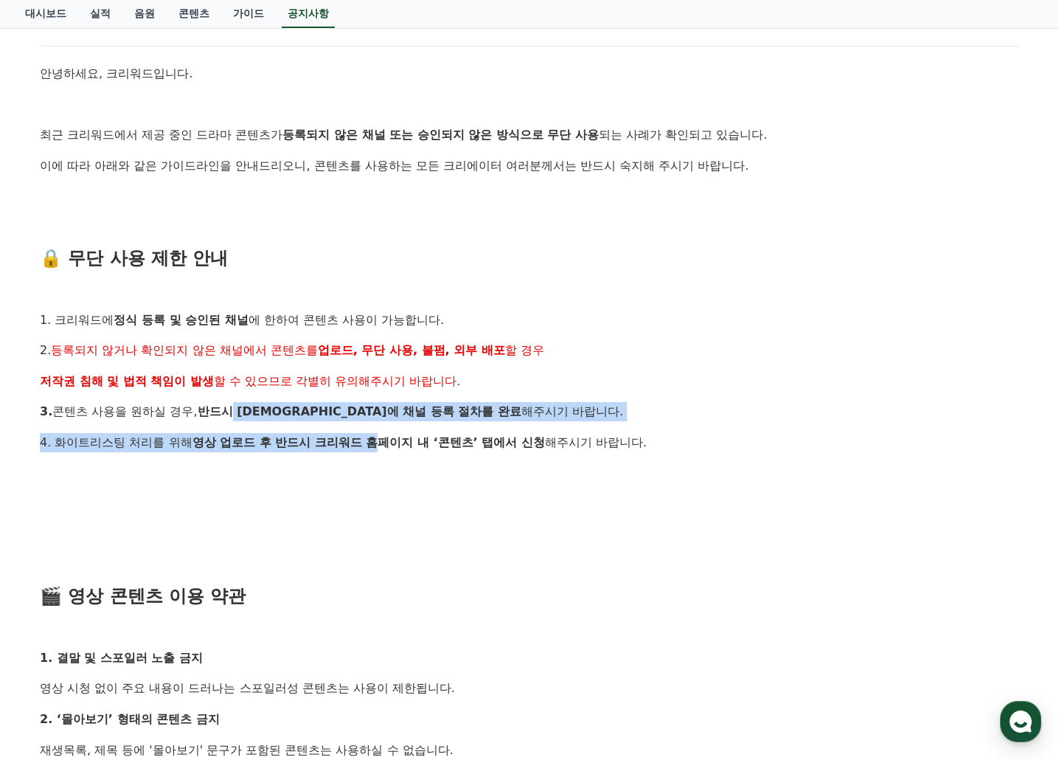
drag, startPoint x: 415, startPoint y: 455, endPoint x: 524, endPoint y: 479, distance: 111.1
click at [474, 468] on div "안녕하세요, 크리워드입니다. 최근 크리워드에서 제공 중인 드라마 콘텐츠가 등록되지 않은 채널 또는 승인되지 않은 방식으로 무단 사용 되는 사례…" at bounding box center [529, 703] width 979 height 1278
click at [524, 479] on p at bounding box center [529, 473] width 979 height 19
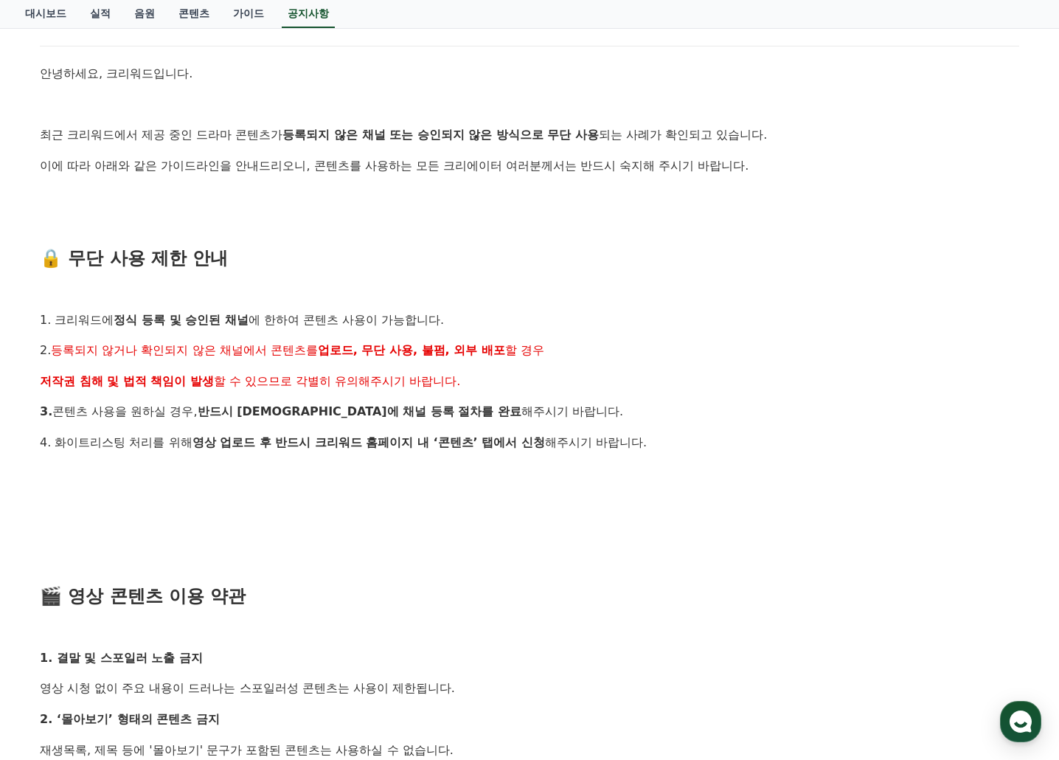
click at [336, 485] on div "안녕하세요, 크리워드입니다. 최근 크리워드에서 제공 중인 드라마 콘텐츠가 등록되지 않은 채널 또는 승인되지 않은 방식으로 무단 사용 되는 사례…" at bounding box center [529, 703] width 979 height 1278
drag, startPoint x: 97, startPoint y: 431, endPoint x: 332, endPoint y: 469, distance: 237.5
click at [294, 468] on div "안녕하세요, 크리워드입니다. 최근 크리워드에서 제공 중인 드라마 콘텐츠가 등록되지 않은 채널 또는 승인되지 않은 방식으로 무단 사용 되는 사례…" at bounding box center [529, 703] width 979 height 1278
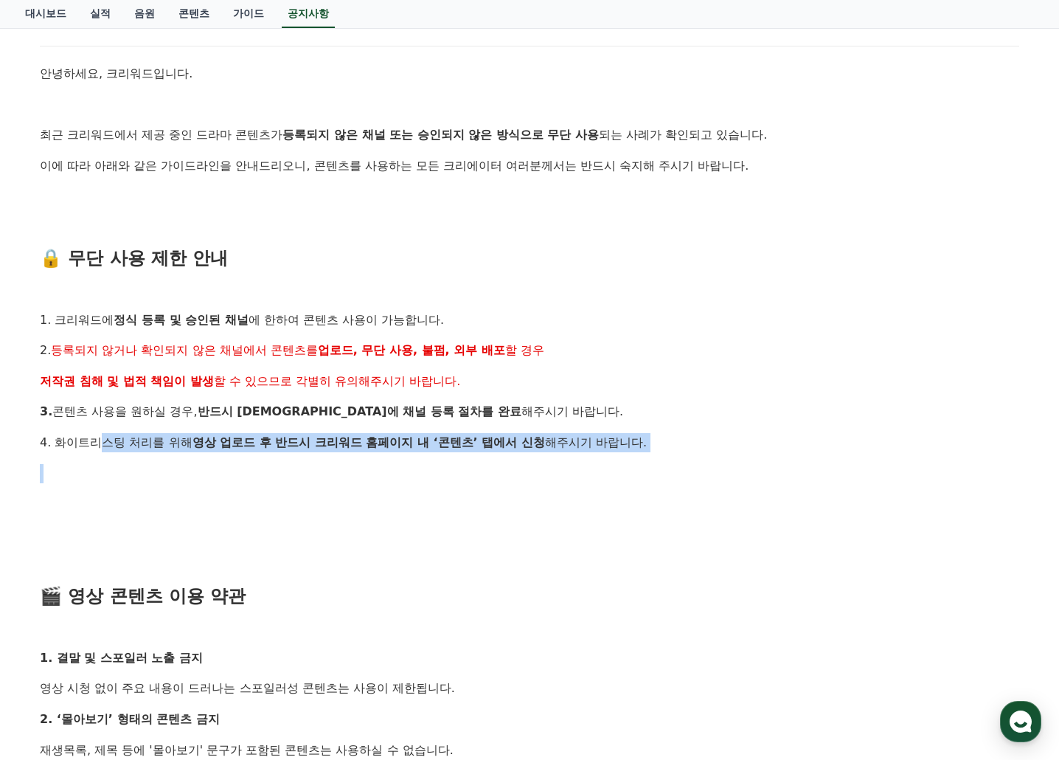
click at [333, 469] on p at bounding box center [529, 473] width 979 height 19
click at [184, 468] on p at bounding box center [529, 473] width 979 height 19
drag, startPoint x: 69, startPoint y: 441, endPoint x: 430, endPoint y: 448, distance: 361.5
click at [381, 441] on p "4. 화이트리스팅 처리를 위해 영상 업로드 후 반드시 크리워드 홈페이지 내 ‘콘텐츠’ 탭에서 신청 해주시기 바랍니다." at bounding box center [529, 442] width 979 height 19
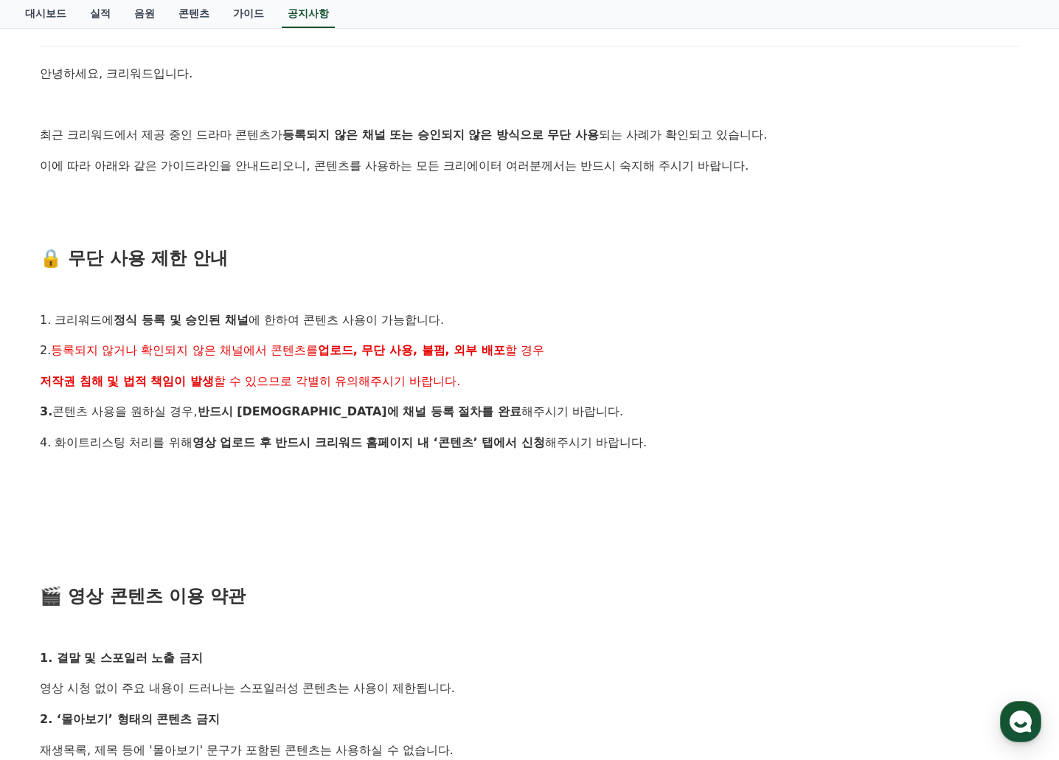
drag, startPoint x: 430, startPoint y: 448, endPoint x: 468, endPoint y: 507, distance: 70.6
click at [431, 448] on strong "영상 업로드 후 반드시 크리워드 홈페이지 내 ‘콘텐츠’ 탭에서 신청" at bounding box center [369, 442] width 353 height 14
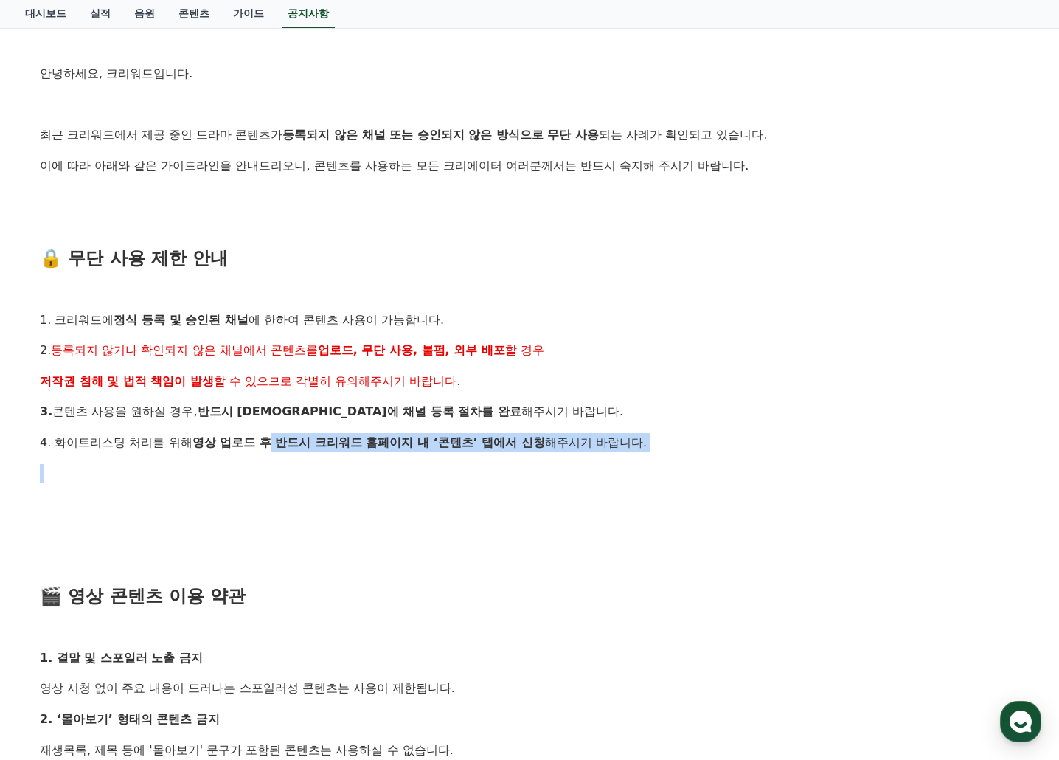
drag, startPoint x: 273, startPoint y: 441, endPoint x: 532, endPoint y: 482, distance: 262.0
click at [478, 478] on div "안녕하세요, 크리워드입니다. 최근 크리워드에서 제공 중인 드라마 콘텐츠가 등록되지 않은 채널 또는 승인되지 않은 방식으로 무단 사용 되는 사례…" at bounding box center [529, 703] width 979 height 1278
click at [552, 484] on div "안녕하세요, 크리워드입니다. 최근 크리워드에서 제공 중인 드라마 콘텐츠가 등록되지 않은 채널 또는 승인되지 않은 방식으로 무단 사용 되는 사례…" at bounding box center [529, 703] width 979 height 1278
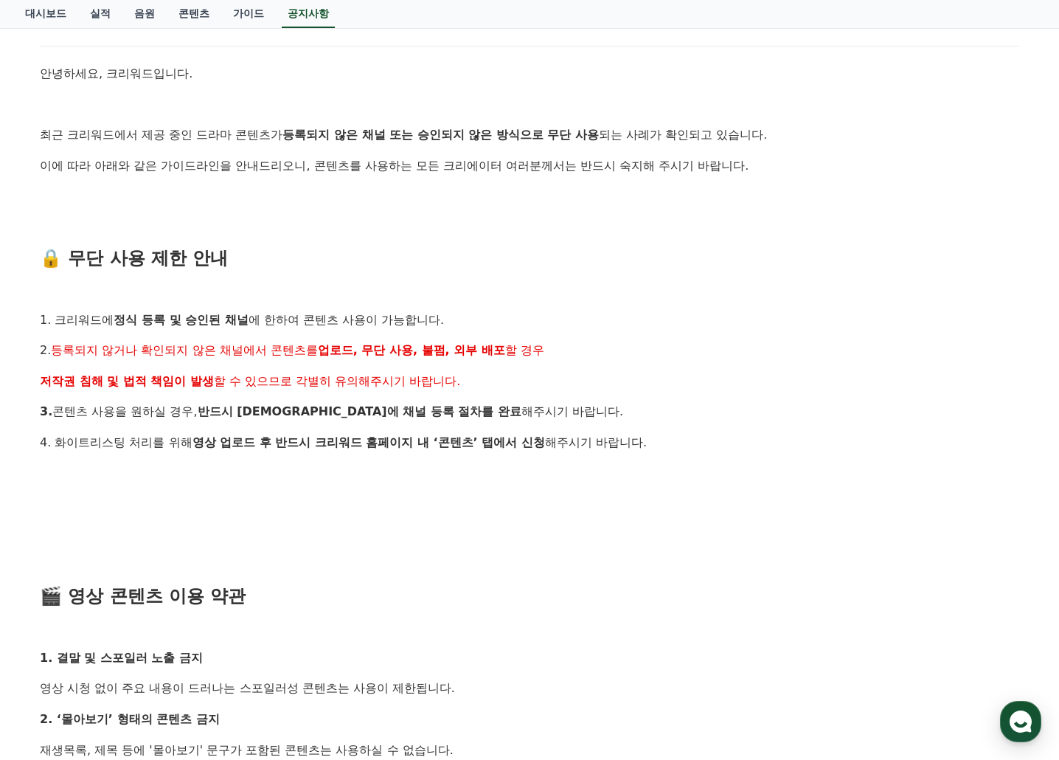
drag, startPoint x: 680, startPoint y: 513, endPoint x: 533, endPoint y: 589, distance: 165.6
click at [680, 514] on div "안녕하세요, 크리워드입니다. 최근 크리워드에서 제공 중인 드라마 콘텐츠가 등록되지 않은 채널 또는 승인되지 않은 방식으로 무단 사용 되는 사례…" at bounding box center [529, 703] width 979 height 1278
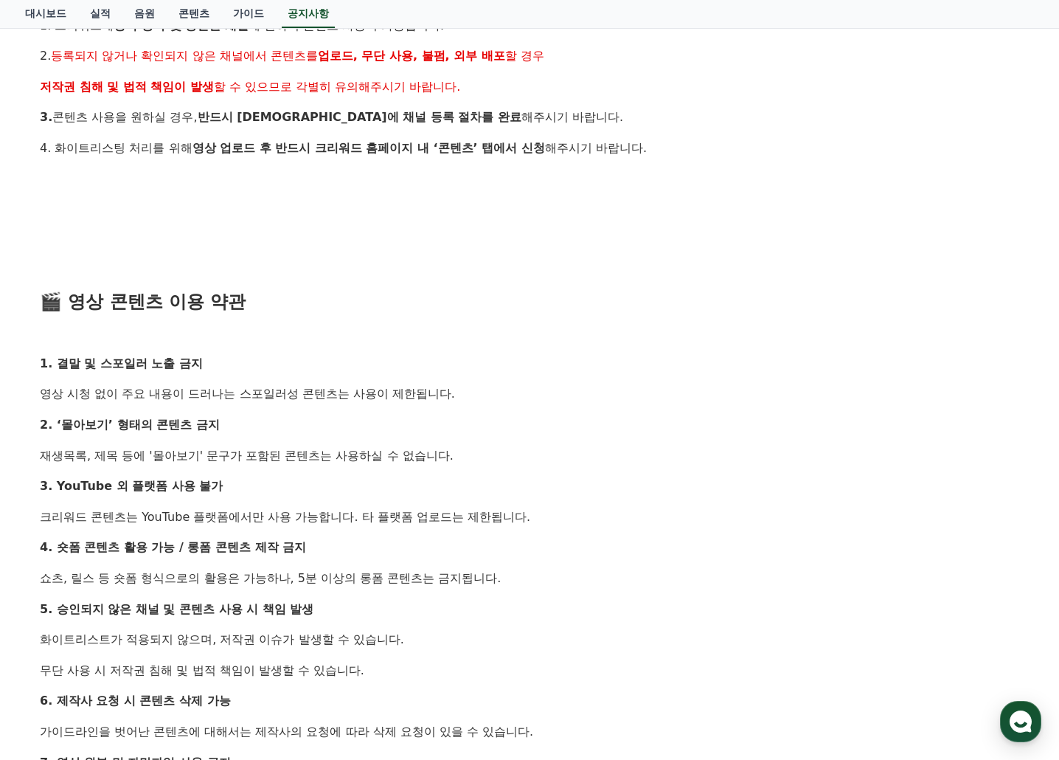
scroll to position [516, 0]
click at [222, 412] on div "안녕하세요, 크리워드입니다. 최근 크리워드에서 제공 중인 드라마 콘텐츠가 등록되지 않은 채널 또는 승인되지 않은 방식으로 무단 사용 되는 사례…" at bounding box center [529, 408] width 979 height 1278
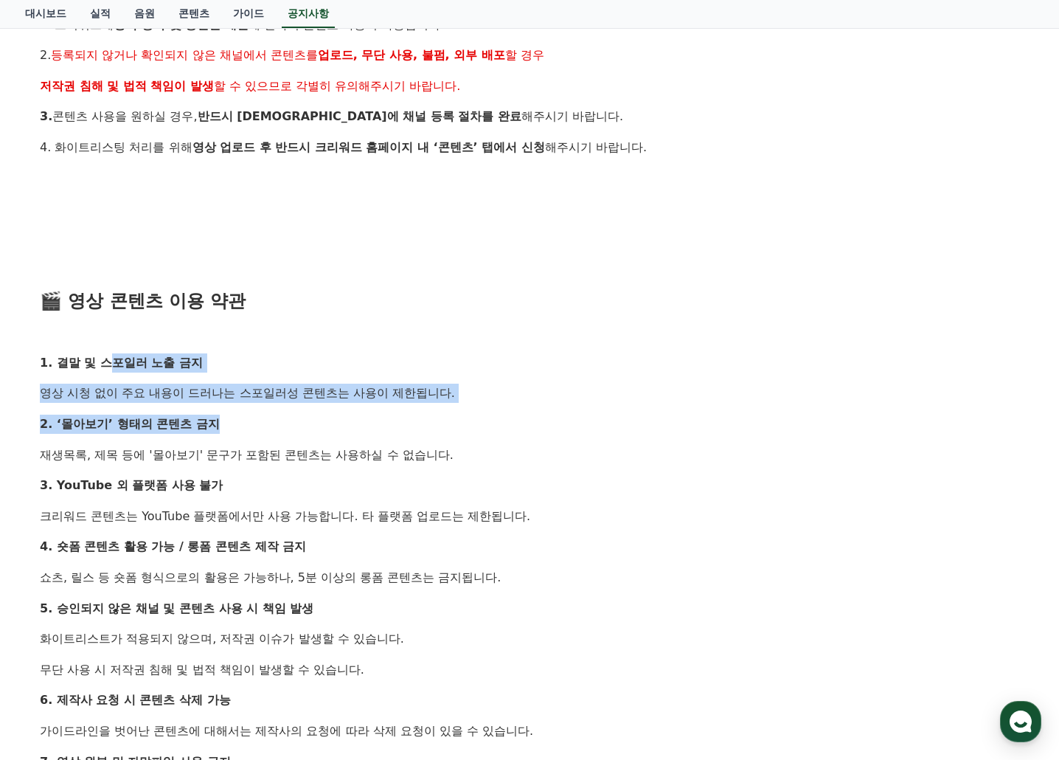
click at [249, 430] on p "2. ‘몰아보기’ 형태의 콘텐츠 금지" at bounding box center [529, 424] width 979 height 19
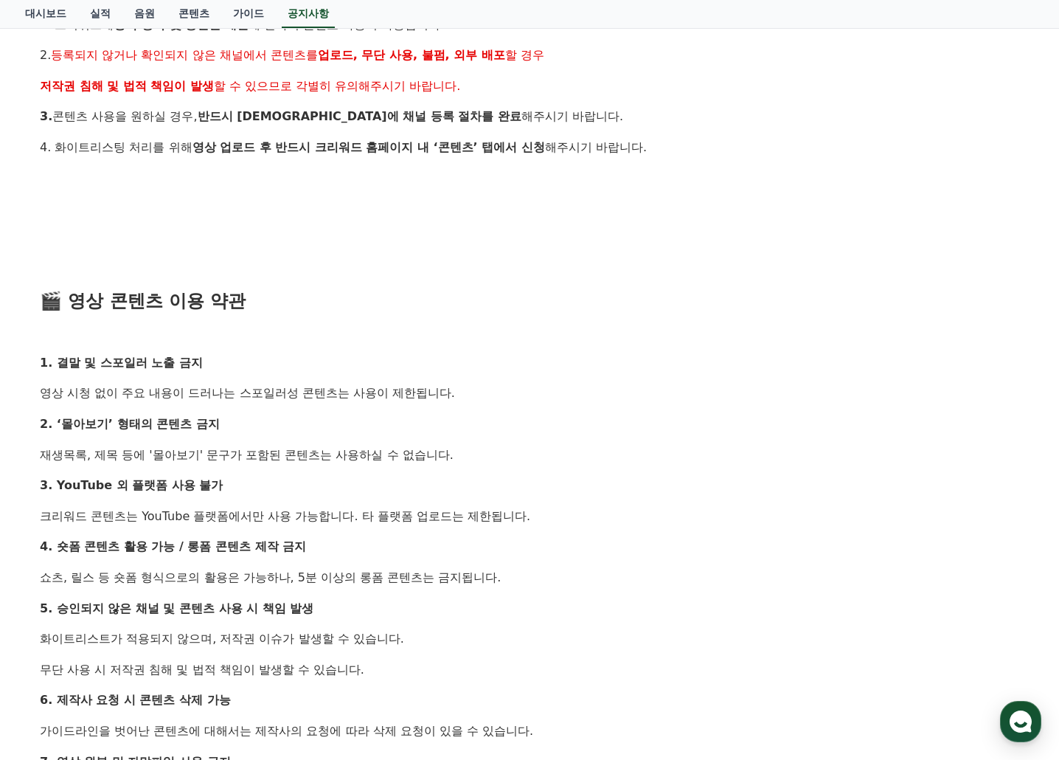
click at [224, 451] on p "재생목록, 제목 등에 '몰아보기' 문구가 포함된 콘텐츠는 사용하실 수 없습니다." at bounding box center [529, 454] width 979 height 19
drag, startPoint x: 147, startPoint y: 436, endPoint x: 221, endPoint y: 474, distance: 83.1
click at [207, 467] on div "안녕하세요, 크리워드입니다. 최근 크리워드에서 제공 중인 드라마 콘텐츠가 등록되지 않은 채널 또는 승인되지 않은 방식으로 무단 사용 되는 사례…" at bounding box center [529, 408] width 979 height 1278
click at [221, 474] on div "안녕하세요, 크리워드입니다. 최근 크리워드에서 제공 중인 드라마 콘텐츠가 등록되지 않은 채널 또는 승인되지 않은 방식으로 무단 사용 되는 사례…" at bounding box center [529, 408] width 979 height 1278
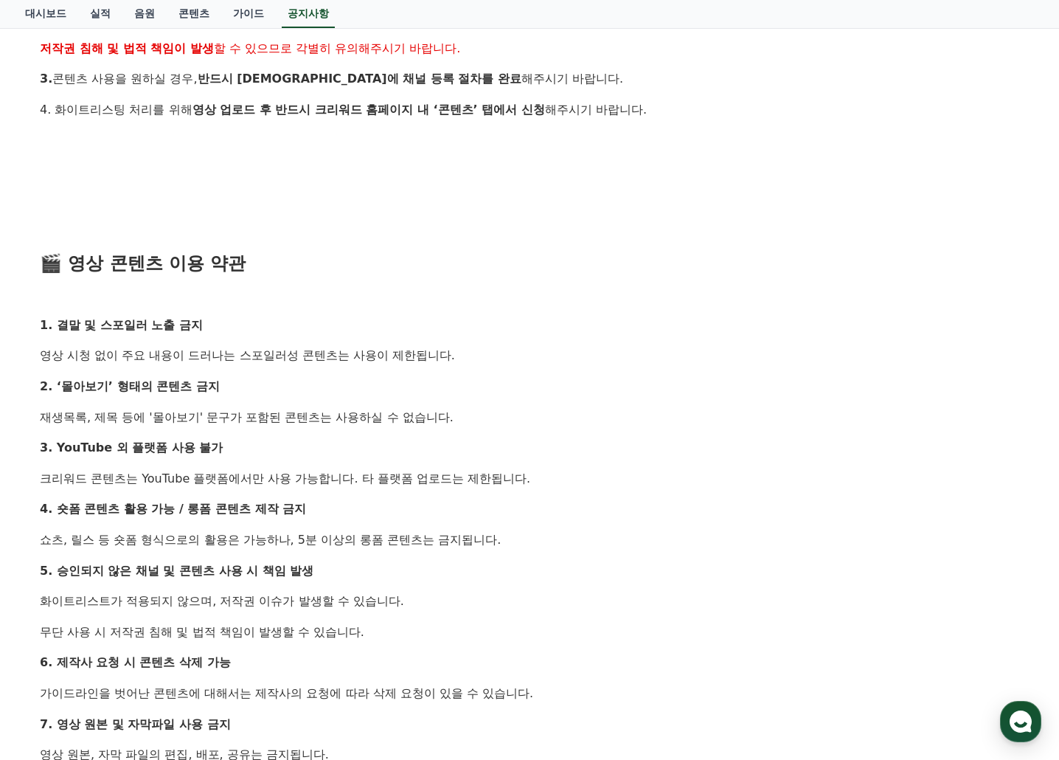
scroll to position [590, 0]
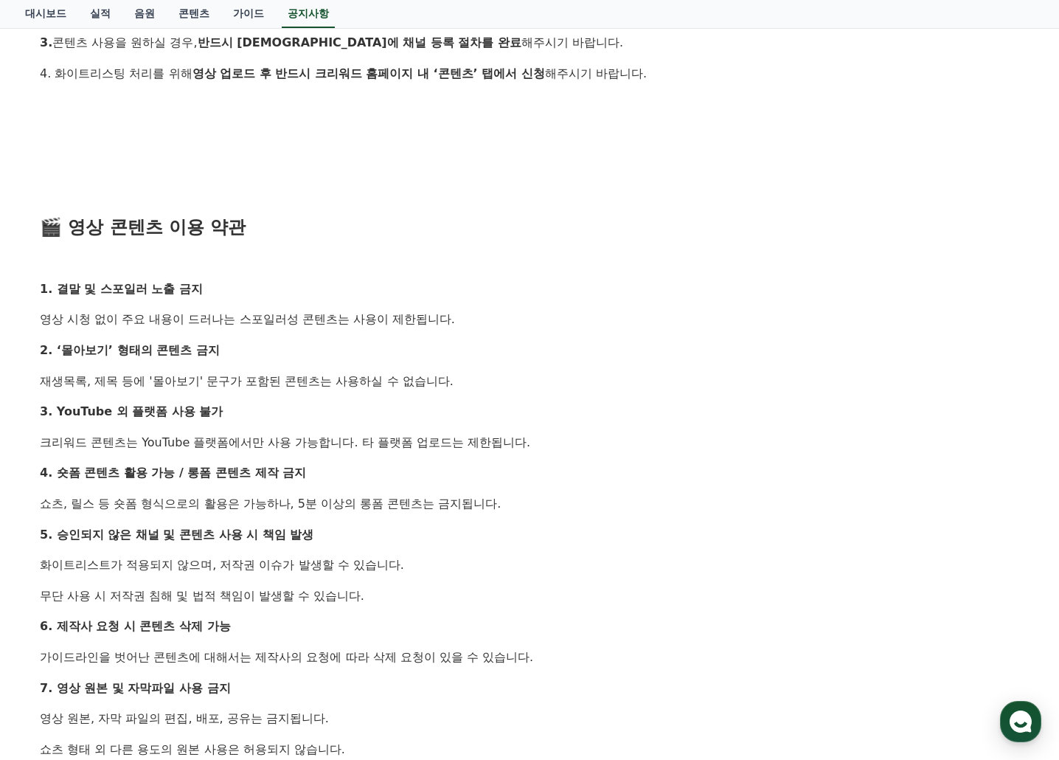
drag, startPoint x: 240, startPoint y: 400, endPoint x: 307, endPoint y: 411, distance: 67.9
click at [277, 408] on div "안녕하세요, 크리워드입니다. 최근 크리워드에서 제공 중인 드라마 콘텐츠가 등록되지 않은 채널 또는 승인되지 않은 방식으로 무단 사용 되는 사례…" at bounding box center [529, 334] width 979 height 1278
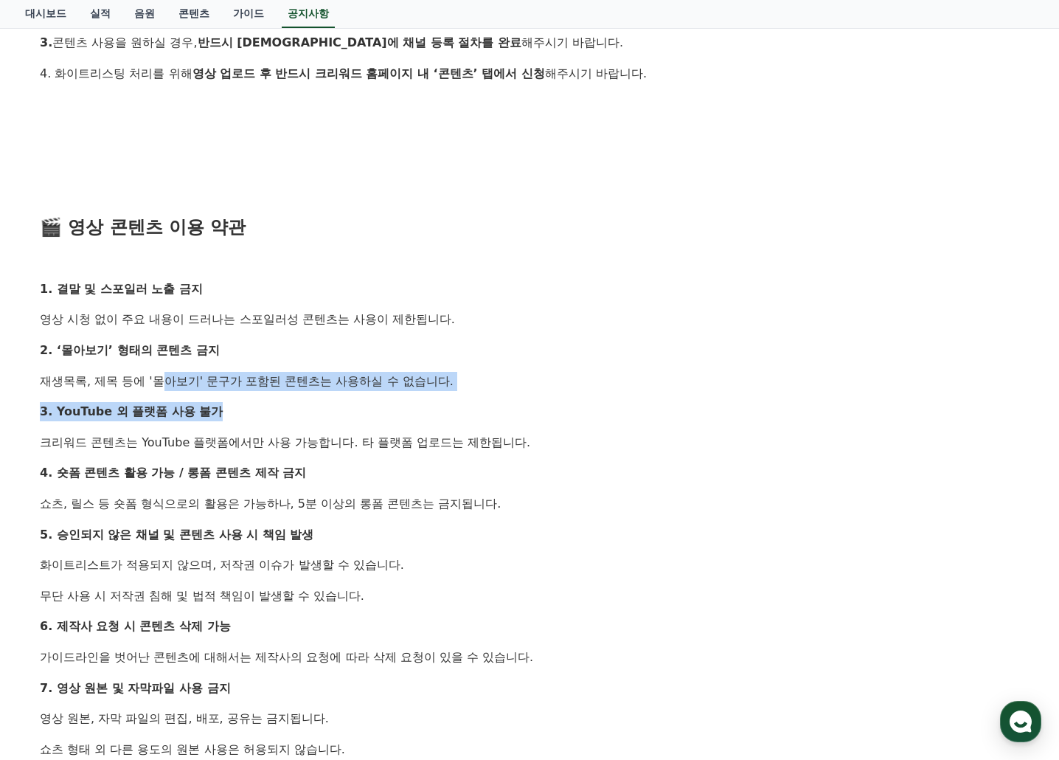
click at [307, 411] on p "3. YouTube 외 플랫폼 사용 불가" at bounding box center [529, 411] width 979 height 19
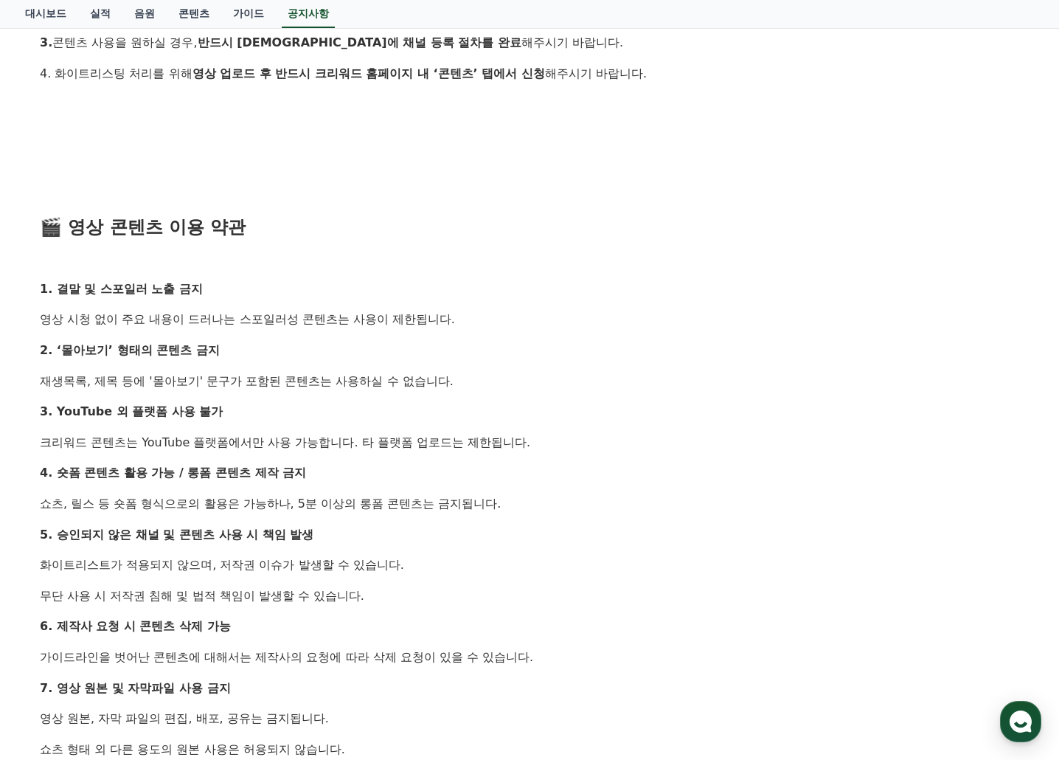
click at [177, 443] on p "크리워드 콘텐츠는 YouTube 플랫폼에서만 사용 가능합니다. 타 플랫폼 업로드는 제한됩니다." at bounding box center [529, 442] width 979 height 19
drag, startPoint x: 119, startPoint y: 416, endPoint x: 257, endPoint y: 462, distance: 146.2
click at [232, 456] on div "안녕하세요, 크리워드입니다. 최근 크리워드에서 제공 중인 드라마 콘텐츠가 등록되지 않은 채널 또는 승인되지 않은 방식으로 무단 사용 되는 사례…" at bounding box center [529, 334] width 979 height 1278
click at [258, 463] on div "안녕하세요, 크리워드입니다. 최근 크리워드에서 제공 중인 드라마 콘텐츠가 등록되지 않은 채널 또는 승인되지 않은 방식으로 무단 사용 되는 사례…" at bounding box center [529, 334] width 979 height 1278
drag, startPoint x: 94, startPoint y: 469, endPoint x: 301, endPoint y: 510, distance: 210.5
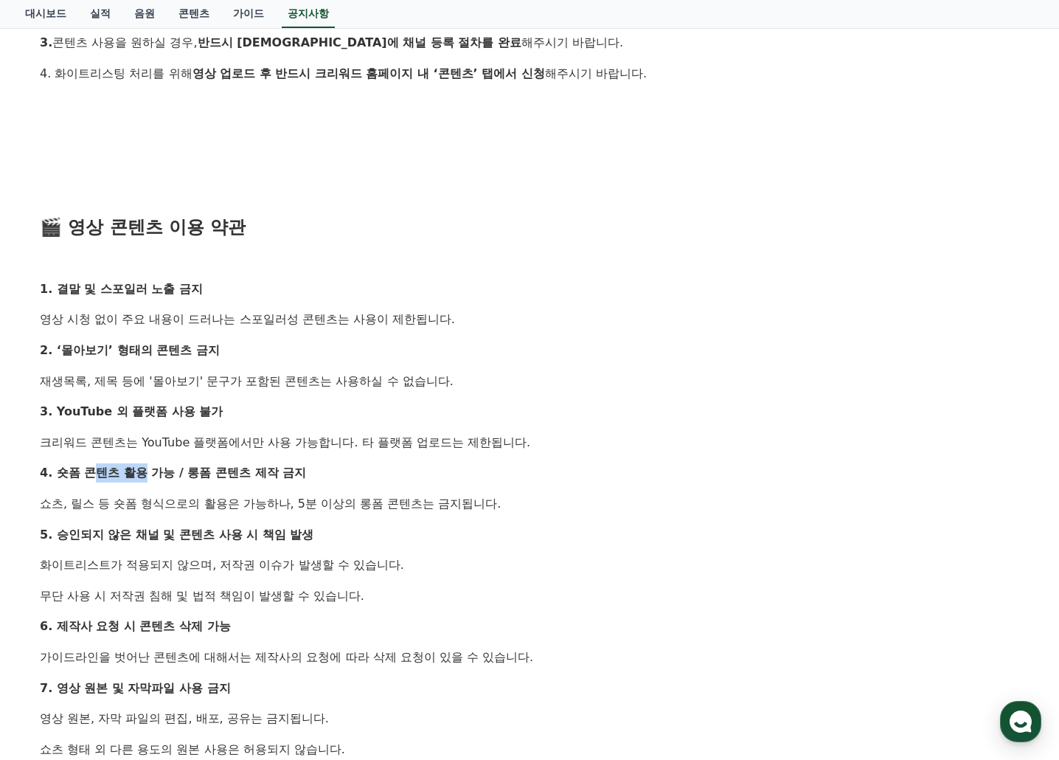
click at [257, 500] on div "안녕하세요, 크리워드입니다. 최근 크리워드에서 제공 중인 드라마 콘텐츠가 등록되지 않은 채널 또는 승인되지 않은 방식으로 무단 사용 되는 사례…" at bounding box center [529, 334] width 979 height 1278
click at [311, 514] on div "안녕하세요, 크리워드입니다. 최근 크리워드에서 제공 중인 드라마 콘텐츠가 등록되지 않은 채널 또는 승인되지 않은 방식으로 무단 사용 되는 사례…" at bounding box center [529, 334] width 979 height 1278
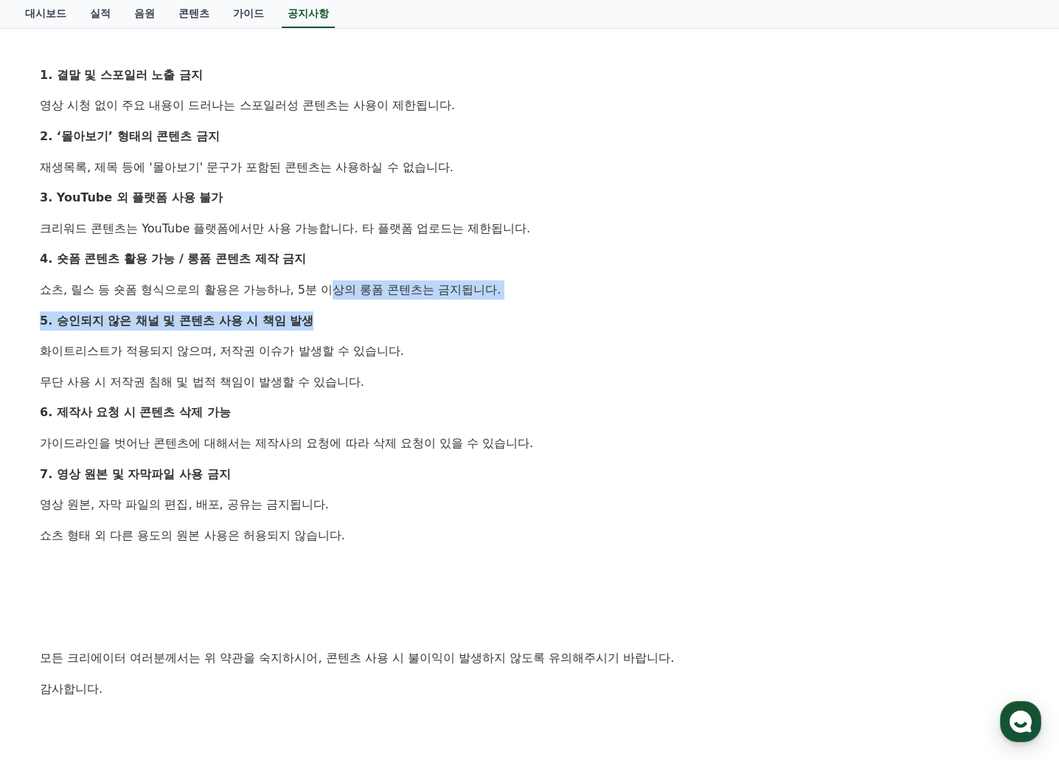
scroll to position [811, 0]
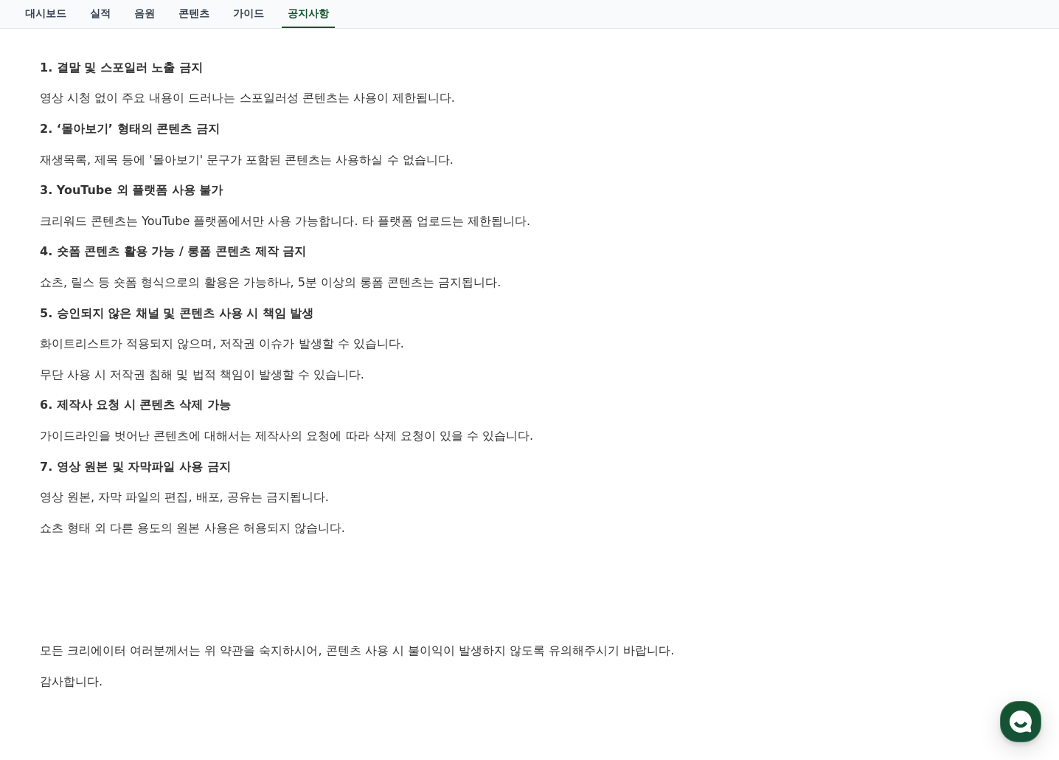
click at [51, 353] on div "안녕하세요, 크리워드입니다. 최근 크리워드에서 제공 중인 드라마 콘텐츠가 등록되지 않은 채널 또는 승인되지 않은 방식으로 무단 사용 되는 사례…" at bounding box center [529, 113] width 979 height 1278
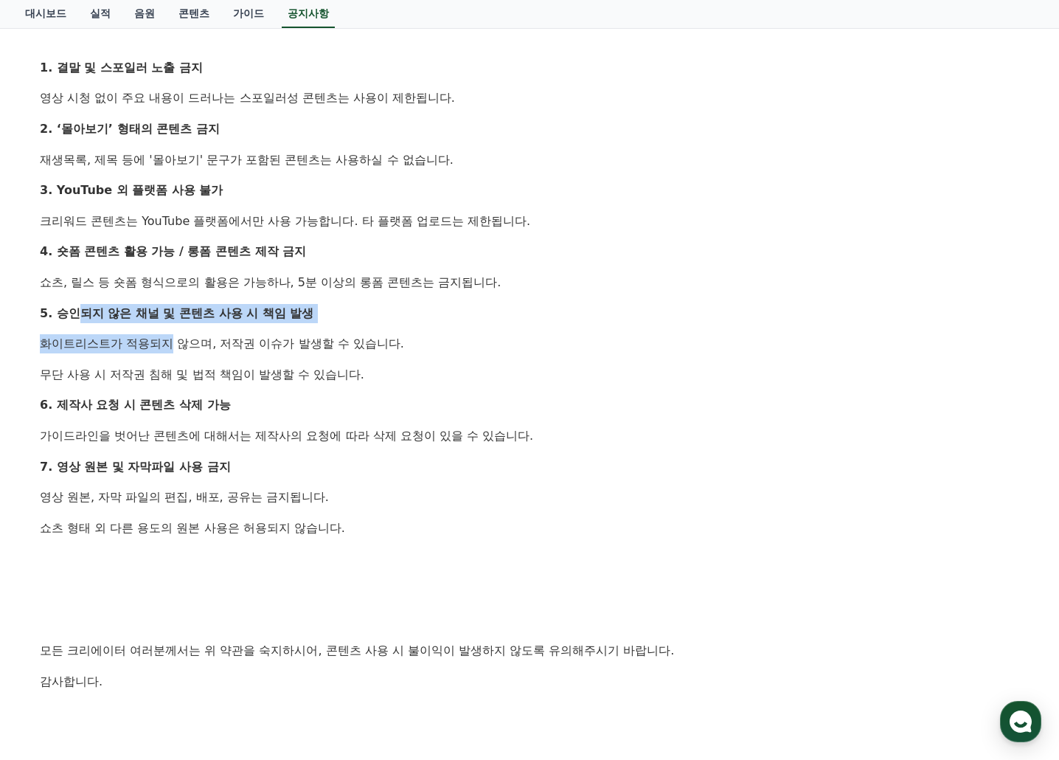
drag, startPoint x: 86, startPoint y: 324, endPoint x: 231, endPoint y: 341, distance: 146.3
click at [209, 341] on div "안녕하세요, 크리워드입니다. 최근 크리워드에서 제공 중인 드라마 콘텐츠가 등록되지 않은 채널 또는 승인되지 않은 방식으로 무단 사용 되는 사례…" at bounding box center [529, 113] width 979 height 1278
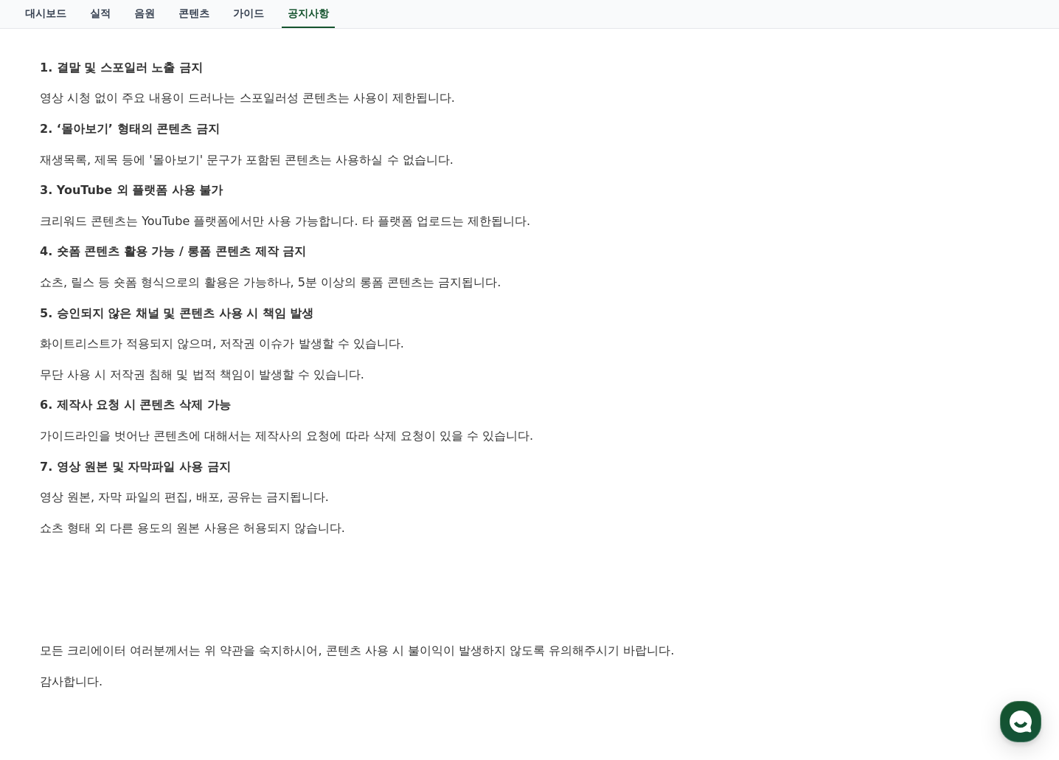
click at [233, 341] on p "화이트리스트가 적용되지 않으며, 저작권 이슈가 발생할 수 있습니다." at bounding box center [529, 343] width 979 height 19
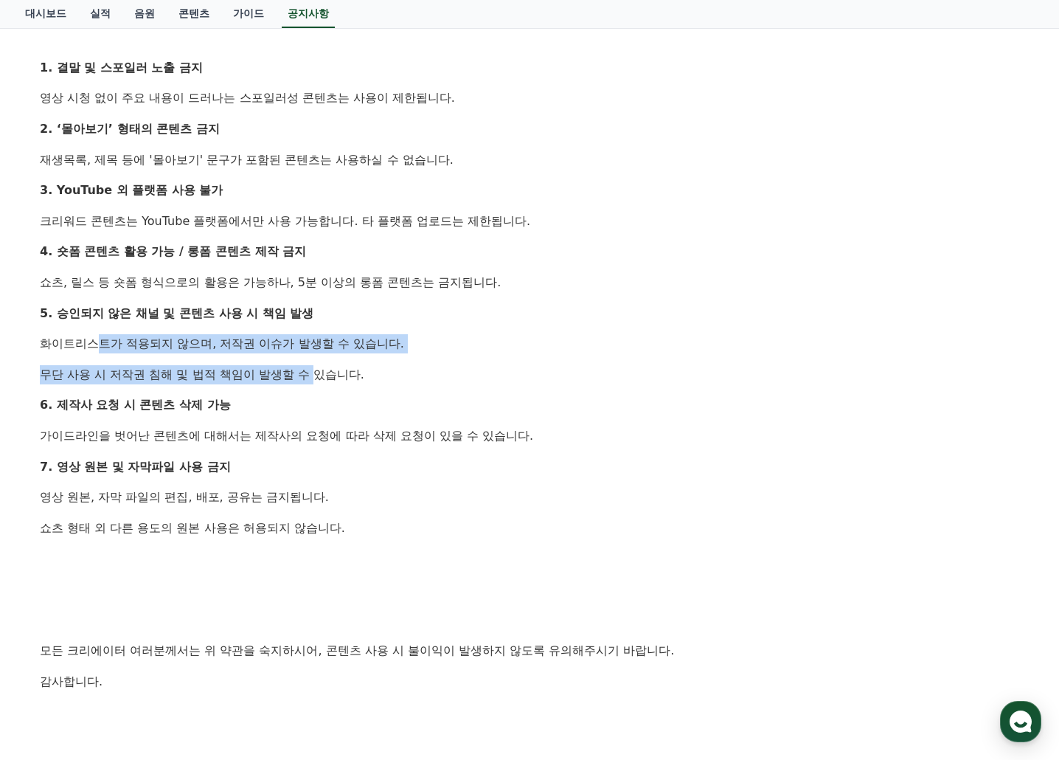
drag, startPoint x: 95, startPoint y: 343, endPoint x: 336, endPoint y: 389, distance: 244.8
click at [336, 389] on div "안녕하세요, 크리워드입니다. 최근 크리워드에서 제공 중인 드라마 콘텐츠가 등록되지 않은 채널 또는 승인되지 않은 방식으로 무단 사용 되는 사례…" at bounding box center [529, 113] width 979 height 1278
click at [175, 406] on strong "6. 제작사 요청 시 콘텐츠 삭제 가능" at bounding box center [135, 405] width 191 height 14
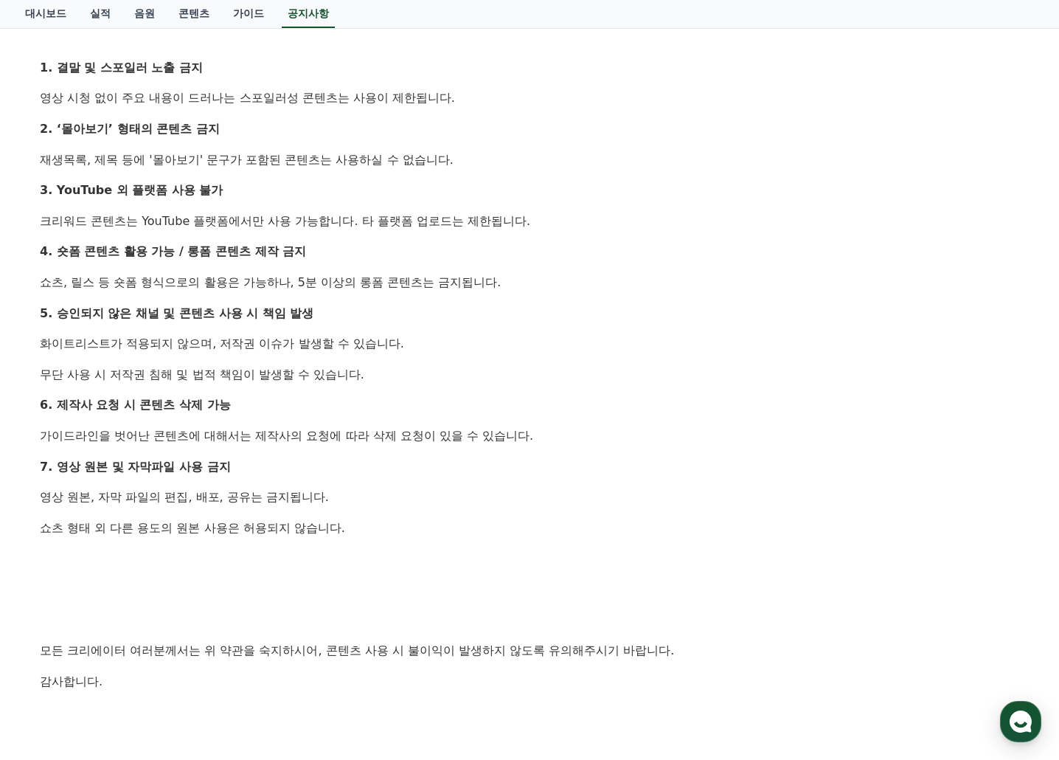
drag, startPoint x: 49, startPoint y: 401, endPoint x: 190, endPoint y: 407, distance: 141.7
click at [64, 402] on strong "6. 제작사 요청 시 콘텐츠 삭제 가능" at bounding box center [135, 405] width 191 height 14
drag, startPoint x: 121, startPoint y: 390, endPoint x: 248, endPoint y: 421, distance: 130.6
click at [203, 415] on div "안녕하세요, 크리워드입니다. 최근 크리워드에서 제공 중인 드라마 콘텐츠가 등록되지 않은 채널 또는 승인되지 않은 방식으로 무단 사용 되는 사례…" at bounding box center [529, 113] width 979 height 1278
drag, startPoint x: 248, startPoint y: 421, endPoint x: 243, endPoint y: 432, distance: 11.9
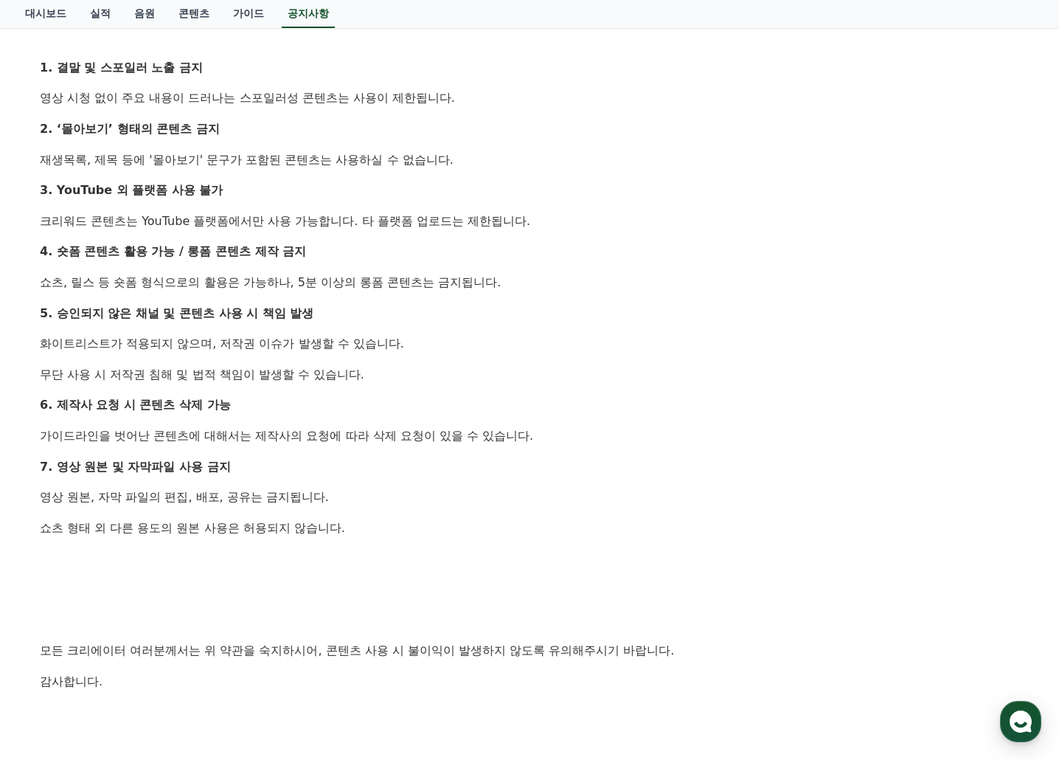
click at [250, 423] on div "안녕하세요, 크리워드입니다. 최근 크리워드에서 제공 중인 드라마 콘텐츠가 등록되지 않은 채널 또는 승인되지 않은 방식으로 무단 사용 되는 사례…" at bounding box center [529, 113] width 979 height 1278
drag, startPoint x: 240, startPoint y: 437, endPoint x: 218, endPoint y: 437, distance: 21.4
click at [239, 437] on p "가이드라인을 벗어난 콘텐츠에 대해서는 제작사의 요청에 따라 삭제 요청이 있을 수 있습니다." at bounding box center [529, 435] width 979 height 19
drag, startPoint x: 86, startPoint y: 403, endPoint x: 230, endPoint y: 431, distance: 146.5
click at [207, 426] on div "안녕하세요, 크리워드입니다. 최근 크리워드에서 제공 중인 드라마 콘텐츠가 등록되지 않은 채널 또는 승인되지 않은 방식으로 무단 사용 되는 사례…" at bounding box center [529, 113] width 979 height 1278
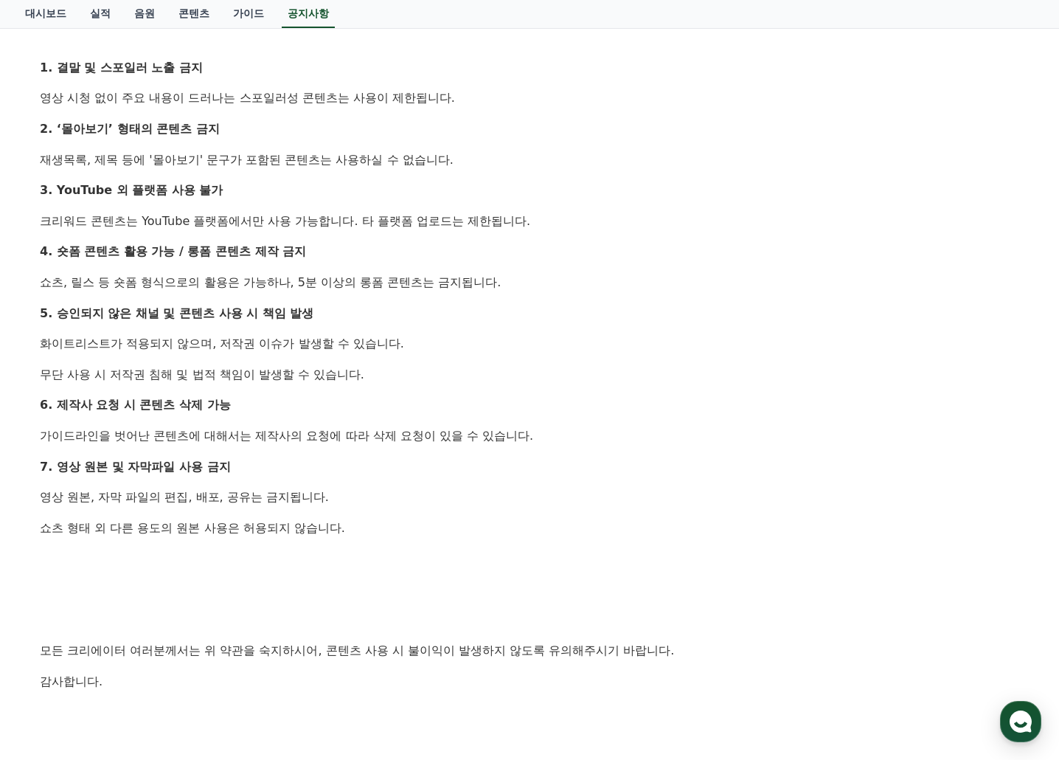
click at [236, 434] on p "가이드라인을 벗어난 콘텐츠에 대해서는 제작사의 요청에 따라 삭제 요청이 있을 수 있습니다." at bounding box center [529, 435] width 979 height 19
drag, startPoint x: 73, startPoint y: 411, endPoint x: 213, endPoint y: 453, distance: 146.3
click at [187, 441] on div "안녕하세요, 크리워드입니다. 최근 크리워드에서 제공 중인 드라마 콘텐츠가 등록되지 않은 채널 또는 승인되지 않은 방식으로 무단 사용 되는 사례…" at bounding box center [529, 113] width 979 height 1278
click at [215, 454] on div "안녕하세요, 크리워드입니다. 최근 크리워드에서 제공 중인 드라마 콘텐츠가 등록되지 않은 채널 또는 승인되지 않은 방식으로 무단 사용 되는 사례…" at bounding box center [529, 113] width 979 height 1278
drag
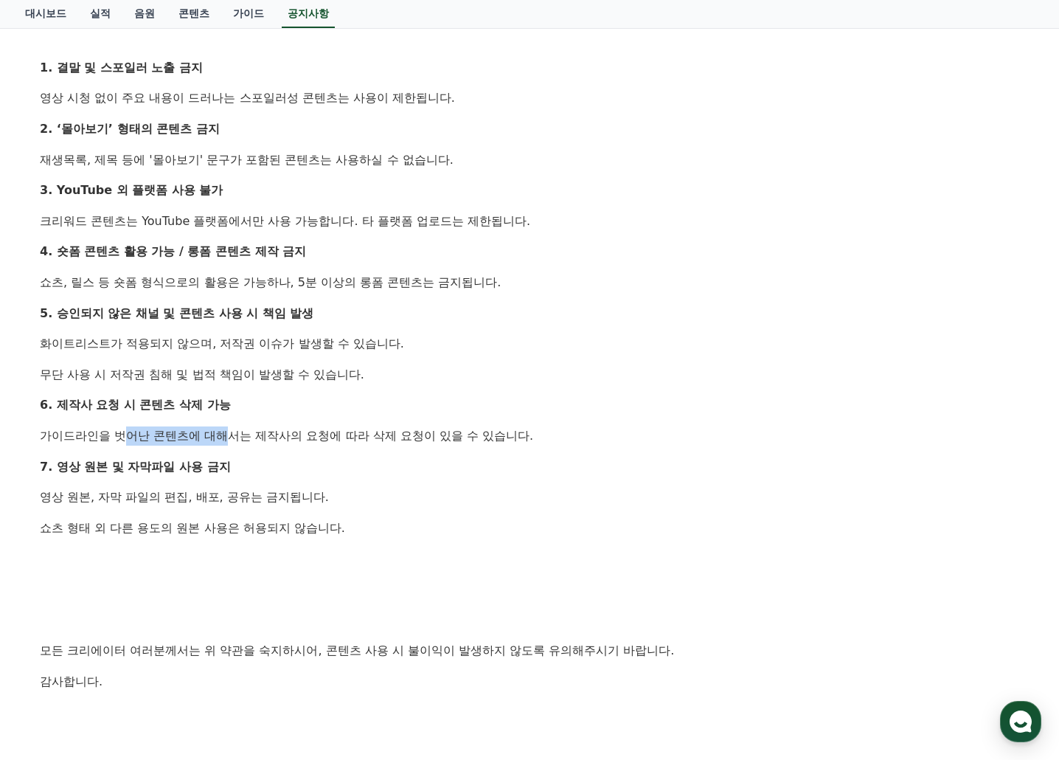
click at [304, 451] on div "안녕하세요, 크리워드입니다. 최근 크리워드에서 제공 중인 드라마 콘텐츠가 등록되지 않은 채널 또는 승인되지 않은 방식으로 무단 사용 되는 사례…" at bounding box center [529, 113] width 979 height 1278
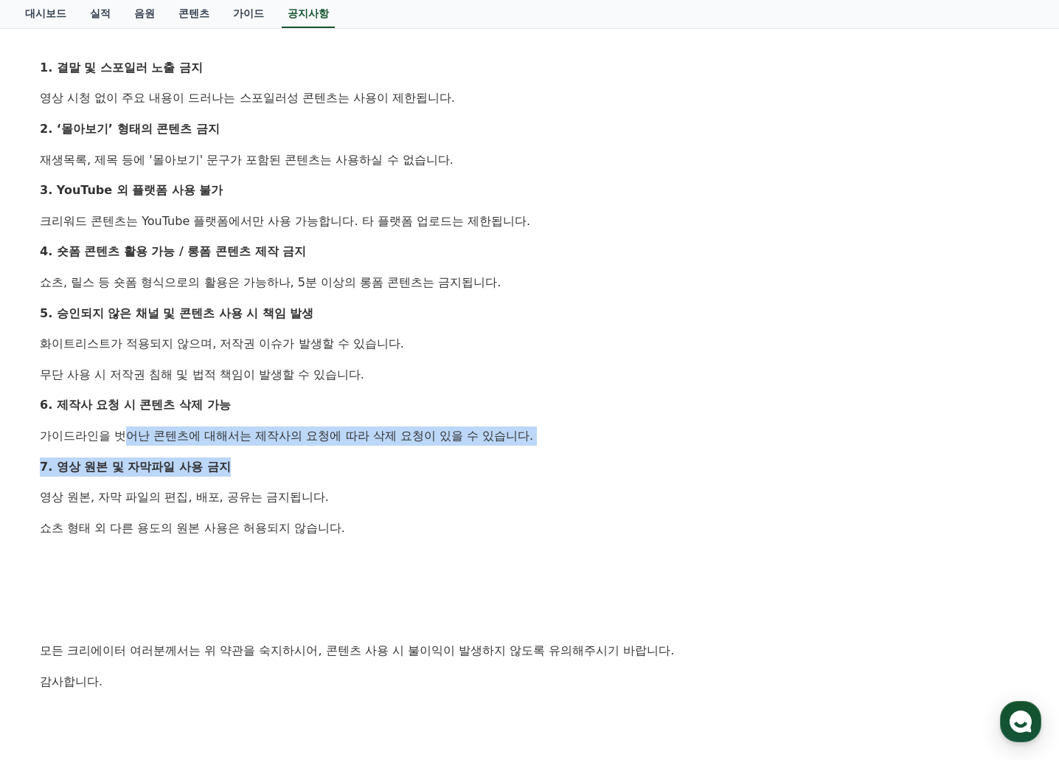
click at [417, 459] on p "7. 영상 원본 및 자막파일 사용 금지" at bounding box center [529, 466] width 979 height 19
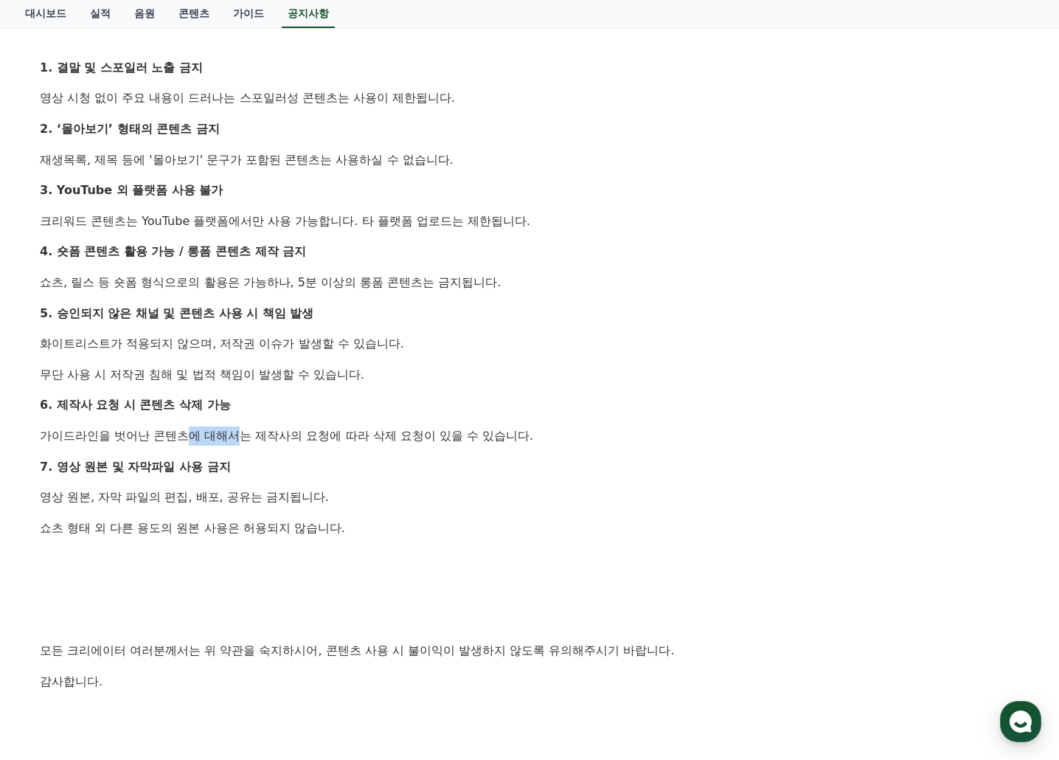
click at [351, 434] on p "가이드라인을 벗어난 콘텐츠에 대해서는 제작사의 요청에 따라 삭제 요청이 있을 수 있습니다." at bounding box center [529, 435] width 979 height 19
click at [459, 435] on p "가이드라인을 벗어난 콘텐츠에 대해서는 제작사의 요청에 따라 삭제 요청이 있을 수 있습니다." at bounding box center [529, 435] width 979 height 19
click at [174, 427] on div "안녕하세요, 크리워드입니다. 최근 크리워드에서 제공 중인 드라마 콘텐츠가 등록되지 않은 채널 또는 승인되지 않은 방식으로 무단 사용 되는 사례…" at bounding box center [529, 113] width 979 height 1278
click at [230, 431] on p "가이드라인을 벗어난 콘텐츠에 대해서는 제작사의 요청에 따라 삭제 요청이 있을 수 있습니다." at bounding box center [529, 435] width 979 height 19
click at [242, 448] on div "안녕하세요, 크리워드입니다. 최근 크리워드에서 제공 중인 드라마 콘텐츠가 등록되지 않은 채널 또는 승인되지 않은 방식으로 무단 사용 되는 사례…" at bounding box center [529, 113] width 979 height 1278
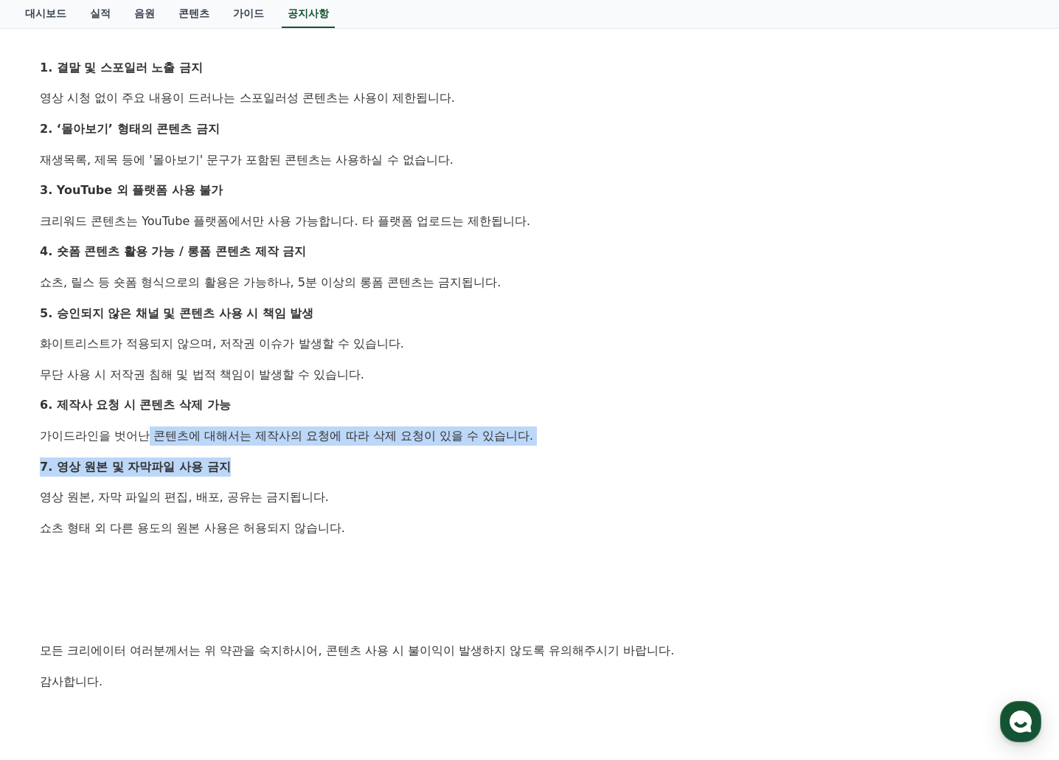
click at [324, 451] on div "안녕하세요, 크리워드입니다. 최근 크리워드에서 제공 중인 드라마 콘텐츠가 등록되지 않은 채널 또는 승인되지 않은 방식으로 무단 사용 되는 사례…" at bounding box center [529, 113] width 979 height 1278
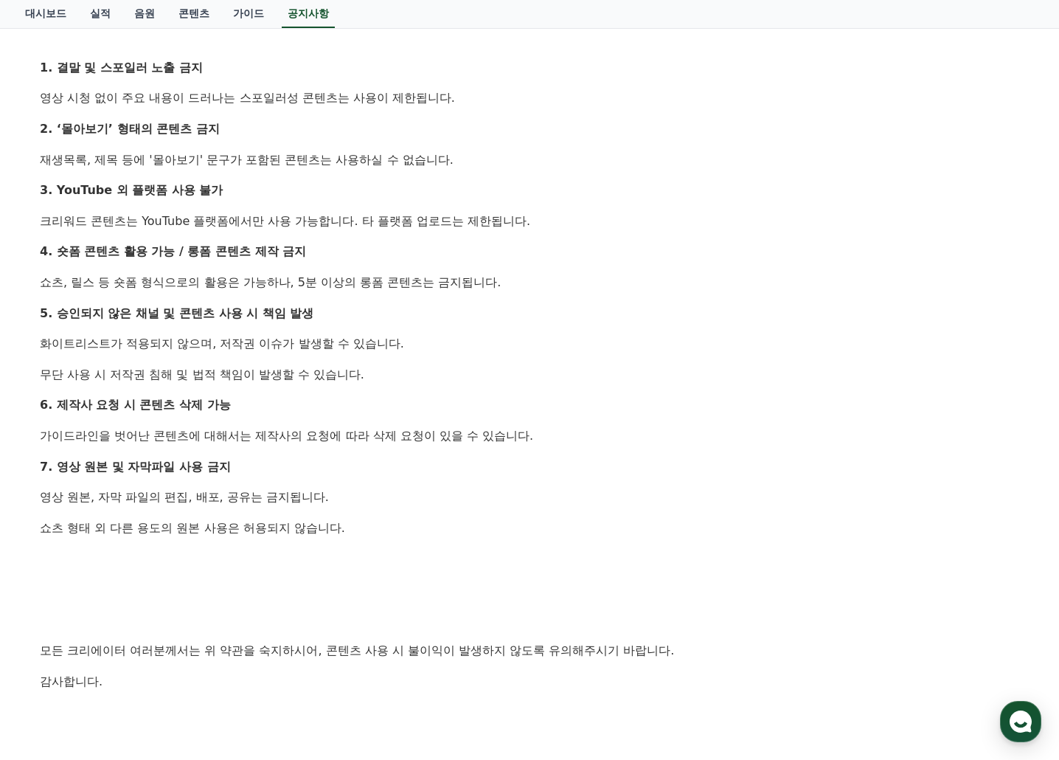
click at [129, 454] on div "안녕하세요, 크리워드입니다. 최근 크리워드에서 제공 중인 드라마 콘텐츠가 등록되지 않은 채널 또는 승인되지 않은 방식으로 무단 사용 되는 사례…" at bounding box center [529, 113] width 979 height 1278
click at [184, 488] on div "안녕하세요, 크리워드입니다. 최근 크리워드에서 제공 중인 드라마 콘텐츠가 등록되지 않은 채널 또는 승인되지 않은 방식으로 무단 사용 되는 사례…" at bounding box center [529, 113] width 979 height 1278
click at [235, 499] on p "영상 원본, 자막 파일의 편집, 배포, 공유는 금지됩니다." at bounding box center [529, 497] width 979 height 19
click at [113, 488] on p "영상 원본, 자막 파일의 편집, 배포, 공유는 금지됩니다." at bounding box center [529, 497] width 979 height 19
click at [216, 502] on div "안녕하세요, 크리워드입니다. 최근 크리워드에서 제공 중인 드라마 콘텐츠가 등록되지 않은 채널 또는 승인되지 않은 방식으로 무단 사용 되는 사례…" at bounding box center [529, 113] width 979 height 1278
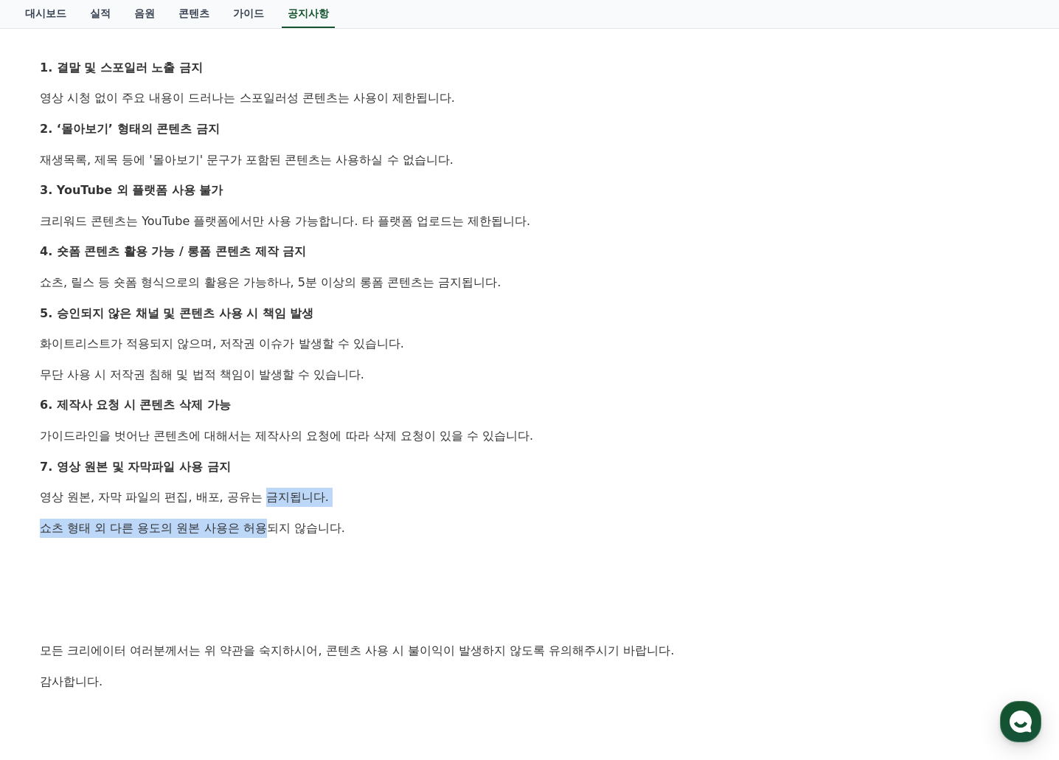
click at [229, 507] on div "안녕하세요, 크리워드입니다. 최근 크리워드에서 제공 중인 드라마 콘텐츠가 등록되지 않은 채널 또는 승인되지 않은 방식으로 무단 사용 되는 사례…" at bounding box center [529, 113] width 979 height 1278
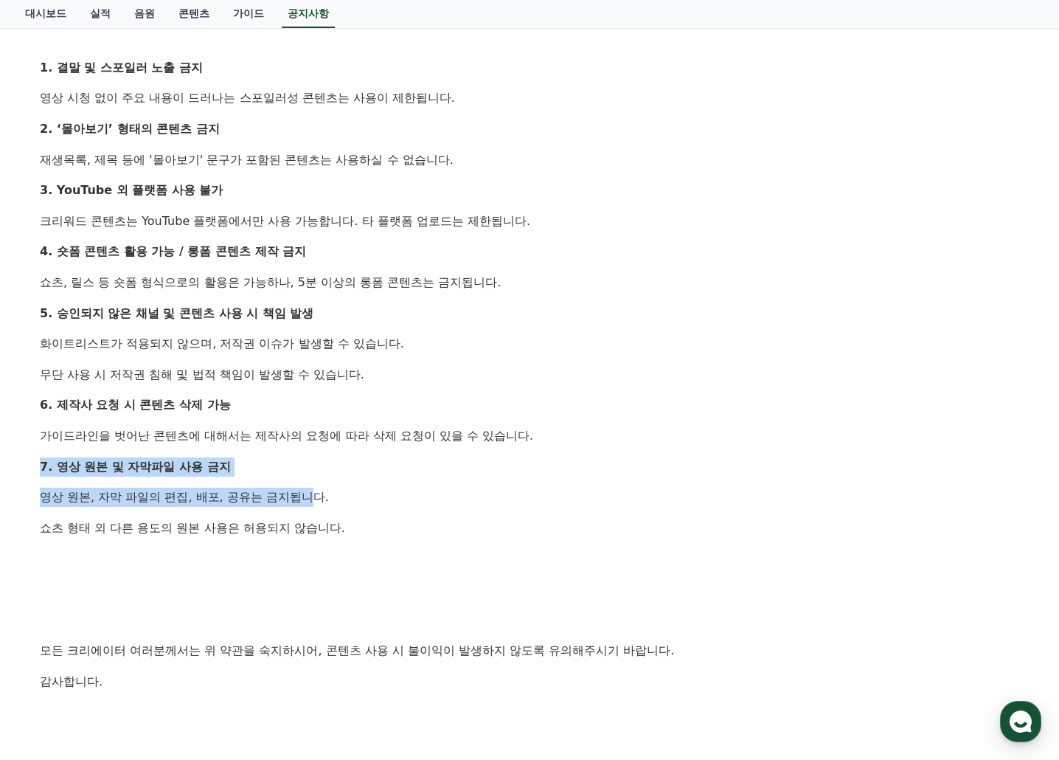
click at [301, 504] on div "[공지] 드라마 콘텐츠 무단 사용 제한 및 영상 콘텐츠 이용 약관 안내 작성일: 2025-07-23 안녕하세요, 크리워드입니다. 최근 크리워드…" at bounding box center [529, 89] width 985 height 1421
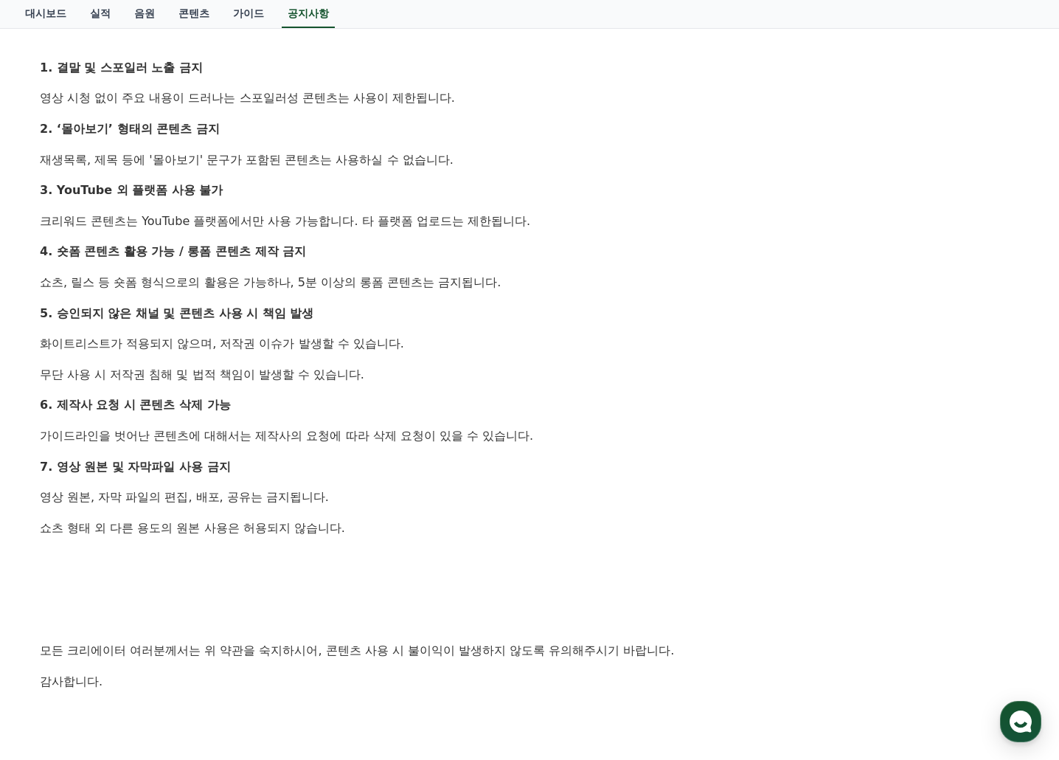
click at [367, 520] on p "쇼츠 형태 외 다른 용도의 원본 사용은 허용되지 않습니다." at bounding box center [529, 528] width 979 height 19
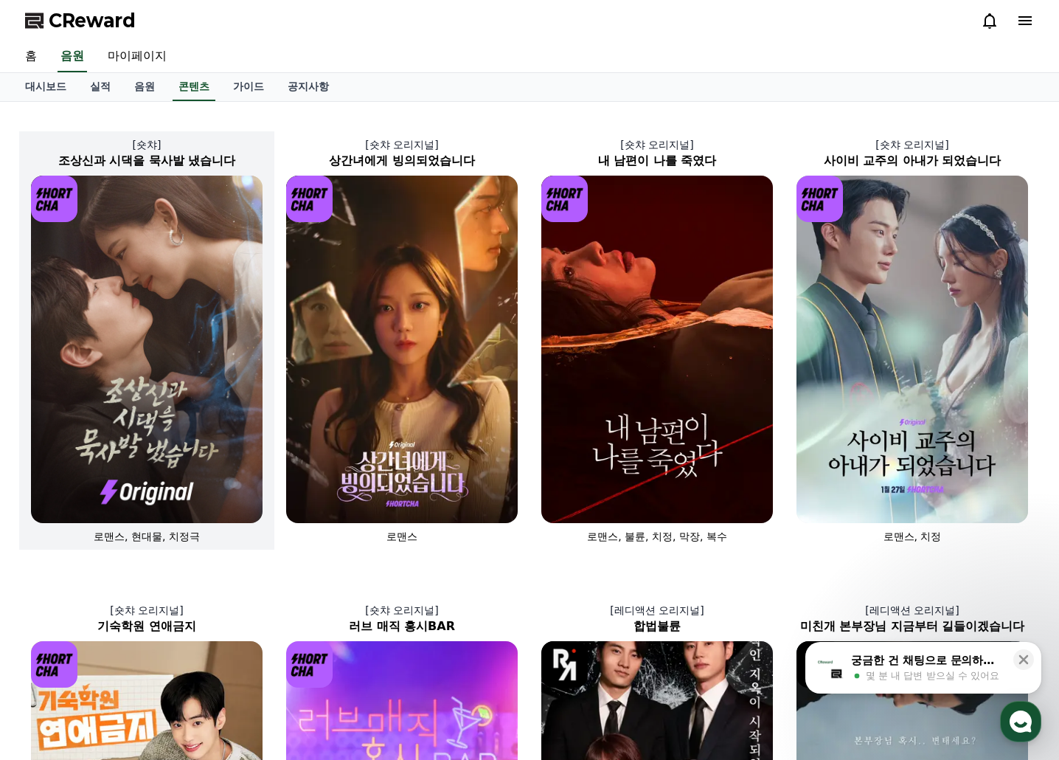
drag, startPoint x: 0, startPoint y: 0, endPoint x: 184, endPoint y: 263, distance: 321.5
click at [184, 263] on img at bounding box center [147, 349] width 232 height 347
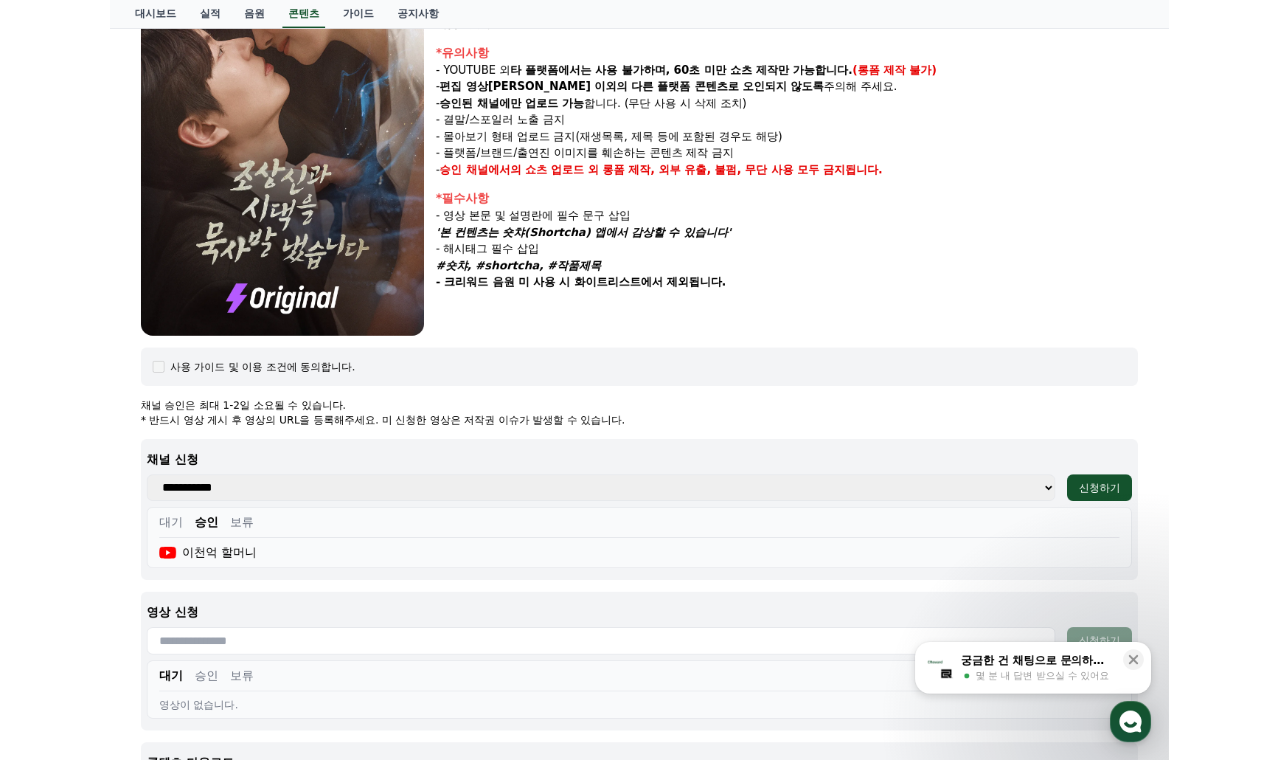
scroll to position [443, 0]
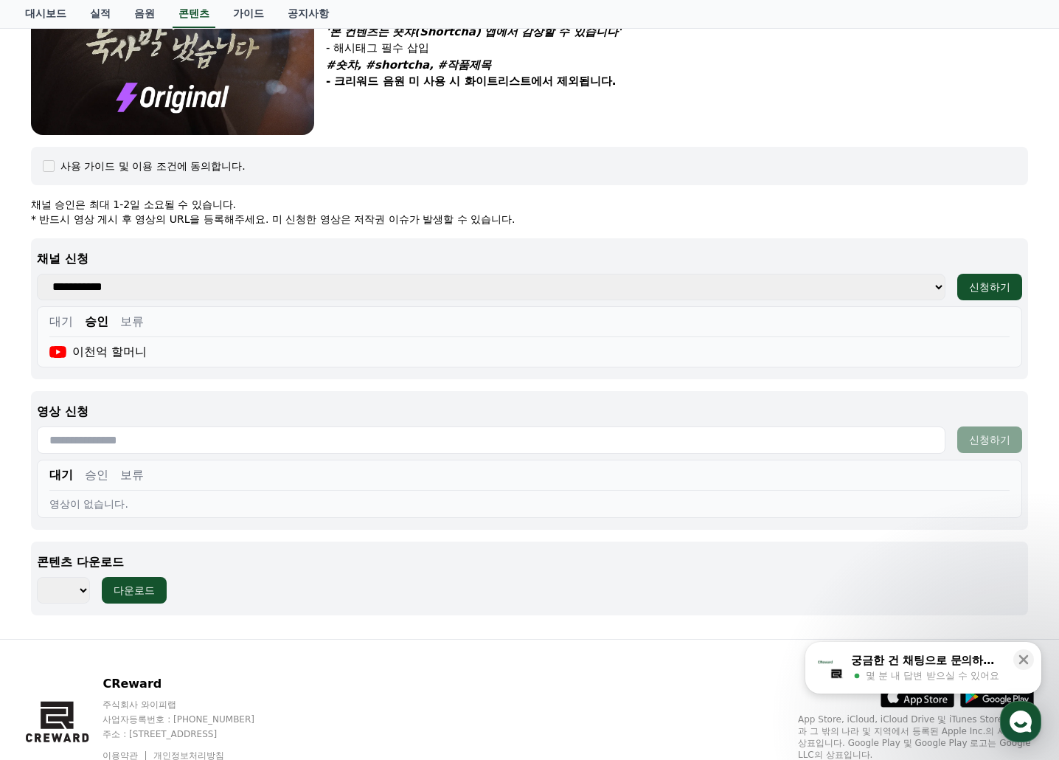
click at [79, 594] on select "*** *** *** *** *** *** *** *** *** *** *** *** *** *** *** *** *** *** *** ***…" at bounding box center [63, 590] width 53 height 27
click at [37, 577] on select "*** *** *** *** *** *** *** *** *** *** *** *** *** *** *** *** *** *** *** ***…" at bounding box center [63, 590] width 53 height 27
click at [126, 586] on div "다운로드" at bounding box center [134, 590] width 41 height 15
click at [72, 600] on select "*** *** *** *** *** *** *** *** *** *** *** *** *** *** *** *** *** *** *** ***…" at bounding box center [63, 590] width 53 height 27
click at [37, 577] on select "*** *** *** *** *** *** *** *** *** *** *** *** *** *** *** *** *** *** *** ***…" at bounding box center [63, 590] width 53 height 27
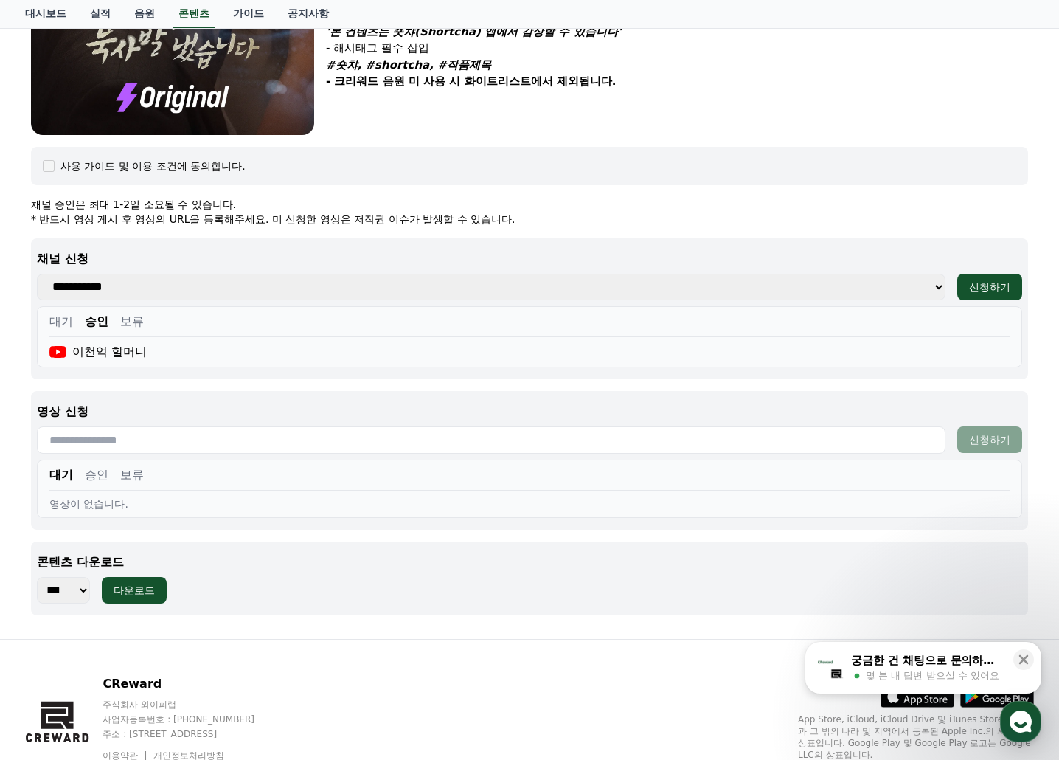
click at [131, 605] on div "콘텐츠 다운로드 *** *** *** *** *** *** *** *** *** *** *** *** *** *** *** *** *** **…" at bounding box center [529, 578] width 997 height 74
click at [130, 594] on div "다운로드" at bounding box center [134, 590] width 41 height 15
click at [74, 586] on select "*** *** *** *** *** *** *** *** *** *** *** *** *** *** *** *** *** *** *** ***…" at bounding box center [63, 590] width 53 height 27
click at [37, 577] on select "*** *** *** *** *** *** *** *** *** *** *** *** *** *** *** *** *** *** *** ***…" at bounding box center [63, 590] width 53 height 27
click at [51, 249] on div "**********" at bounding box center [529, 308] width 997 height 141
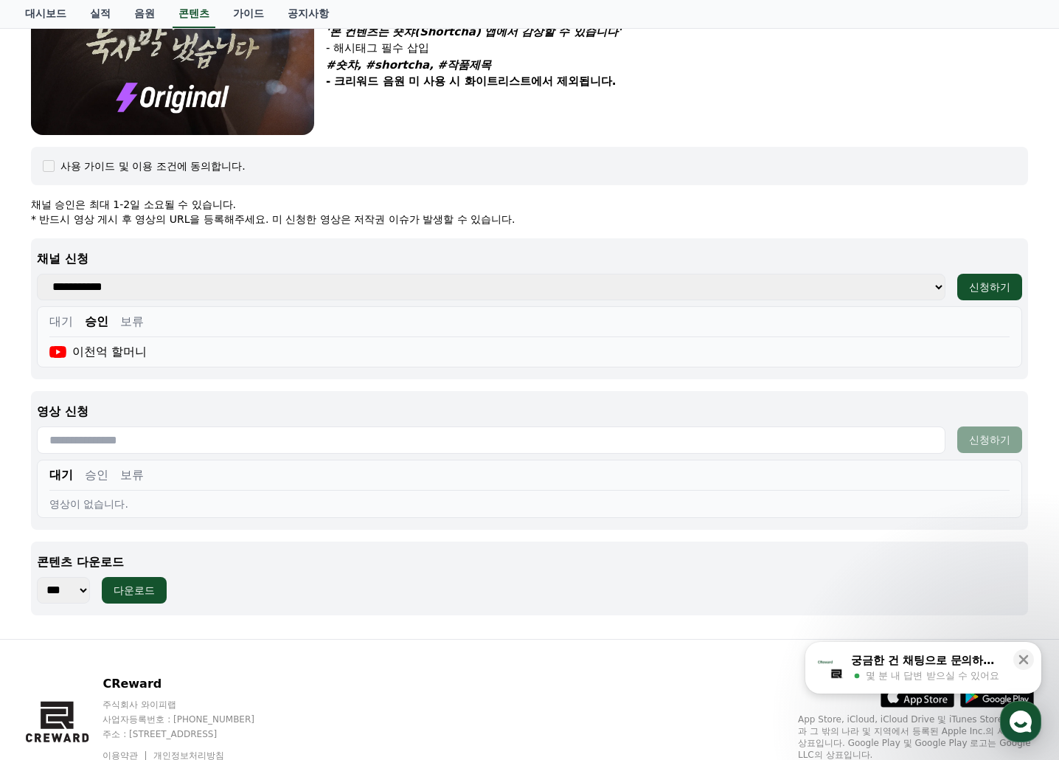
drag, startPoint x: 72, startPoint y: 593, endPoint x: 108, endPoint y: 341, distance: 254.1
click at [71, 593] on select "*** *** *** *** *** *** *** *** *** *** *** *** *** *** *** *** *** *** *** ***…" at bounding box center [63, 590] width 53 height 27
click at [37, 577] on select "*** *** *** *** *** *** *** *** *** *** *** *** *** *** *** *** *** *** *** ***…" at bounding box center [63, 590] width 53 height 27
click at [133, 590] on div "다운로드" at bounding box center [134, 590] width 41 height 15
click at [70, 595] on select "*** *** *** *** *** *** *** *** *** *** *** *** *** *** *** *** *** *** *** ***…" at bounding box center [63, 590] width 53 height 27
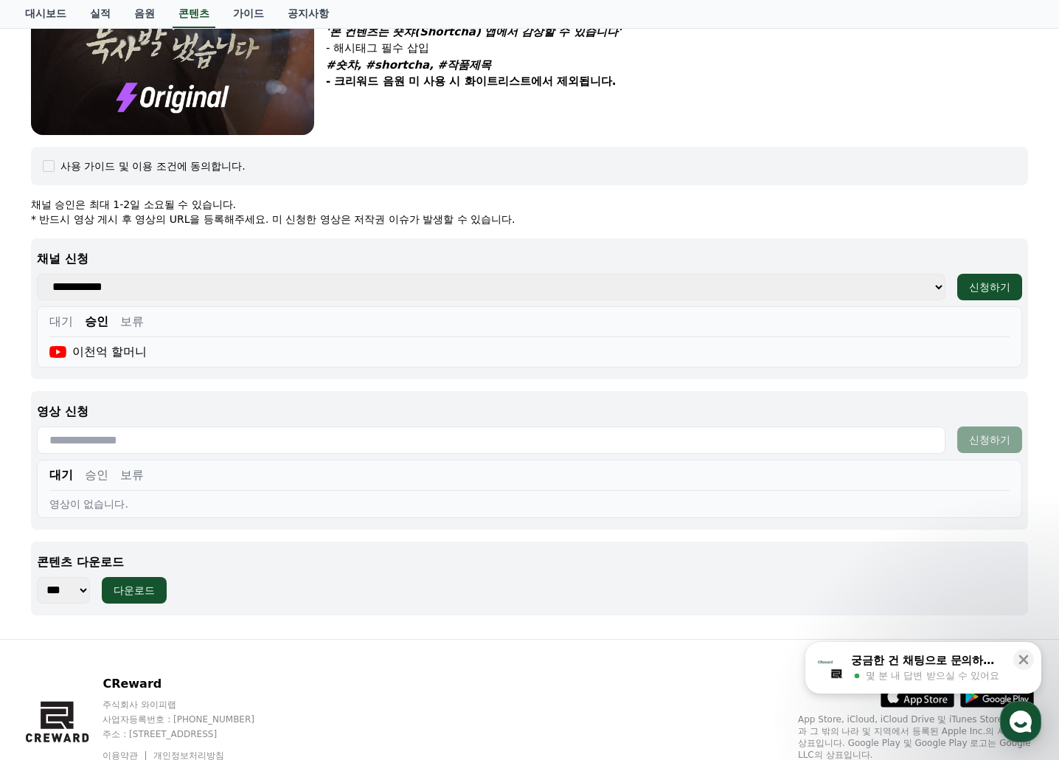
click at [37, 577] on select "*** *** *** *** *** *** *** *** *** *** *** *** *** *** *** *** *** *** *** ***…" at bounding box center [63, 590] width 53 height 27
click at [140, 586] on div "다운로드" at bounding box center [134, 590] width 41 height 15
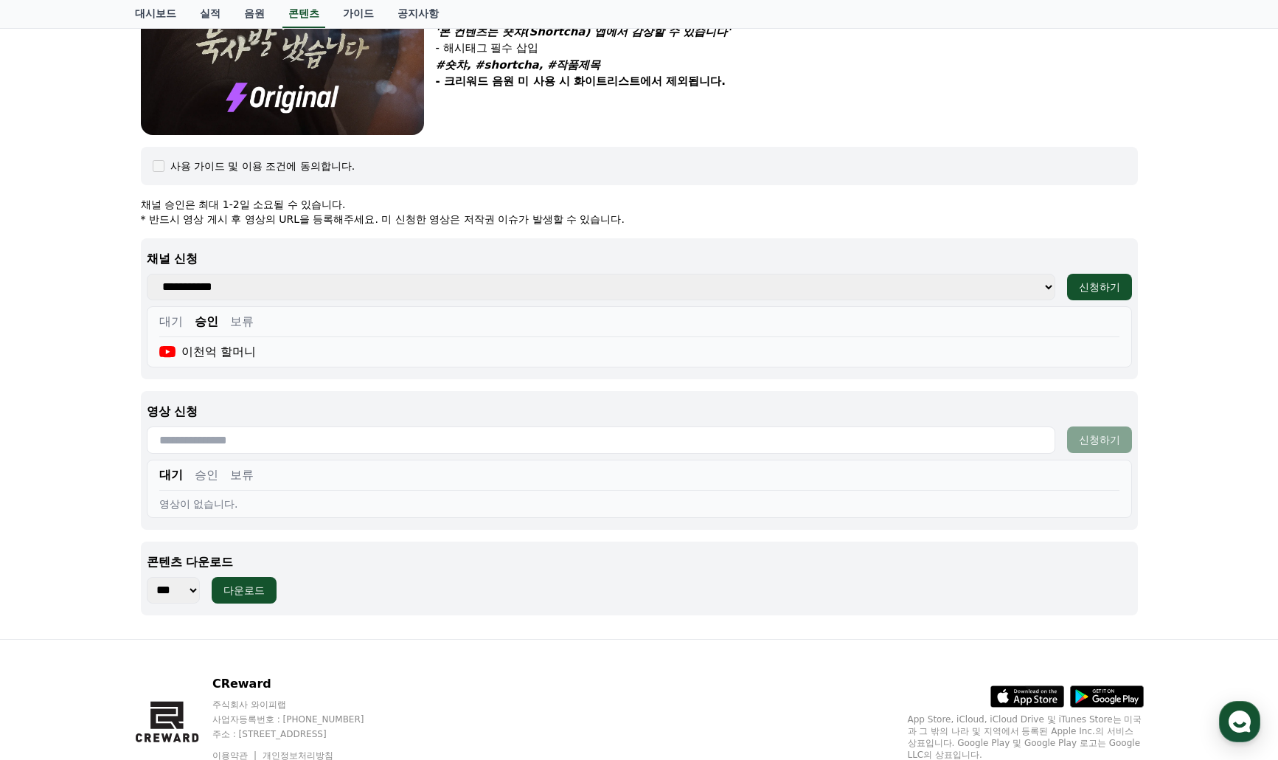
drag, startPoint x: 179, startPoint y: 588, endPoint x: 183, endPoint y: 577, distance: 11.7
click at [179, 588] on select "*** *** *** *** *** *** *** *** *** *** *** *** *** *** *** *** *** *** *** ***…" at bounding box center [173, 590] width 53 height 27
click at [147, 577] on select "*** *** *** *** *** *** *** *** *** *** *** *** *** *** *** *** *** *** *** ***…" at bounding box center [173, 590] width 53 height 27
click at [241, 586] on div "다운로드" at bounding box center [243, 590] width 41 height 15
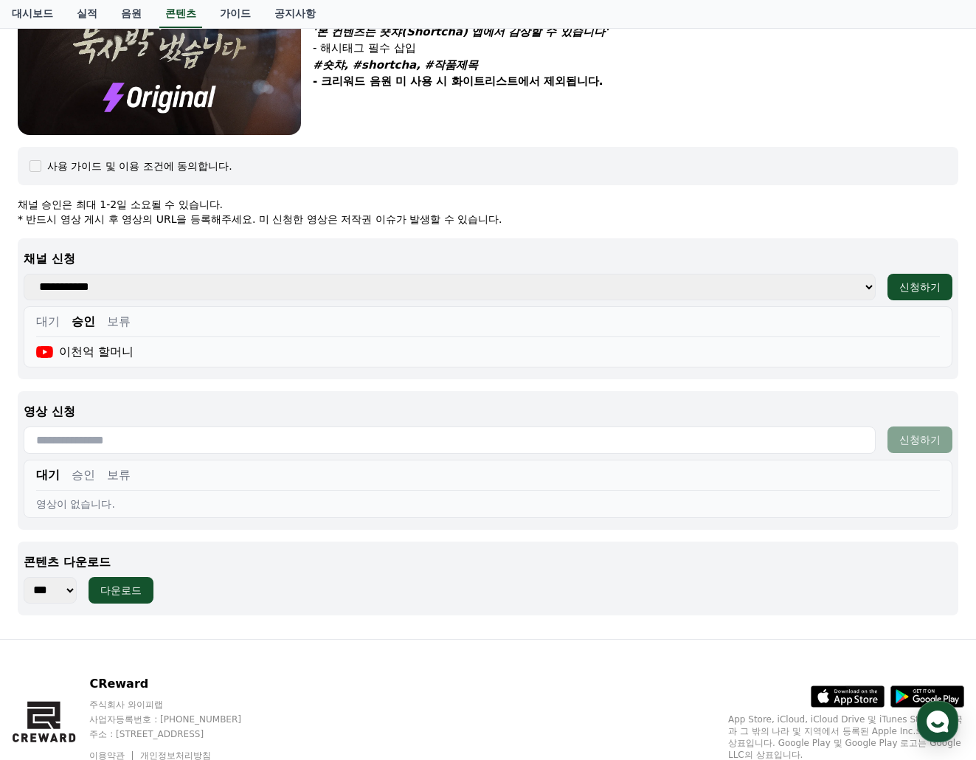
click at [58, 589] on select "*** *** *** *** *** *** *** *** *** *** *** *** *** *** *** *** *** *** *** ***…" at bounding box center [50, 590] width 53 height 27
click at [24, 577] on select "*** *** *** *** *** *** *** *** *** *** *** *** *** *** *** *** *** *** *** ***…" at bounding box center [50, 590] width 53 height 27
click at [120, 592] on div "다운로드" at bounding box center [120, 590] width 41 height 15
drag, startPoint x: 29, startPoint y: 597, endPoint x: 43, endPoint y: 595, distance: 14.1
click at [29, 597] on select "*** *** *** *** *** *** *** *** *** *** *** *** *** *** *** *** *** *** *** ***…" at bounding box center [50, 590] width 53 height 27
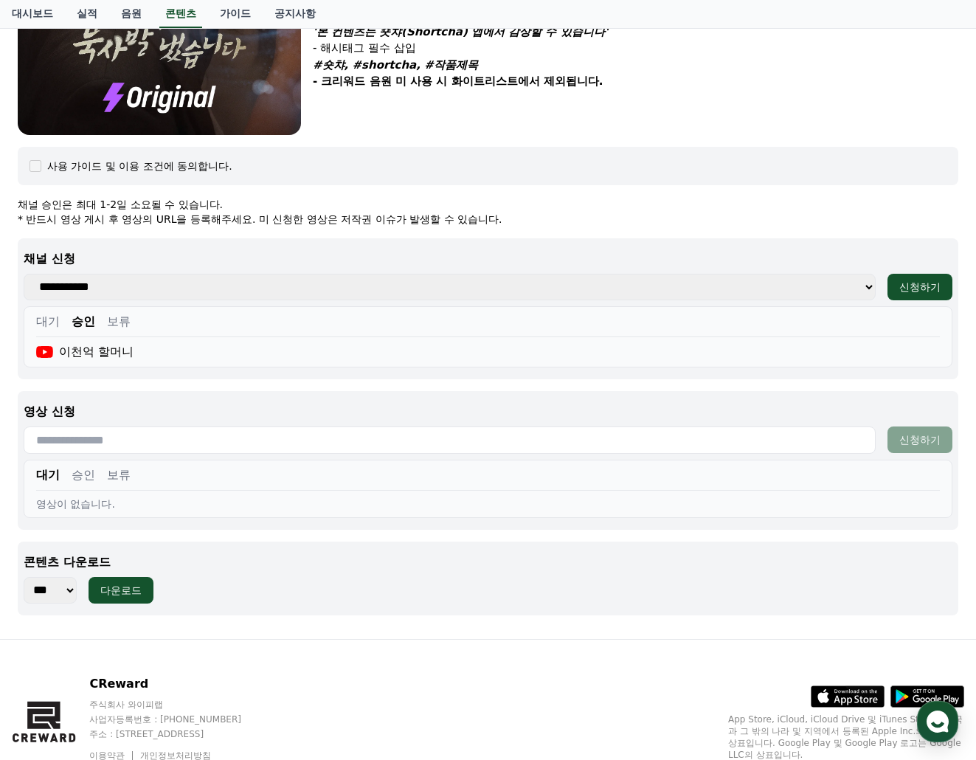
click at [24, 577] on select "*** *** *** *** *** *** *** *** *** *** *** *** *** *** *** *** *** *** *** ***…" at bounding box center [50, 590] width 53 height 27
click at [140, 588] on div "다운로드" at bounding box center [120, 590] width 41 height 15
click at [69, 585] on select "*** *** *** *** *** *** *** *** *** *** *** *** *** *** *** *** *** *** *** ***…" at bounding box center [50, 590] width 53 height 27
click at [24, 577] on select "*** *** *** *** *** *** *** *** *** *** *** *** *** *** *** *** *** *** *** ***…" at bounding box center [50, 590] width 53 height 27
click at [131, 590] on div "다운로드" at bounding box center [120, 590] width 41 height 15
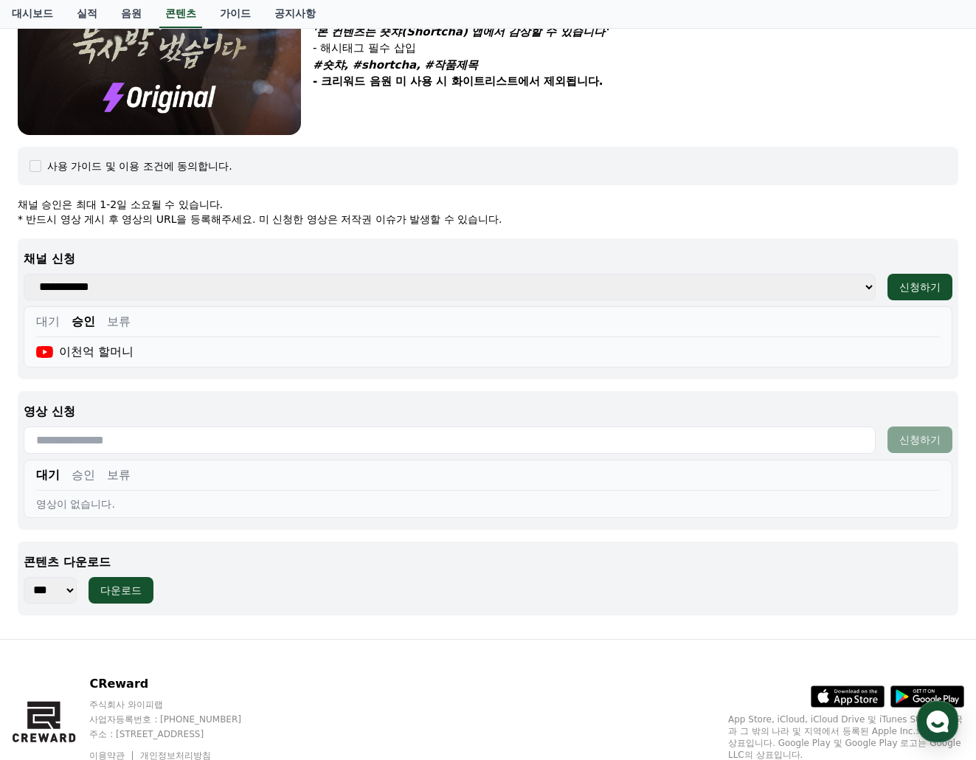
click at [58, 589] on select "*** *** *** *** *** *** *** *** *** *** *** *** *** *** *** *** *** *** *** ***…" at bounding box center [50, 590] width 53 height 27
select select "**********"
click at [24, 577] on select "*** *** *** *** *** *** *** *** *** *** *** *** *** *** *** *** *** *** *** ***…" at bounding box center [50, 590] width 53 height 27
click at [123, 588] on div "다운로드" at bounding box center [120, 590] width 41 height 15
click at [607, 743] on div "CReward 주식회사 와이피랩 사업자등록번호 : 655-81-03655 주소 : 경기도 김포시 양촌읍 양곡로 495, 3층 305-비이16호…" at bounding box center [488, 730] width 976 height 183
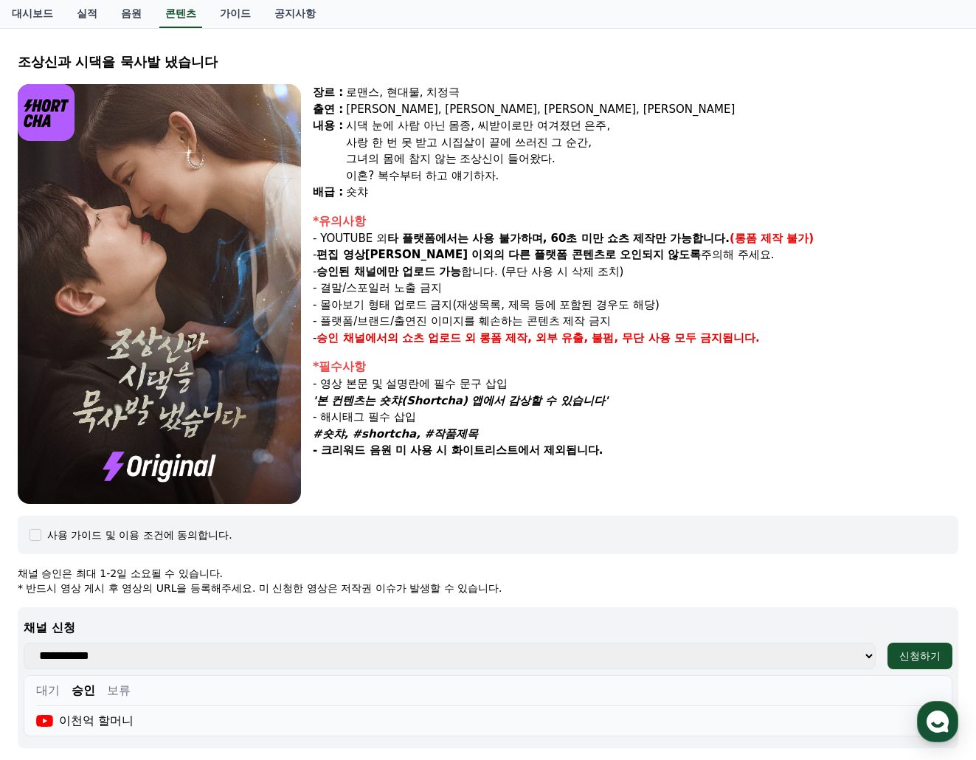
scroll to position [0, 0]
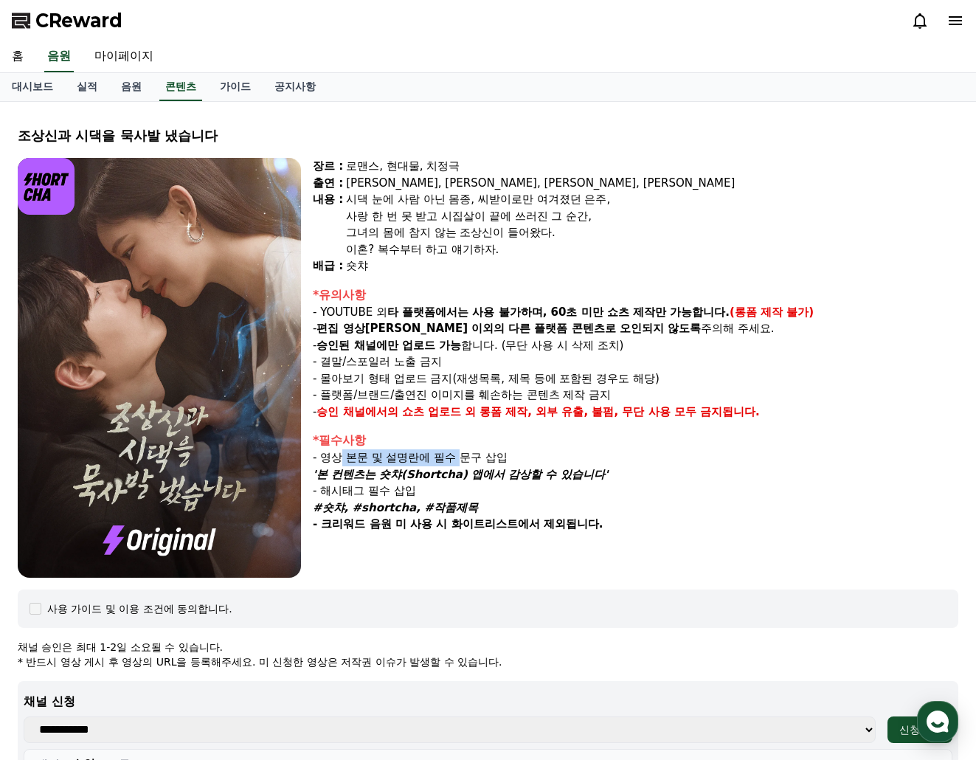
drag, startPoint x: 344, startPoint y: 459, endPoint x: 468, endPoint y: 459, distance: 123.9
click at [465, 459] on p "- 영상 본문 및 설명란에 필수 문구 삽입" at bounding box center [635, 457] width 645 height 17
click at [473, 459] on p "- 영상 본문 및 설명란에 필수 문구 삽입" at bounding box center [635, 457] width 645 height 17
drag, startPoint x: 344, startPoint y: 455, endPoint x: 450, endPoint y: 455, distance: 105.5
click at [399, 455] on p "- 영상 본문 및 설명란에 필수 문구 삽입" at bounding box center [635, 457] width 645 height 17
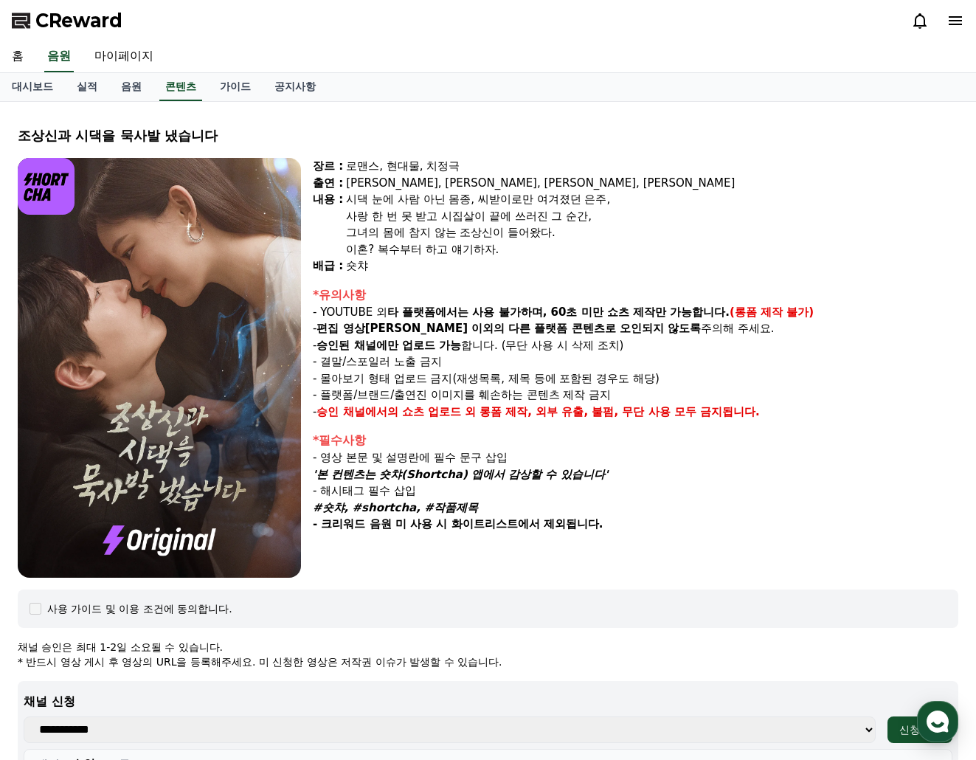
click at [451, 455] on p "- 영상 본문 및 설명란에 필수 문구 삽입" at bounding box center [635, 457] width 645 height 17
drag, startPoint x: 349, startPoint y: 457, endPoint x: 477, endPoint y: 457, distance: 128.3
click at [477, 457] on p "- 영상 본문 및 설명란에 필수 문구 삽입" at bounding box center [635, 457] width 645 height 17
drag, startPoint x: 479, startPoint y: 457, endPoint x: 409, endPoint y: 462, distance: 70.3
click at [478, 458] on p "- 영상 본문 및 설명란에 필수 문구 삽입" at bounding box center [635, 457] width 645 height 17
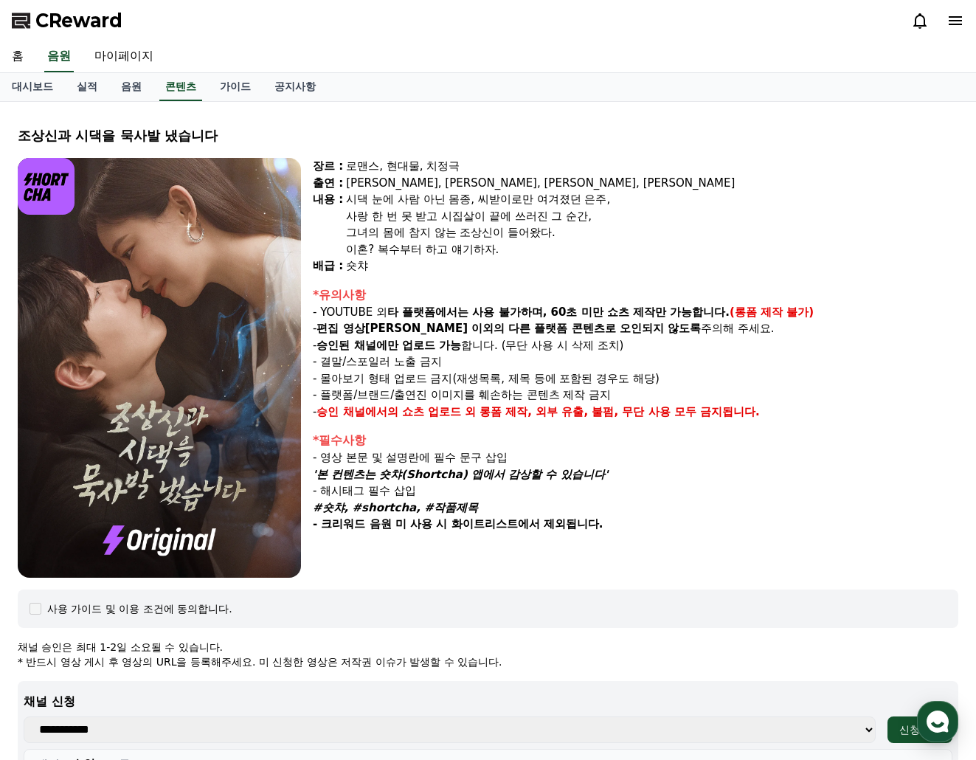
drag, startPoint x: 384, startPoint y: 477, endPoint x: 364, endPoint y: 477, distance: 19.9
click at [383, 477] on em "'본 컨텐츠는 숏챠(Shortcha) 앱에서 감상할 수 있습니다'" at bounding box center [460, 474] width 295 height 13
drag, startPoint x: 352, startPoint y: 475, endPoint x: 579, endPoint y: 475, distance: 227.2
click at [573, 475] on em "'본 컨텐츠는 숏챠(Shortcha) 앱에서 감상할 수 있습니다'" at bounding box center [460, 474] width 295 height 13
click at [580, 475] on em "'본 컨텐츠는 숏챠(Shortcha) 앱에서 감상할 수 있습니다'" at bounding box center [460, 474] width 295 height 13
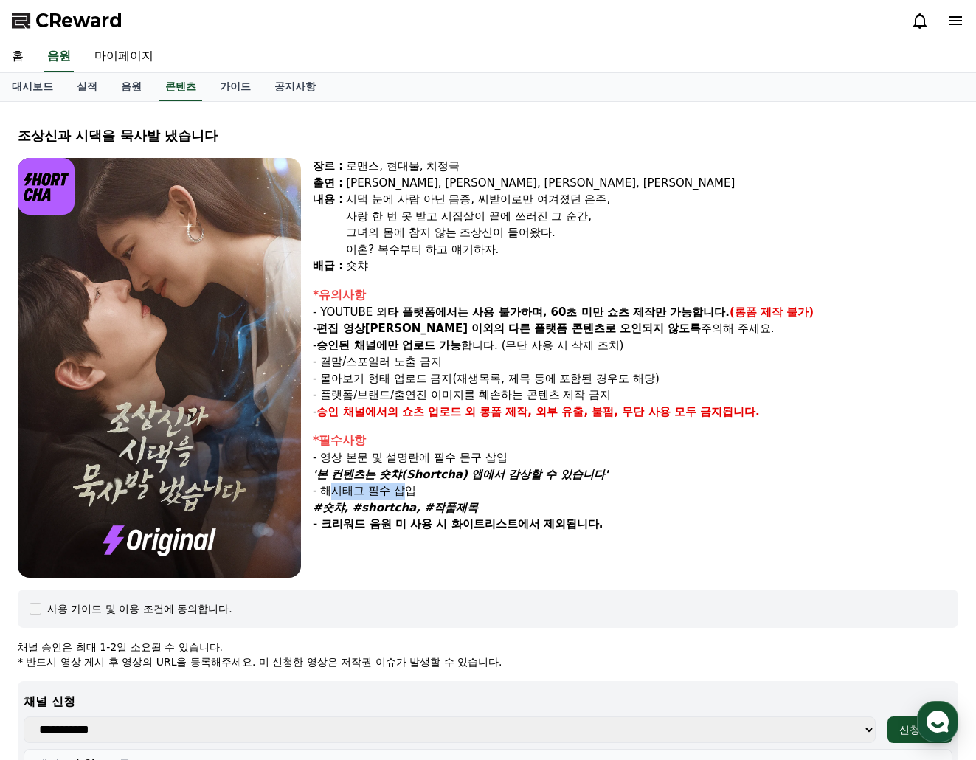
drag, startPoint x: 386, startPoint y: 492, endPoint x: 457, endPoint y: 492, distance: 70.8
click at [440, 492] on p "- 해시태그 필수 삽입" at bounding box center [635, 490] width 645 height 17
drag, startPoint x: 458, startPoint y: 492, endPoint x: 468, endPoint y: 490, distance: 9.8
click at [459, 492] on p "- 해시태그 필수 삽입" at bounding box center [635, 490] width 645 height 17
click at [581, 496] on p "- 해시태그 필수 삽입" at bounding box center [635, 490] width 645 height 17
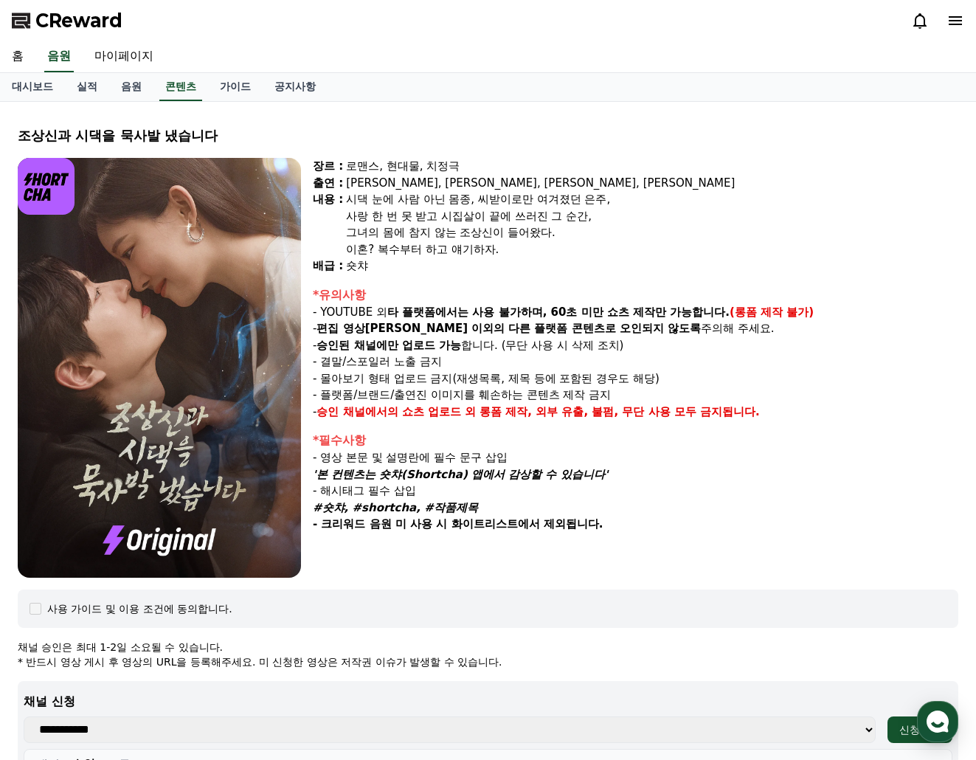
drag, startPoint x: 514, startPoint y: 318, endPoint x: 480, endPoint y: 305, distance: 36.2
click at [514, 318] on strong "타 플랫폼에서는 사용 불가하며, 60초 미만 쇼츠 제작만 가능합니다." at bounding box center [558, 311] width 342 height 13
drag, startPoint x: 504, startPoint y: 306, endPoint x: 654, endPoint y: 308, distance: 150.5
click at [654, 308] on strong "타 플랫폼에서는 사용 불가하며, 60초 미만 쇼츠 제작만 가능합니다." at bounding box center [558, 311] width 342 height 13
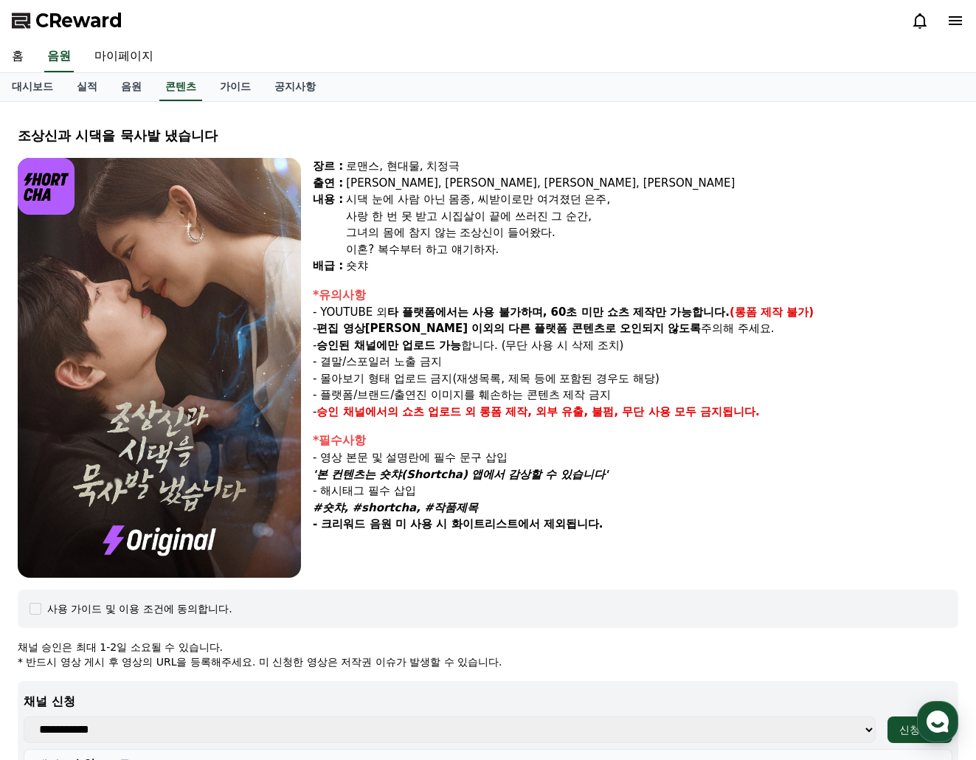
drag, startPoint x: 521, startPoint y: 302, endPoint x: 603, endPoint y: 313, distance: 82.6
click at [546, 307] on div "*유의사항 - YOUTUBE 외 타 플랫폼에서는 사용 불가하며, 60초 미만 쇼츠 제작만 가능합니다. (롱폼 제작 불가) - 편집 영상이 숏챠…" at bounding box center [635, 353] width 645 height 134
click at [603, 313] on strong "타 플랫폼에서는 사용 불가하며, 60초 미만 쇼츠 제작만 가능합니다." at bounding box center [558, 311] width 342 height 13
click at [497, 313] on strong "타 플랫폼에서는 사용 불가하며, 60초 미만 쇼츠 제작만 가능합니다." at bounding box center [558, 311] width 342 height 13
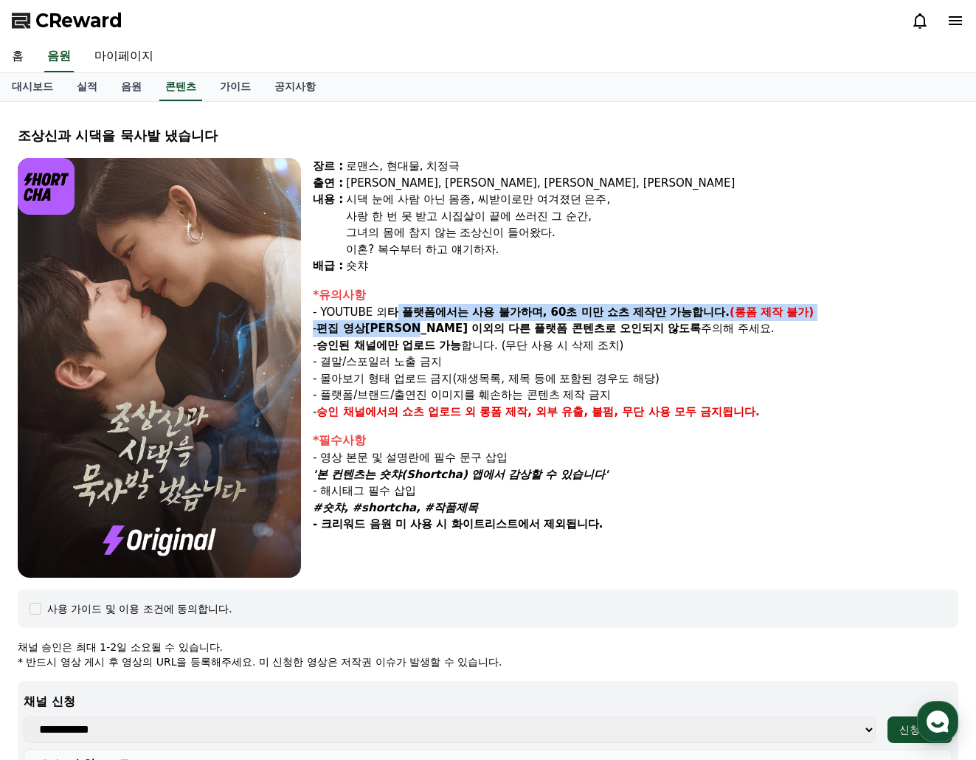
drag, startPoint x: 415, startPoint y: 322, endPoint x: 444, endPoint y: 330, distance: 30.8
click at [434, 329] on div "*유의사항 - YOUTUBE 외 타 플랫폼에서는 사용 불가하며, 60초 미만 쇼츠 제작만 가능합니다. (롱폼 제작 불가) - 편집 영상이 숏챠…" at bounding box center [635, 353] width 645 height 134
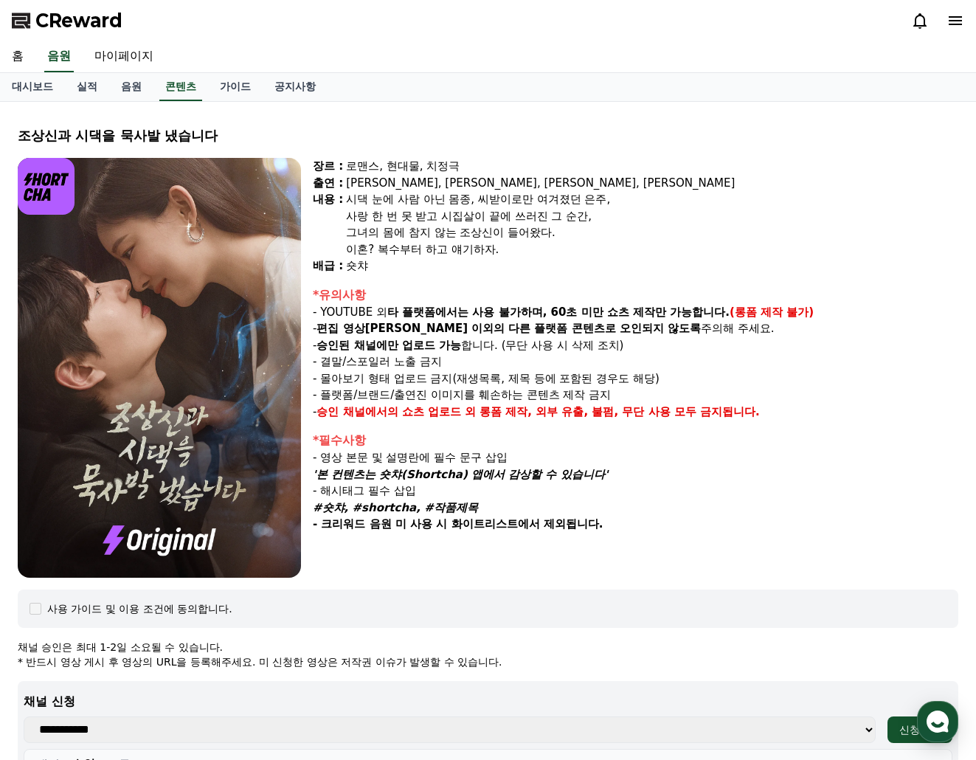
click at [444, 330] on p "- 편집 영상이 숏챠 이외의 다른 플랫폼 콘텐츠로 오인되지 않도록 주의해 주세요." at bounding box center [635, 328] width 645 height 17
drag, startPoint x: 400, startPoint y: 324, endPoint x: 504, endPoint y: 344, distance: 106.8
click at [504, 344] on div "*유의사항 - YOUTUBE 외 타 플랫폼에서는 사용 불가하며, 60초 미만 쇼츠 제작만 가능합니다. (롱폼 제작 불가) - 편집 영상이 숏챠…" at bounding box center [635, 353] width 645 height 134
click at [528, 345] on p "- 승인된 채널에만 업로드 가능 합니다. (무단 사용 시 삭제 조치)" at bounding box center [635, 345] width 645 height 17
drag, startPoint x: 448, startPoint y: 330, endPoint x: 536, endPoint y: 343, distance: 88.8
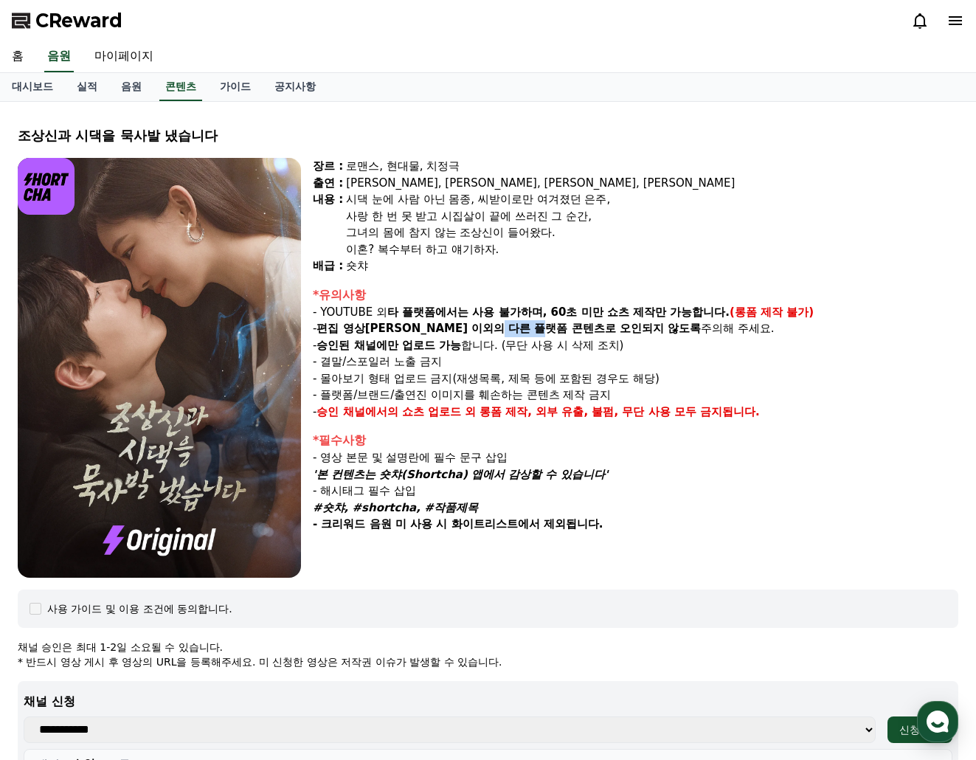
click at [507, 340] on div "*유의사항 - YOUTUBE 외 타 플랫폼에서는 사용 불가하며, 60초 미만 쇼츠 제작만 가능합니다. (롱폼 제작 불가) - 편집 영상이 숏챠…" at bounding box center [635, 353] width 645 height 134
click at [536, 343] on p "- 승인된 채널에만 업로드 가능 합니다. (무단 사용 시 삭제 조치)" at bounding box center [635, 345] width 645 height 17
drag, startPoint x: 372, startPoint y: 325, endPoint x: 474, endPoint y: 330, distance: 101.2
click at [454, 330] on p "- 편집 영상이 숏챠 이외의 다른 플랫폼 콘텐츠로 오인되지 않도록 주의해 주세요." at bounding box center [635, 328] width 645 height 17
click at [508, 330] on strong "다른 플랫폼 콘텐츠로 오인되지 않도록" at bounding box center [604, 328] width 193 height 13
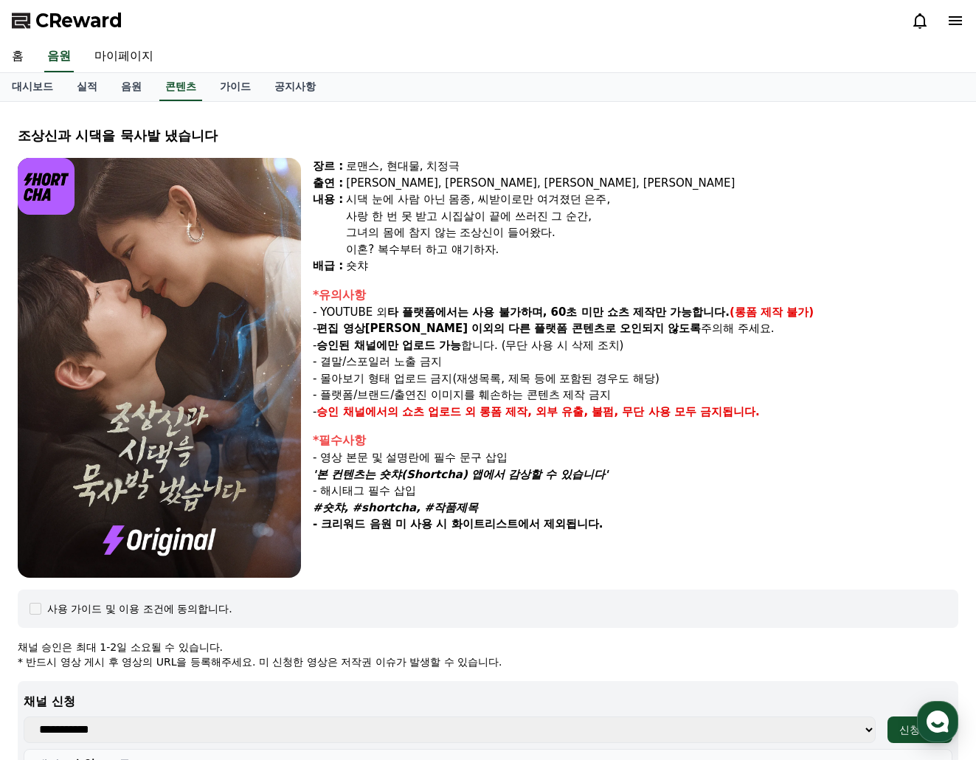
drag, startPoint x: 412, startPoint y: 319, endPoint x: 482, endPoint y: 333, distance: 70.7
click at [457, 327] on div "*유의사항 - YOUTUBE 외 타 플랫폼에서는 사용 불가하며, 60초 미만 쇼츠 제작만 가능합니다. (롱폼 제작 불가) - 편집 영상이 숏챠…" at bounding box center [635, 353] width 645 height 134
click at [508, 333] on strong "다른 플랫폼 콘텐츠로 오인되지 않도록" at bounding box center [604, 328] width 193 height 13
drag, startPoint x: 373, startPoint y: 323, endPoint x: 417, endPoint y: 336, distance: 45.5
click at [412, 336] on p "- 편집 영상이 숏챠 이외의 다른 플랫폼 콘텐츠로 오인되지 않도록 주의해 주세요." at bounding box center [635, 328] width 645 height 17
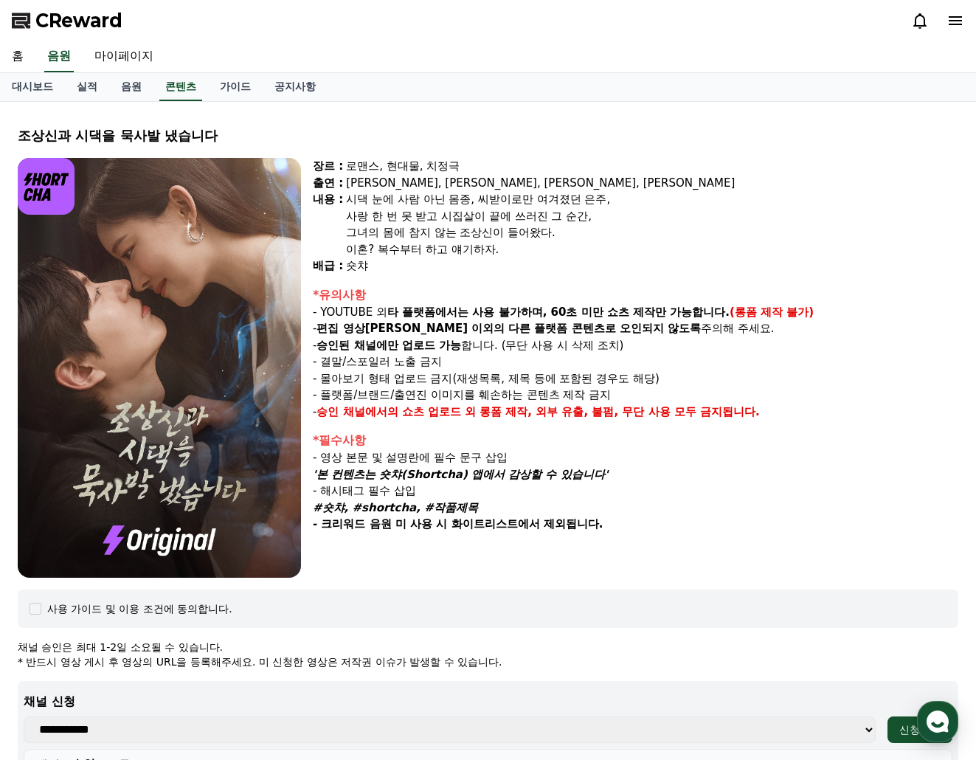
click at [426, 339] on strong "승인된 채널에만 업로드 가능" at bounding box center [388, 345] width 145 height 13
drag, startPoint x: 329, startPoint y: 361, endPoint x: 416, endPoint y: 381, distance: 89.1
click at [415, 380] on div "*유의사항 - YOUTUBE 외 타 플랫폼에서는 사용 불가하며, 60초 미만 쇼츠 제작만 가능합니다. (롱폼 제작 불가) - 편집 영상이 숏챠…" at bounding box center [635, 353] width 645 height 134
click at [416, 381] on p "- 몰아보기 형태 업로드 금지(재생목록, 제목 등에 포함된 경우도 해당)" at bounding box center [635, 378] width 645 height 17
drag, startPoint x: 353, startPoint y: 384, endPoint x: 485, endPoint y: 384, distance: 132.0
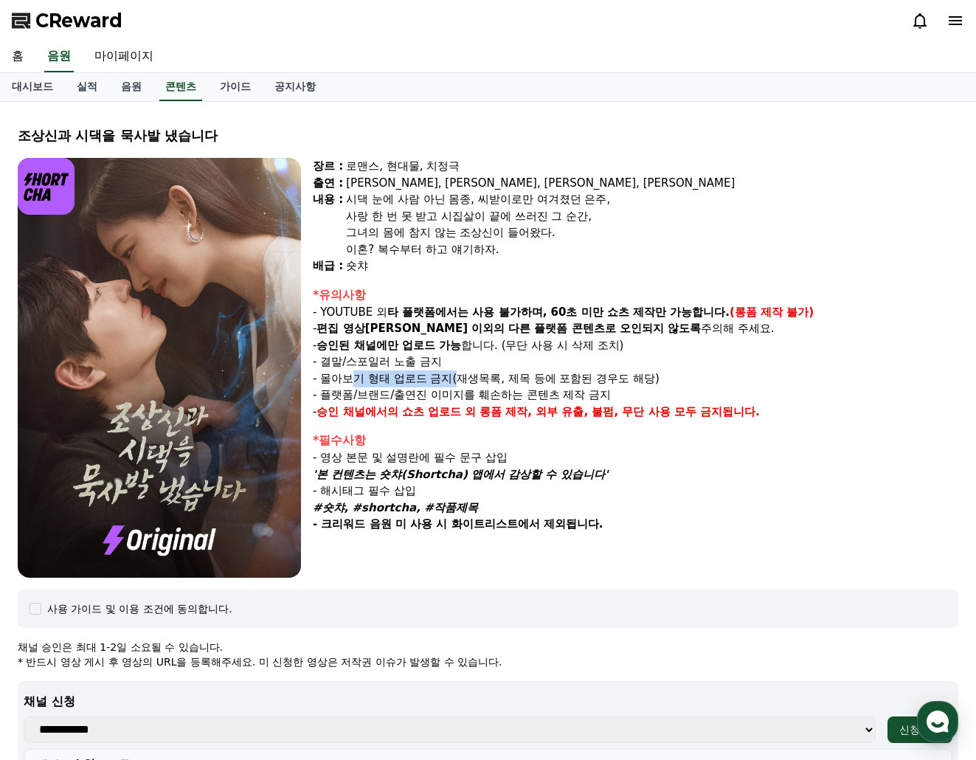
click at [482, 384] on p "- 몰아보기 형태 업로드 금지(재생목록, 제목 등에 포함된 경우도 해당)" at bounding box center [635, 378] width 645 height 17
click at [485, 384] on p "- 몰아보기 형태 업로드 금지(재생목록, 제목 등에 포함된 경우도 해당)" at bounding box center [635, 378] width 645 height 17
drag, startPoint x: 360, startPoint y: 315, endPoint x: 471, endPoint y: 322, distance: 111.6
click at [433, 322] on div "*유의사항 - YOUTUBE 외 타 플랫폼에서는 사용 불가하며, 60초 미만 쇼츠 제작만 가능합니다. (롱폼 제작 불가) - 편집 영상이 숏챠…" at bounding box center [635, 353] width 645 height 134
click at [508, 322] on strong "다른 플랫폼 콘텐츠로 오인되지 않도록" at bounding box center [604, 328] width 193 height 13
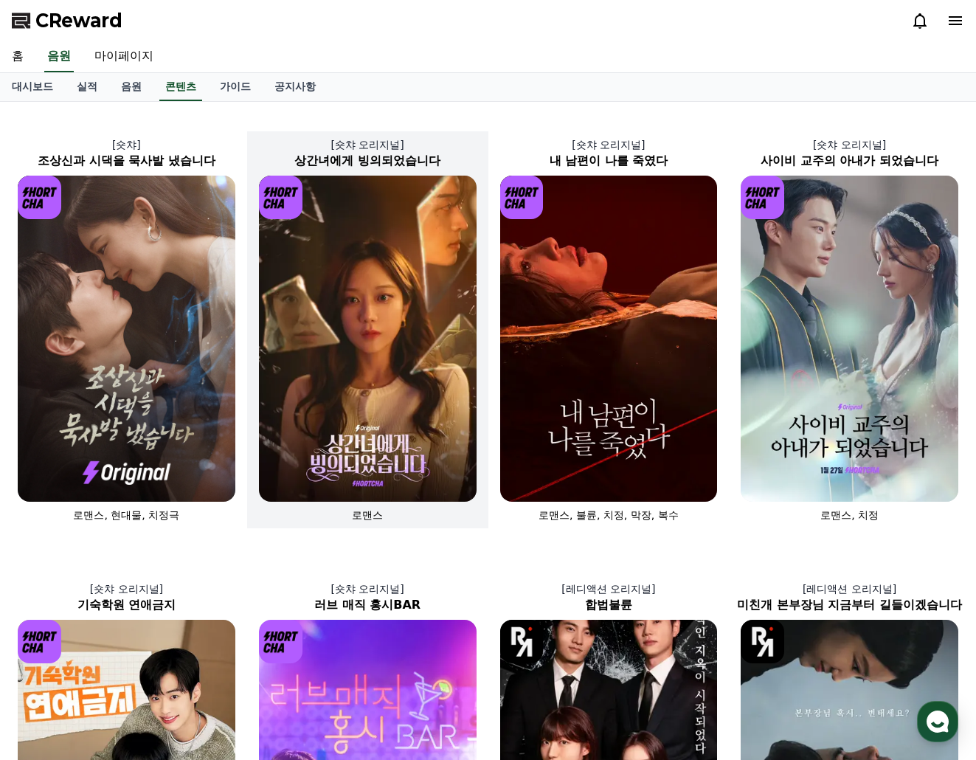
click at [323, 341] on img at bounding box center [368, 339] width 218 height 326
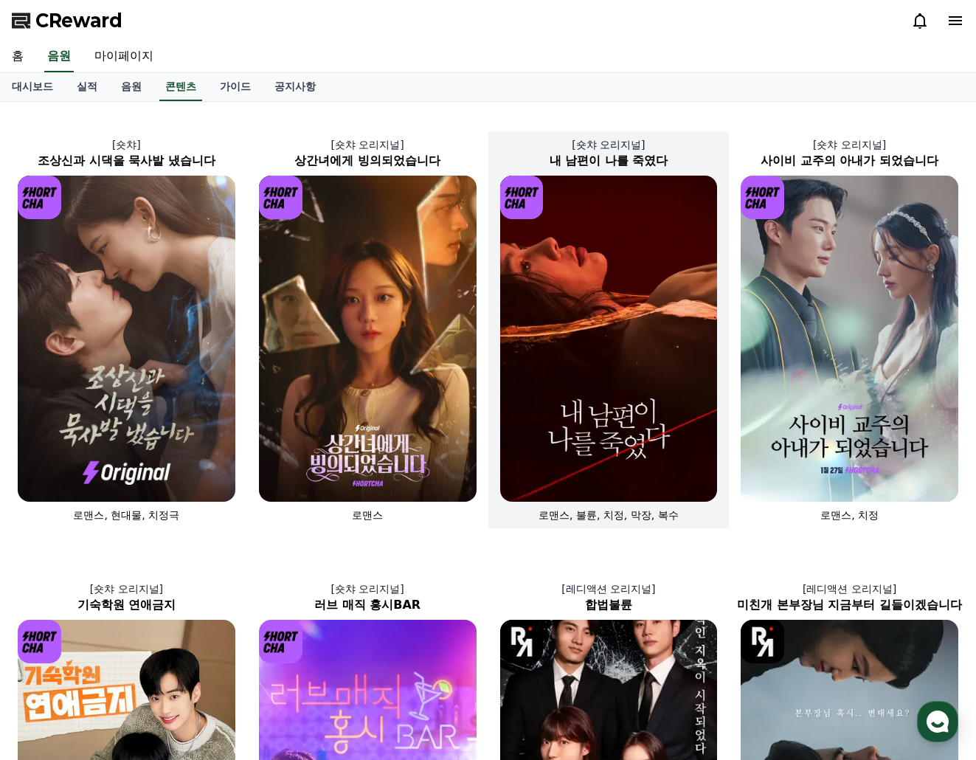
click at [592, 307] on img at bounding box center [609, 339] width 218 height 326
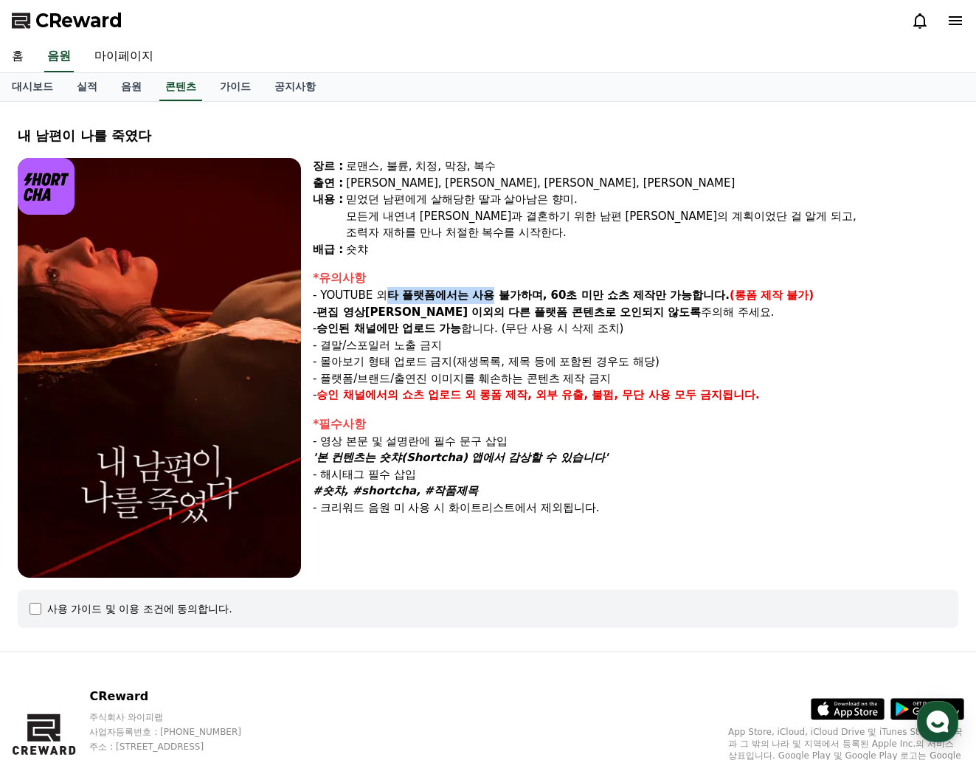
drag, startPoint x: 393, startPoint y: 302, endPoint x: 582, endPoint y: 302, distance: 188.8
click at [561, 302] on p "- YOUTUBE 외 타 플랫폼에서는 사용 불가하며, 60초 미만 쇼츠 제작만 가능합니다. (롱폼 제작 불가)" at bounding box center [635, 295] width 645 height 17
click at [591, 302] on p "- YOUTUBE 외 타 플랫폼에서는 사용 불가하며, 60초 미만 쇼츠 제작만 가능합니다. (롱폼 제작 불가)" at bounding box center [635, 295] width 645 height 17
drag, startPoint x: 463, startPoint y: 300, endPoint x: 672, endPoint y: 301, distance: 208.7
click at [597, 301] on strong "타 플랫폼에서는 사용 불가하며, 60초 미만 쇼츠 제작만 가능합니다." at bounding box center [558, 294] width 342 height 13
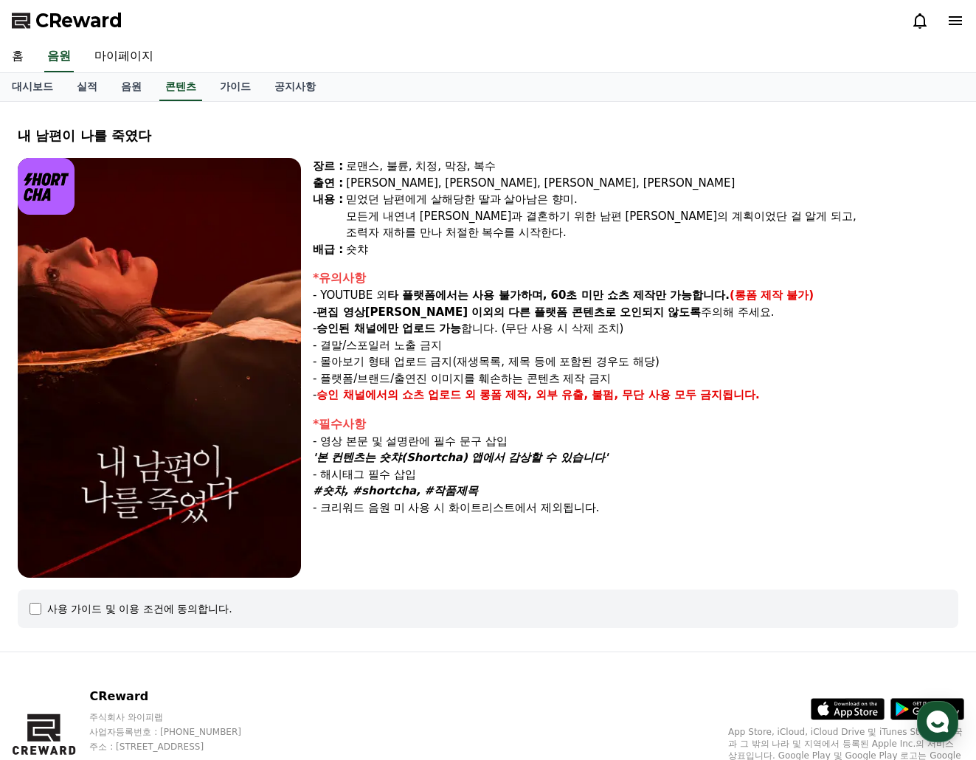
click at [672, 301] on strong "타 플랫폼에서는 사용 불가하며, 60초 미만 쇼츠 제작만 가능합니다." at bounding box center [558, 294] width 342 height 13
drag, startPoint x: 372, startPoint y: 196, endPoint x: 530, endPoint y: 205, distance: 158.1
click at [507, 205] on div "믿었던 남편에게 살해당한 딸과 살아남은 향미." at bounding box center [652, 199] width 612 height 17
click at [531, 206] on div "믿었던 남편에게 살해당한 딸과 살아남은 향미." at bounding box center [652, 199] width 612 height 17
drag, startPoint x: 417, startPoint y: 194, endPoint x: 544, endPoint y: 221, distance: 129.6
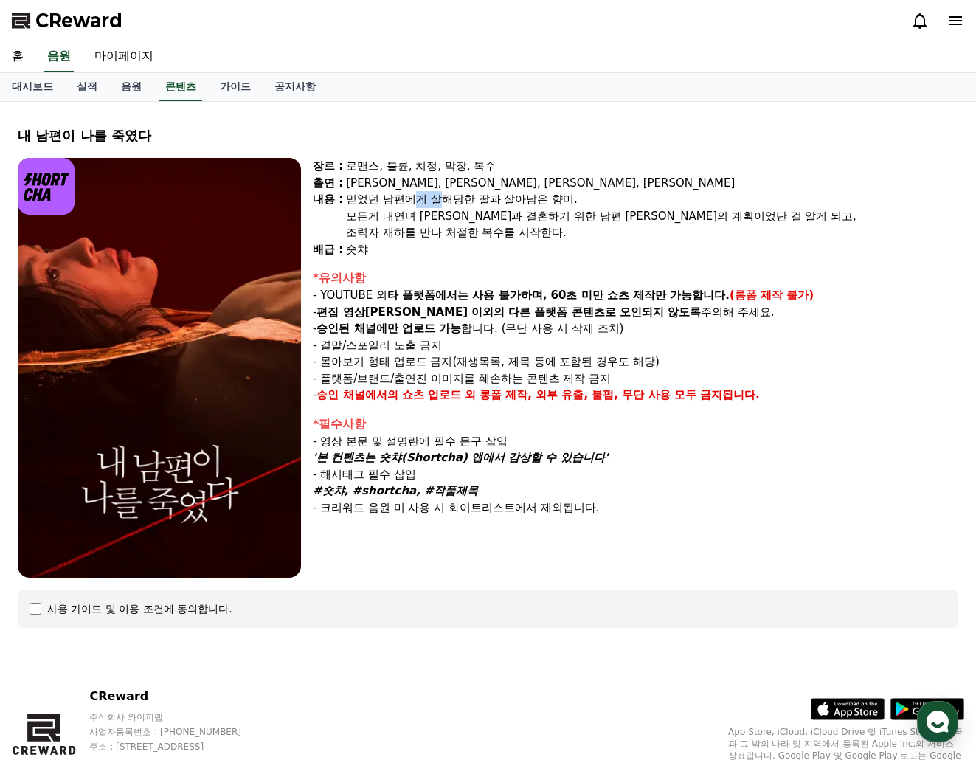
click at [495, 211] on div "믿었던 남편에게 살해당한 딸과 살아남은 향미. 모든게 내연녀 다영과 결혼하기 위한 남편 광철의 계획이었단 걸 알게 되고, 조력자 재하를 만나 …" at bounding box center [652, 216] width 612 height 50
click at [544, 221] on div "모든게 내연녀 다영과 결혼하기 위한 남편 광철의 계획이었단 걸 알게 되고," at bounding box center [652, 216] width 612 height 17
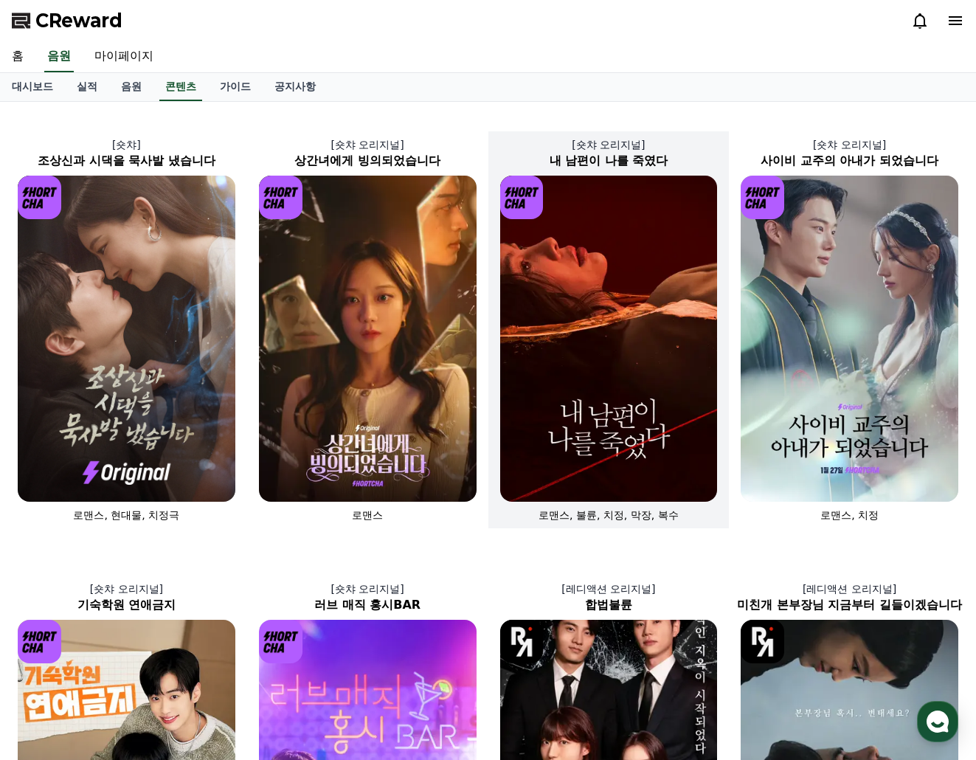
click at [631, 394] on img at bounding box center [609, 339] width 218 height 326
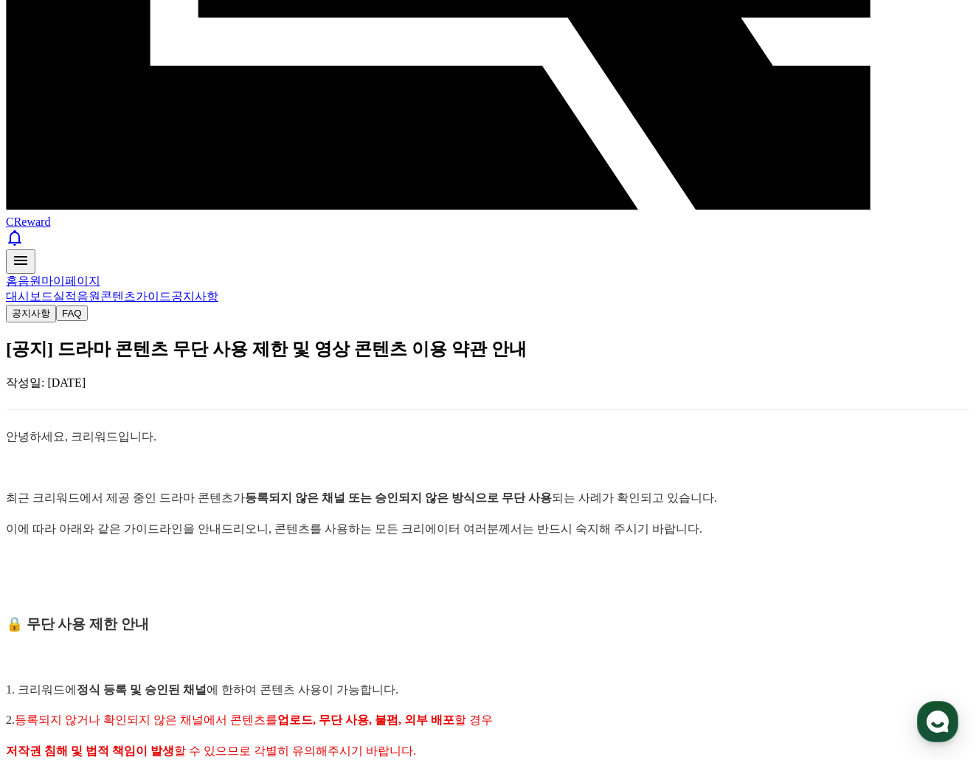
scroll to position [74, 0]
